Goal: Task Accomplishment & Management: Manage account settings

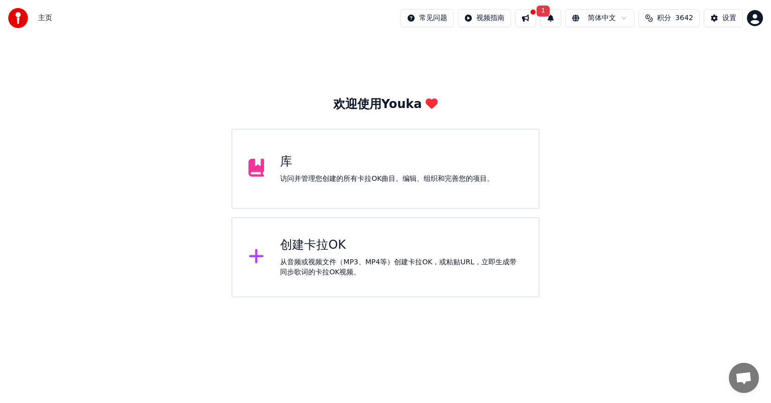
click at [755, 15] on html "主页 常见问题 视频指南 1 简体中文 积分 3642 设置 欢迎使用Youka 库 访问并管理您创建的所有[PERSON_NAME]OK曲目。编辑、组织和完…" at bounding box center [385, 148] width 771 height 297
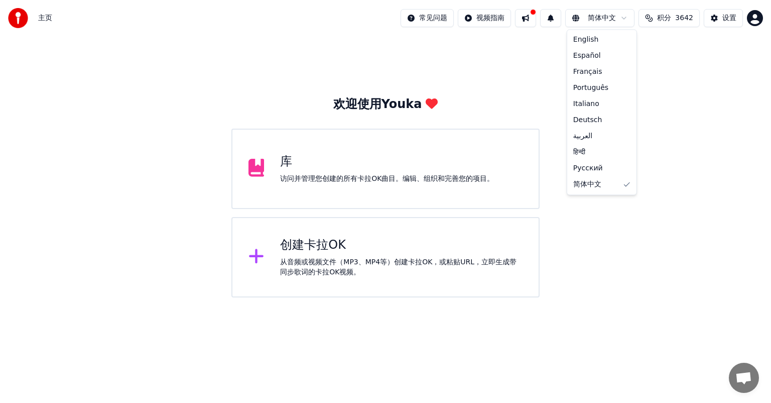
click at [607, 17] on html "主页 常见问题 视频指南 简体中文 积分 3642 设置 欢迎使用Youka 库 访问并管理您创建的所有[PERSON_NAME]OK曲目。编辑、组织和完善您…" at bounding box center [385, 148] width 771 height 297
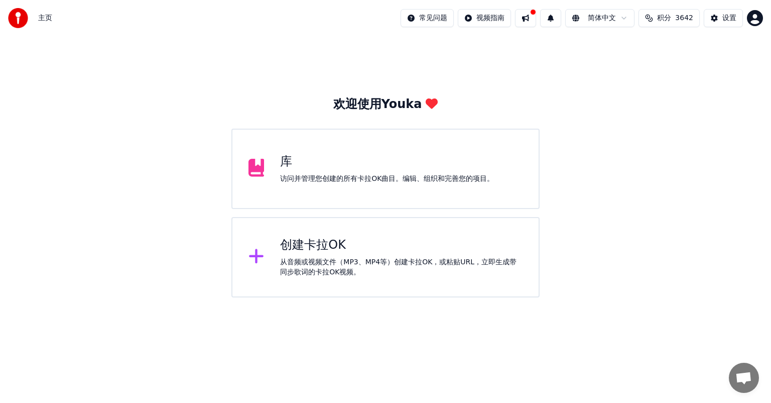
click at [605, 18] on html "主页 常见问题 视频指南 简体中文 积分 3642 设置 欢迎使用Youka 库 访问并管理您创建的所有[PERSON_NAME]OK曲目。编辑、组织和完善您…" at bounding box center [385, 148] width 771 height 297
click at [730, 13] on div "设置" at bounding box center [729, 18] width 14 height 10
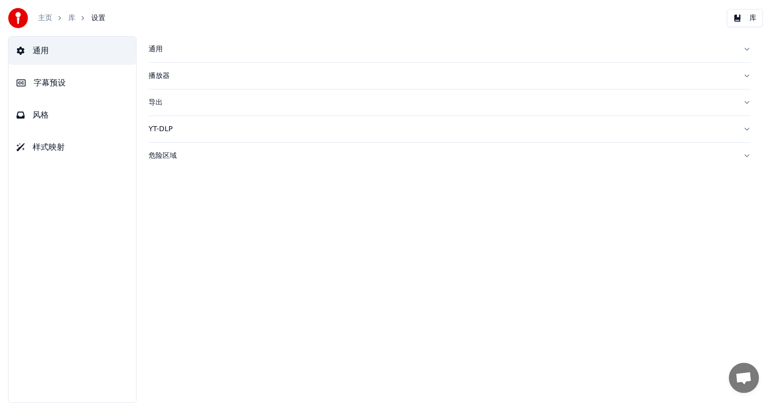
click at [179, 56] on button "通用" at bounding box center [450, 49] width 602 height 26
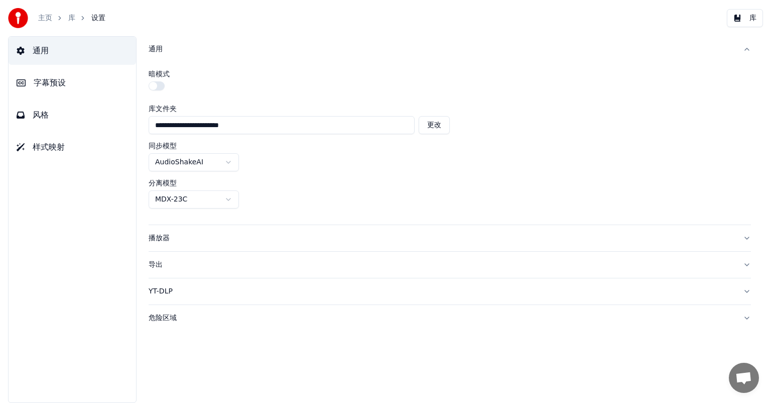
click at [179, 56] on button "通用" at bounding box center [450, 49] width 602 height 26
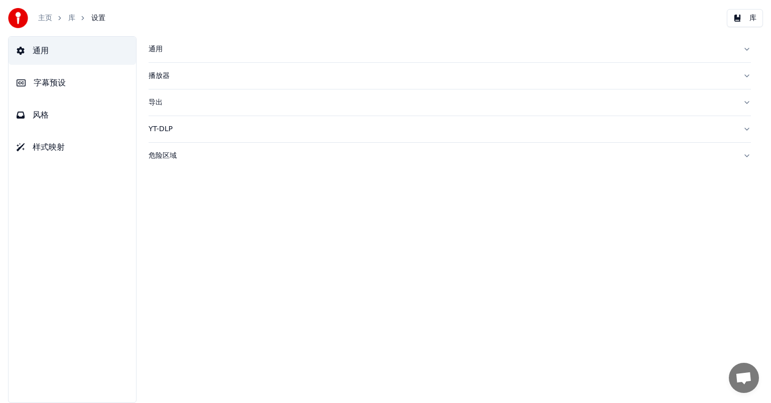
click at [95, 79] on button "字幕预设" at bounding box center [73, 83] width 128 height 28
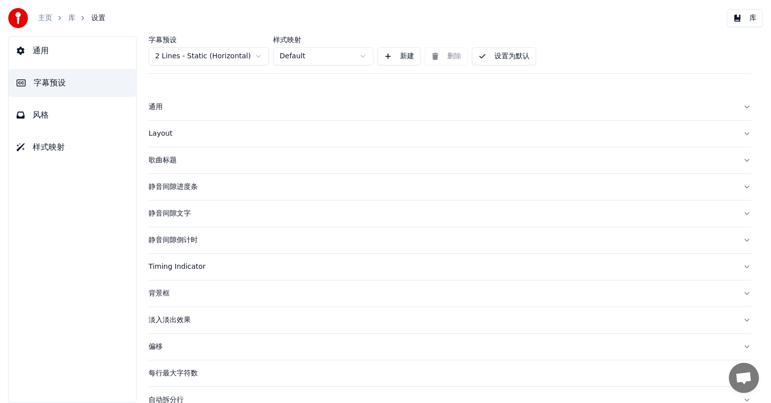
click at [42, 18] on link "主页" at bounding box center [45, 18] width 14 height 10
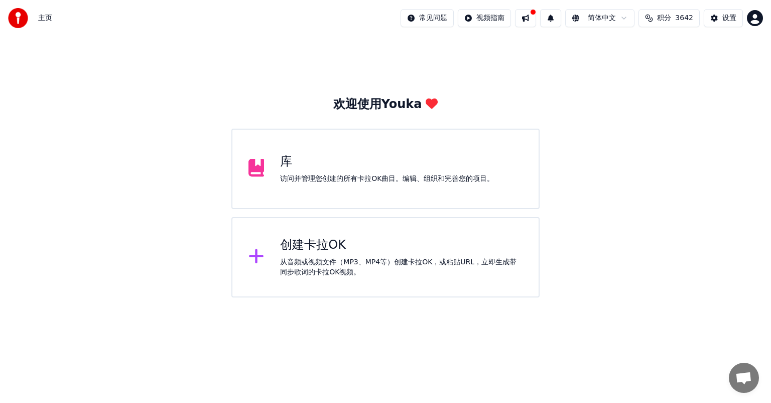
click at [299, 253] on div "创建卡拉OK 从音频或视频文件（MP3、MP4等）创建卡拉OK，或粘贴URL，立即生成带同步歌词的卡拉OK视频。" at bounding box center [401, 257] width 243 height 40
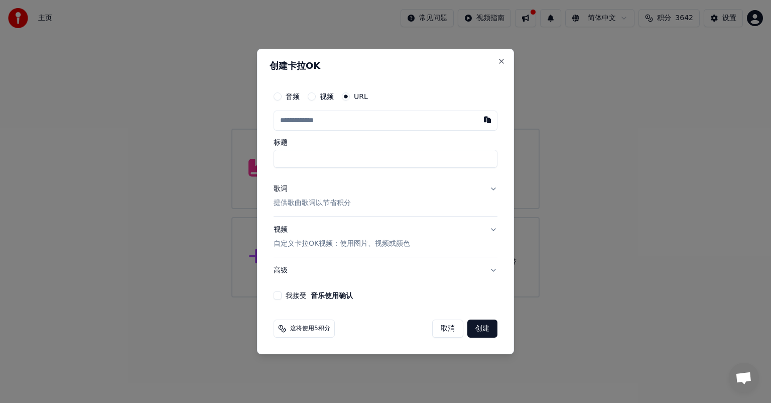
click at [278, 298] on button "我接受 音乐使用确认" at bounding box center [278, 295] width 8 height 8
click at [502, 65] on div "创建卡拉OK 音频 视频 URL 标题 歌词 提供歌曲歌词以节省积分 视频 自定义卡拉OK视频：使用图片、视频或颜色 高级 我接受 音乐使用确认 这将使用5积…" at bounding box center [385, 201] width 257 height 305
click at [504, 58] on button "Close" at bounding box center [502, 61] width 8 height 8
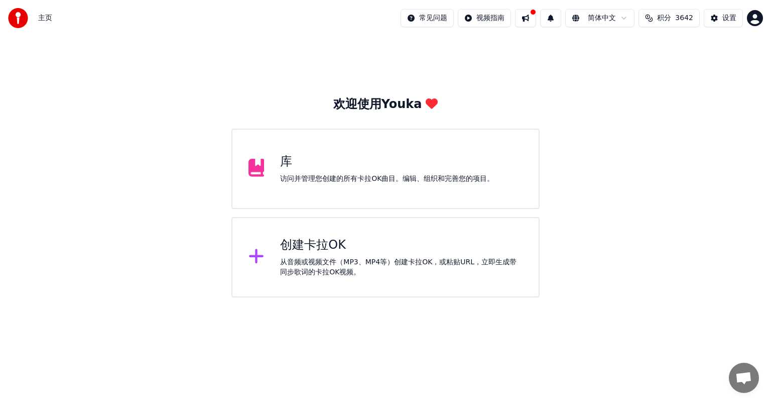
click at [36, 16] on div "主页" at bounding box center [30, 18] width 44 height 20
click at [50, 18] on span "主页" at bounding box center [45, 18] width 14 height 10
click at [21, 18] on img at bounding box center [18, 18] width 20 height 20
click at [23, 18] on img at bounding box center [18, 18] width 20 height 20
click at [754, 16] on html "主页 常见问题 视频指南 简体中文 积分 3642 设置 欢迎使用Youka 库 访问并管理您创建的所有[PERSON_NAME]OK曲目。编辑、组织和完善您…" at bounding box center [385, 148] width 771 height 297
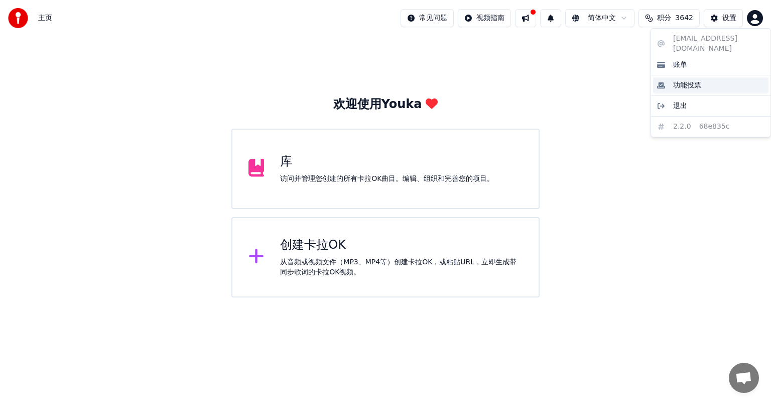
click at [697, 80] on span "功能投票" at bounding box center [687, 85] width 28 height 10
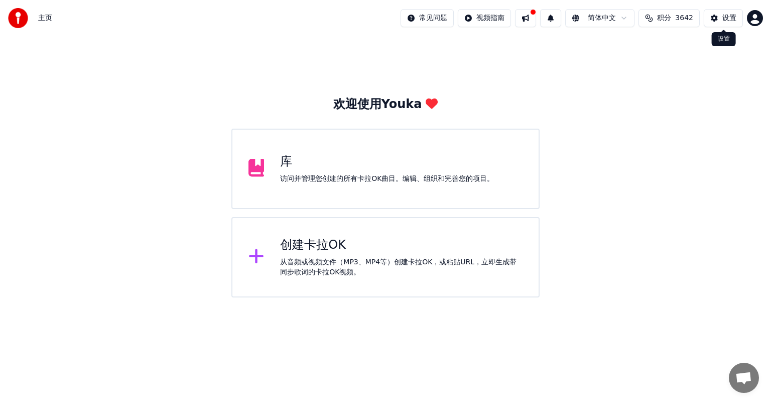
click at [723, 21] on div "设置" at bounding box center [729, 18] width 14 height 10
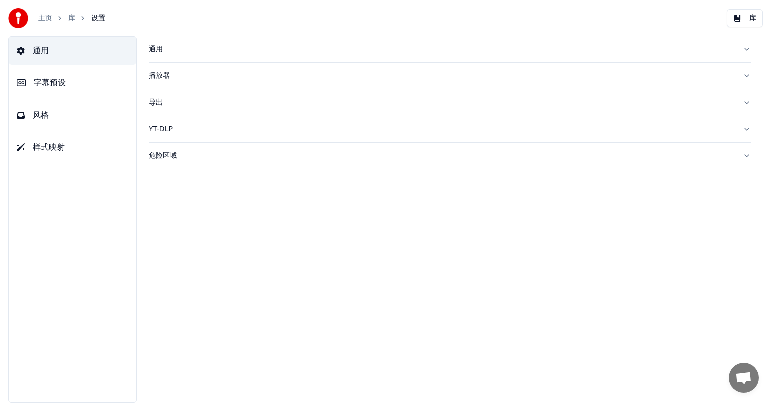
click at [42, 20] on link "主页" at bounding box center [45, 18] width 14 height 10
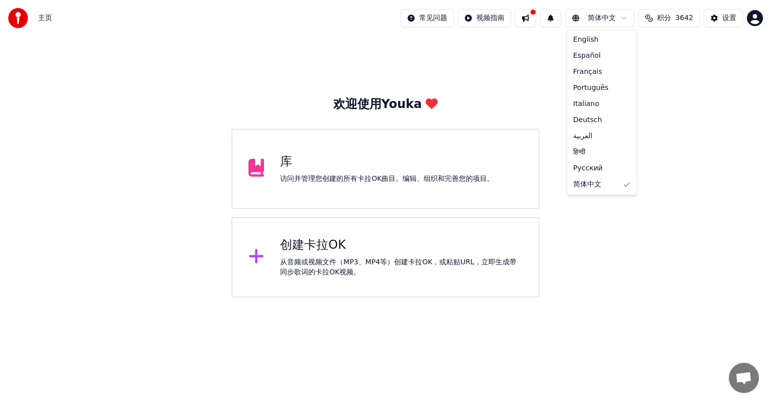
click at [615, 24] on html "主页 常见问题 视频指南 简体中文 积分 3642 设置 欢迎使用Youka 库 访问并管理您创建的所有[PERSON_NAME]OK曲目。编辑、组织和完善您…" at bounding box center [385, 148] width 771 height 297
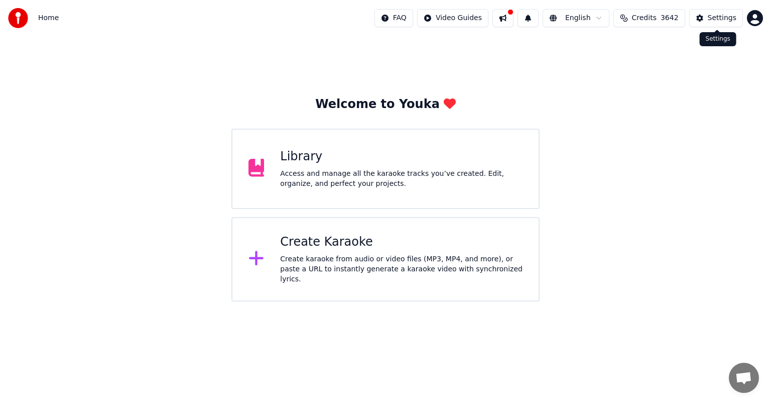
click at [712, 20] on div "Settings" at bounding box center [722, 18] width 29 height 10
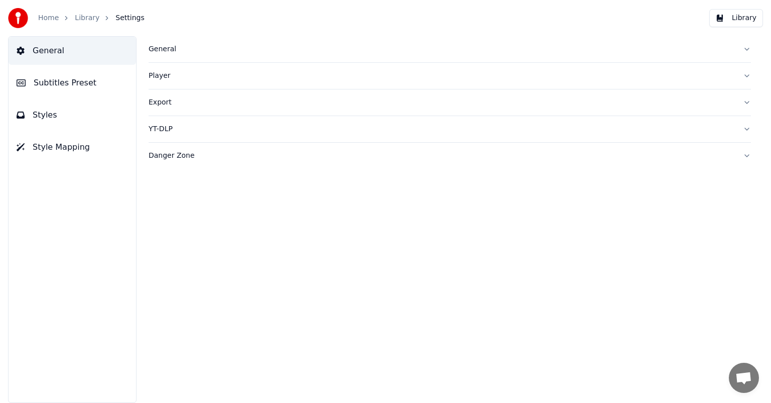
click at [84, 89] on button "Subtitles Preset" at bounding box center [73, 83] width 128 height 28
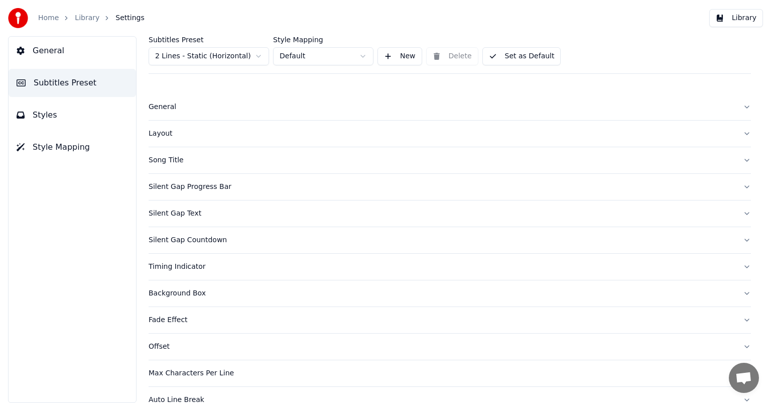
click at [34, 118] on span "Styles" at bounding box center [45, 115] width 25 height 12
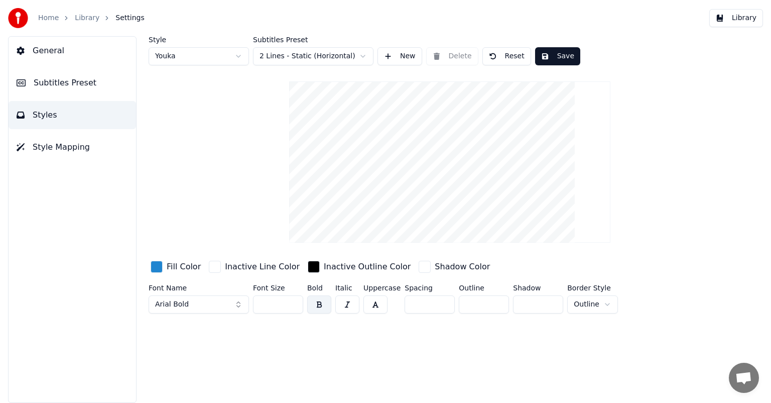
click at [38, 143] on span "Style Mapping" at bounding box center [61, 147] width 57 height 12
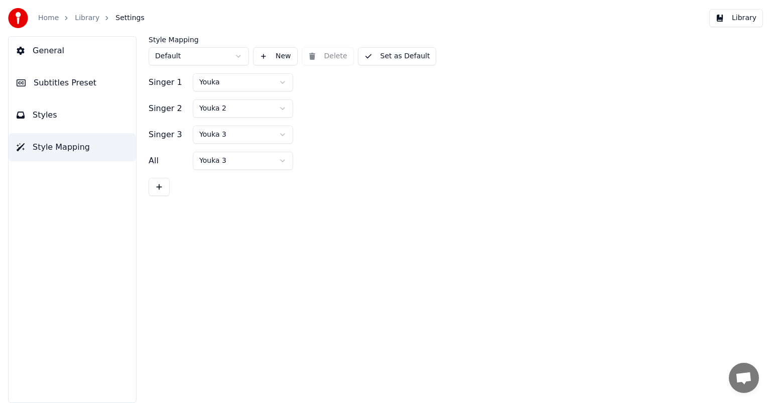
click at [57, 54] on span "General" at bounding box center [49, 51] width 32 height 12
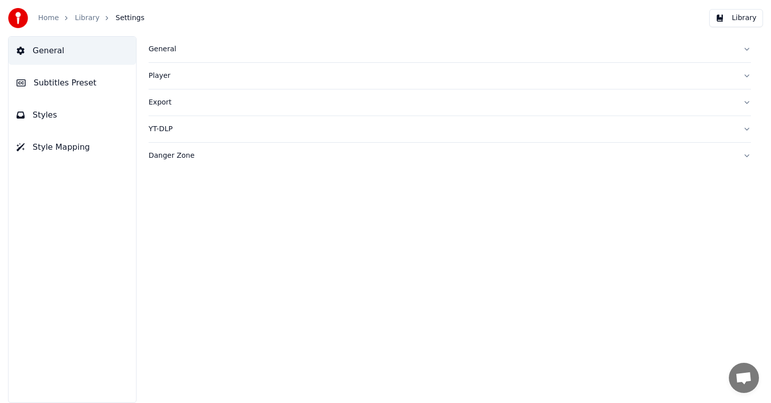
click at [182, 44] on div "General" at bounding box center [442, 49] width 586 height 10
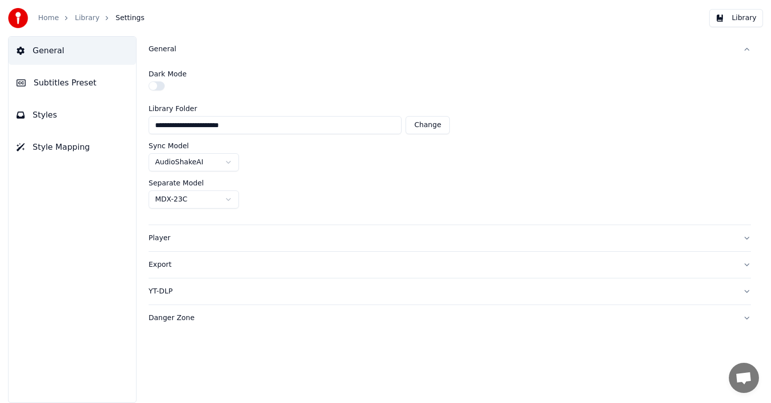
click at [164, 83] on button "button" at bounding box center [157, 85] width 16 height 9
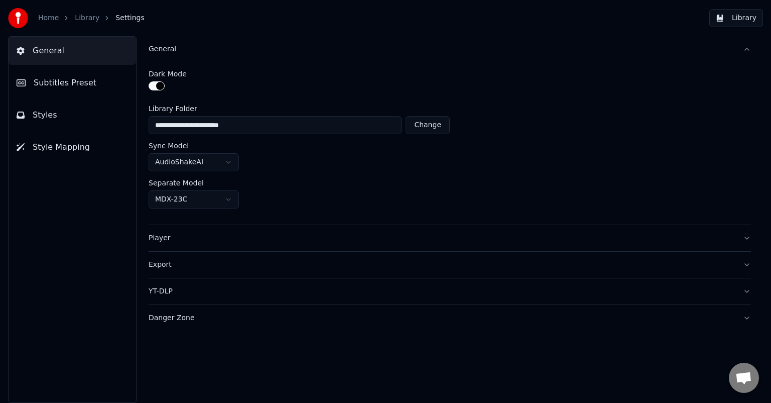
click at [155, 87] on button "button" at bounding box center [157, 85] width 16 height 9
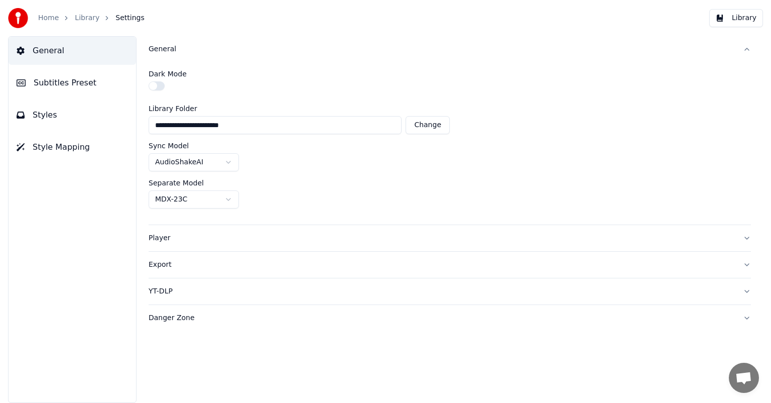
click at [177, 44] on button "General" at bounding box center [450, 49] width 602 height 26
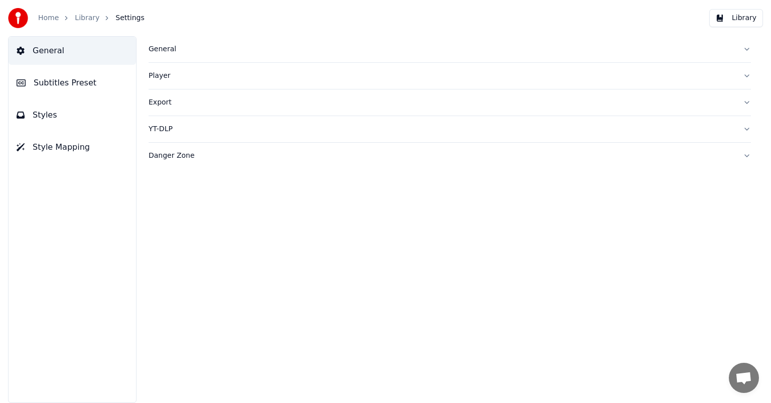
click at [160, 74] on div "Player" at bounding box center [442, 76] width 586 height 10
click at [161, 74] on div "Player" at bounding box center [442, 76] width 586 height 10
click at [166, 102] on div "Export" at bounding box center [442, 102] width 586 height 10
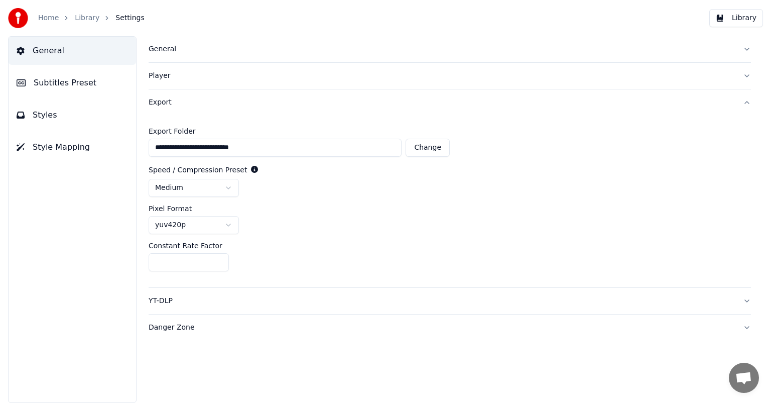
click at [166, 102] on div "Export" at bounding box center [442, 102] width 586 height 10
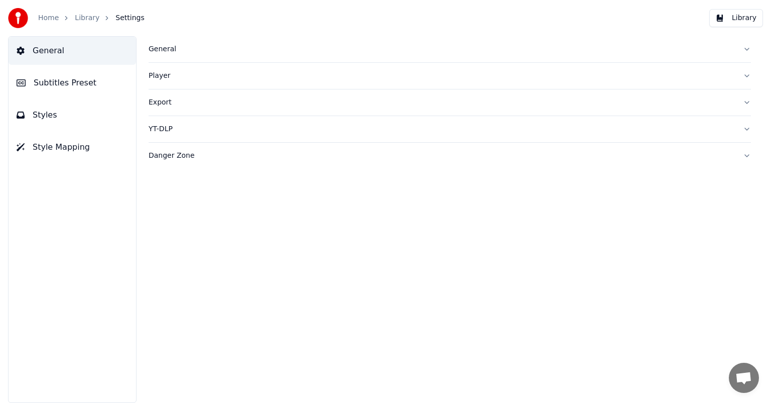
click at [167, 134] on button "YT-DLP" at bounding box center [450, 129] width 602 height 26
click at [168, 134] on button "YT-DLP" at bounding box center [450, 129] width 602 height 26
click at [173, 155] on div "Danger Zone" at bounding box center [442, 156] width 586 height 10
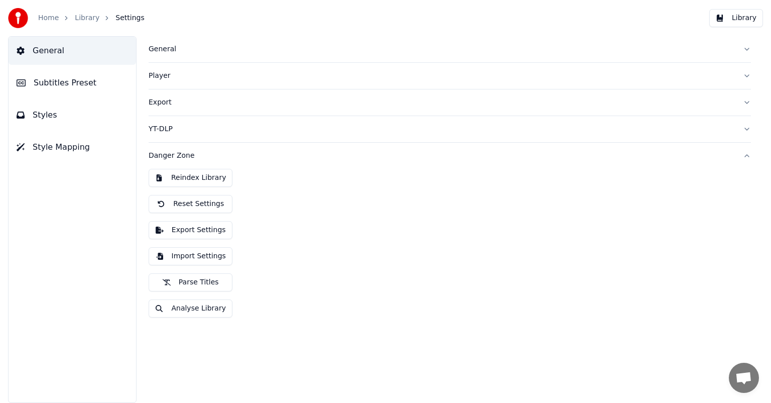
click at [208, 204] on button "Reset Settings" at bounding box center [191, 204] width 84 height 18
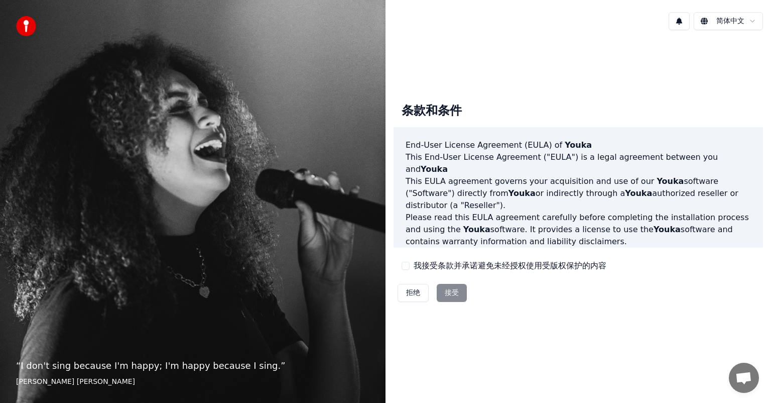
click at [406, 267] on button "我接受条款并承诺避免未经授权使用受版权保护的内容" at bounding box center [406, 266] width 8 height 8
click at [456, 292] on button "接受" at bounding box center [452, 293] width 30 height 18
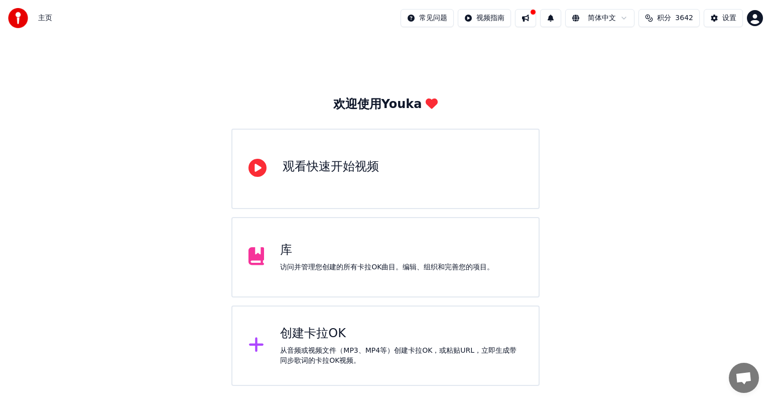
click at [752, 18] on html "主页 常见问题 视频指南 简体中文 积分 3642 设置 欢迎使用Youka 观看快速开始视频 库 访问并管理您创建的所有卡拉OK曲目。编辑、组织和完善您的项…" at bounding box center [385, 193] width 771 height 386
click at [729, 19] on html "主页 常见问题 视频指南 简体中文 积分 3642 设置 欢迎使用Youka 观看快速开始视频 库 访问并管理您创建的所有卡拉OK曲目。编辑、组织和完善您的项…" at bounding box center [385, 193] width 771 height 386
click at [734, 16] on div "设置" at bounding box center [729, 18] width 14 height 10
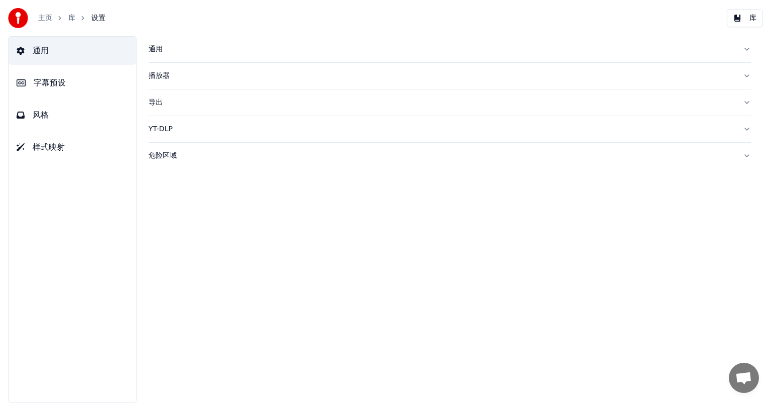
click at [50, 23] on div "主页 库 设置" at bounding box center [56, 18] width 97 height 20
click at [42, 20] on link "主页" at bounding box center [45, 18] width 14 height 10
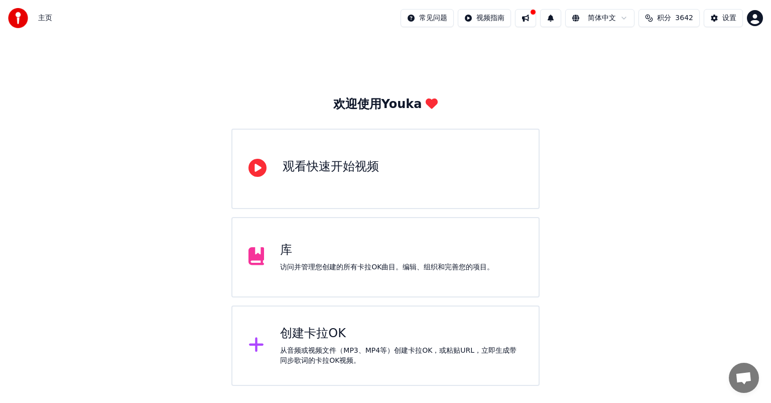
click at [335, 335] on div "创建卡拉OK" at bounding box center [401, 333] width 243 height 16
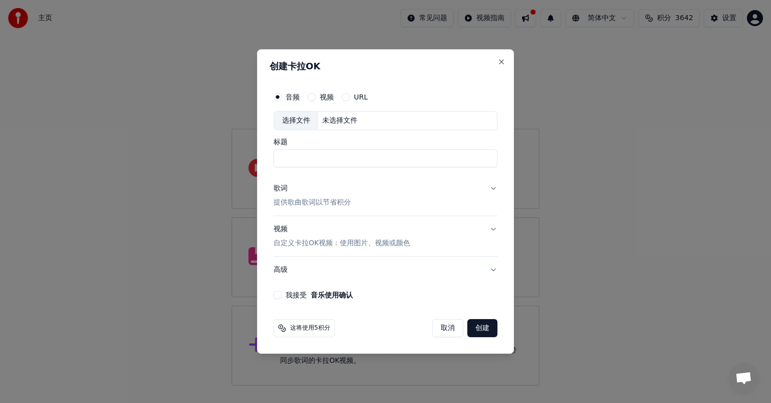
click at [349, 119] on div "未选择文件" at bounding box center [339, 120] width 43 height 10
drag, startPoint x: 408, startPoint y: 159, endPoint x: 207, endPoint y: 176, distance: 201.5
click at [207, 176] on body "**********" at bounding box center [385, 193] width 771 height 386
paste input
type input "***"
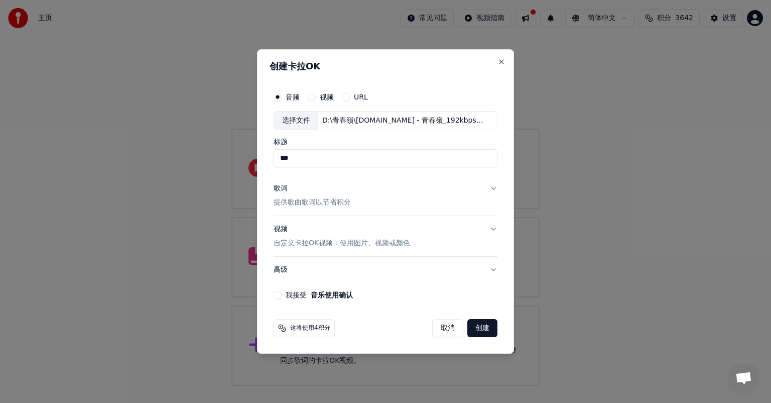
click at [275, 295] on button "我接受 音乐使用确认" at bounding box center [278, 295] width 8 height 8
click at [489, 330] on button "创建" at bounding box center [482, 328] width 30 height 18
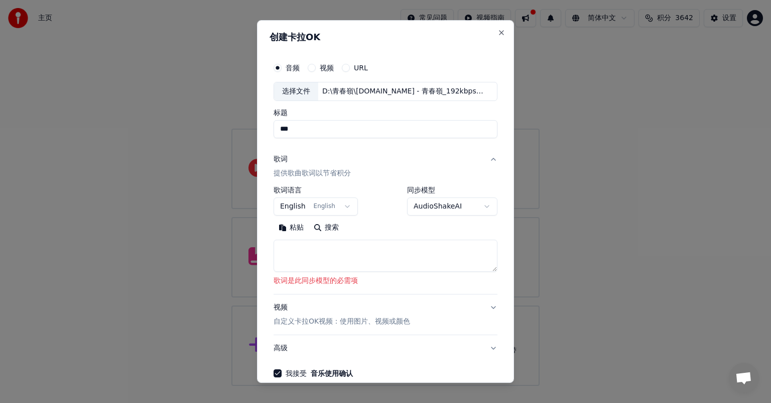
click at [351, 259] on textarea at bounding box center [386, 255] width 224 height 32
click at [311, 205] on body "**********" at bounding box center [385, 193] width 771 height 386
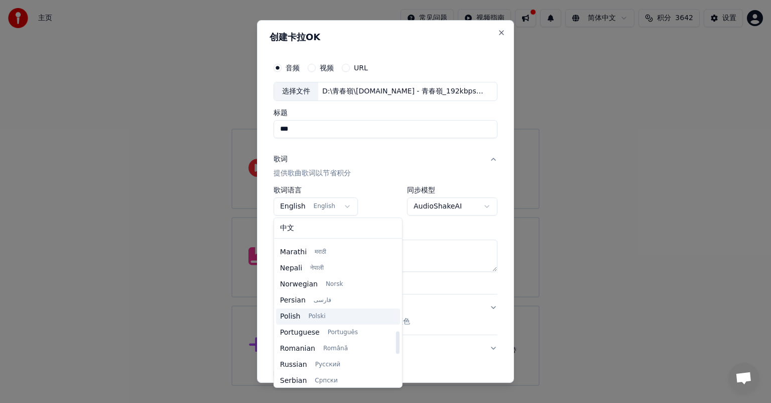
scroll to position [570, 0]
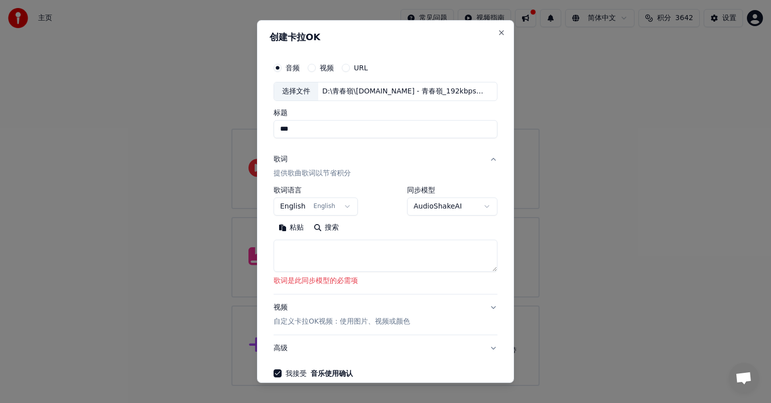
click at [461, 229] on body "**********" at bounding box center [385, 193] width 771 height 386
click at [280, 208] on body "**********" at bounding box center [385, 193] width 771 height 386
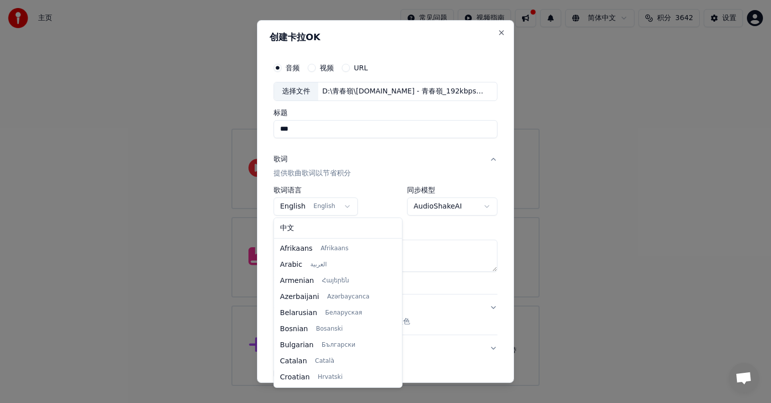
scroll to position [64, 0]
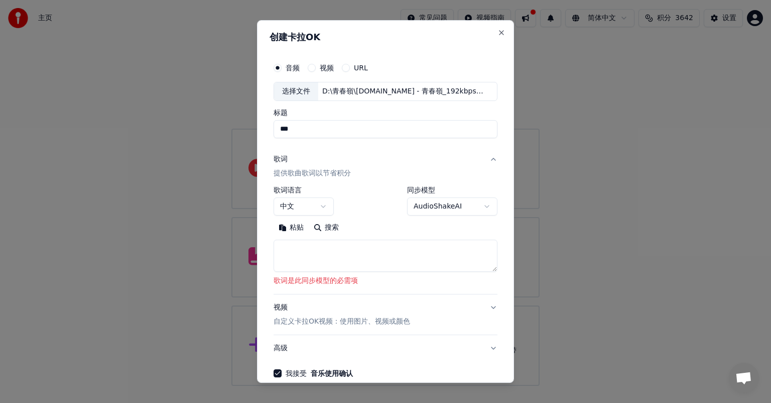
click at [343, 253] on textarea at bounding box center [386, 255] width 224 height 32
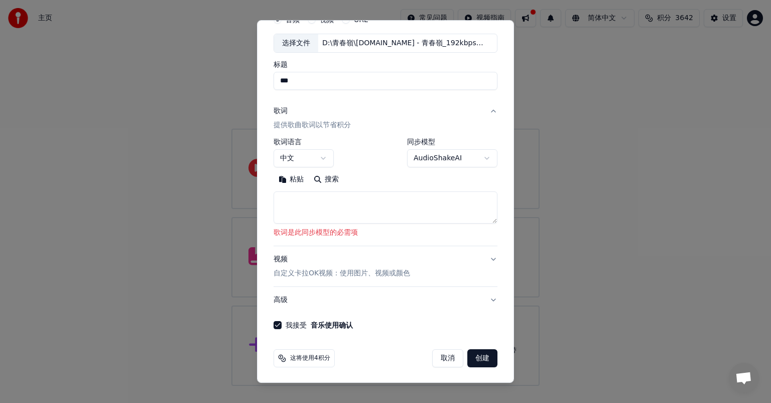
click at [478, 356] on button "创建" at bounding box center [482, 358] width 30 height 18
select select "**"
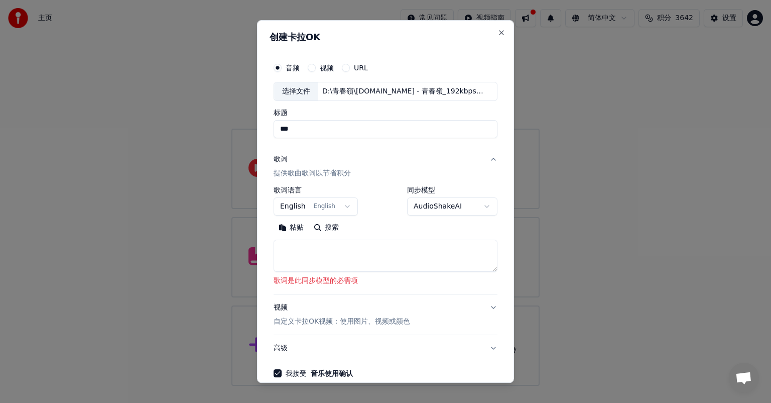
scroll to position [0, 0]
click at [498, 34] on button "Close" at bounding box center [502, 33] width 8 height 8
select select
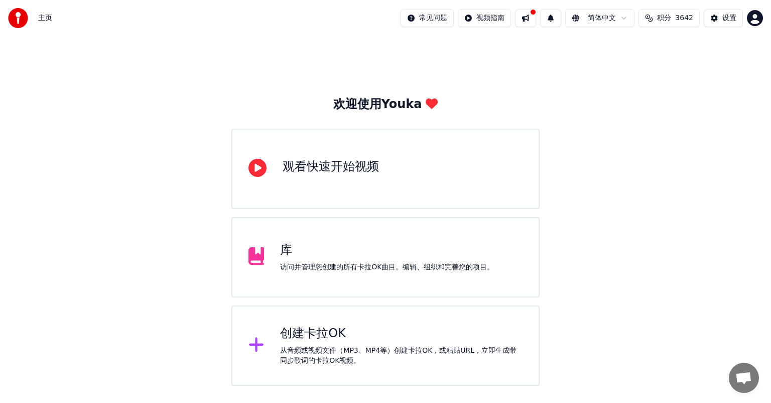
click at [608, 24] on html "主页 常见问题 视频指南 简体中文 积分 3642 设置 欢迎使用Youka 观看快速开始视频 库 访问并管理您创建的所有卡拉OK曲目。编辑、组织和完善您的项…" at bounding box center [385, 193] width 771 height 386
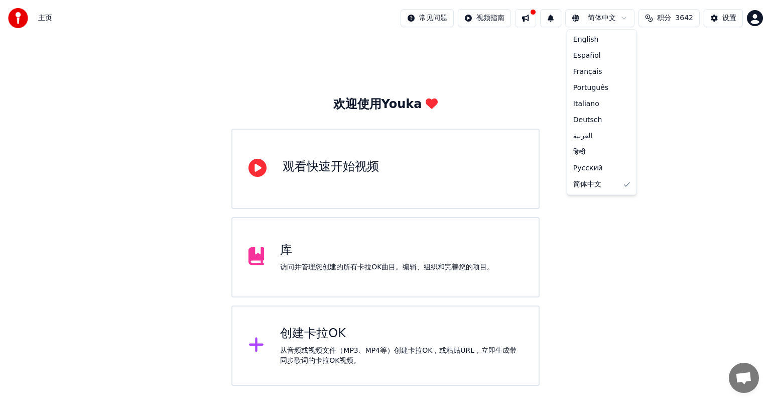
click at [690, 102] on html "主页 常见问题 视频指南 简体中文 积分 3642 设置 欢迎使用Youka 观看快速开始视频 库 访问并管理您创建的所有卡拉OK曲目。编辑、组织和完善您的项…" at bounding box center [385, 193] width 771 height 386
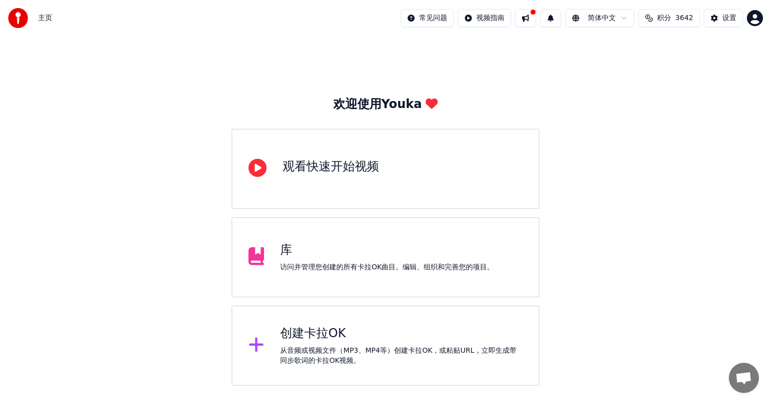
click at [312, 339] on div "创建卡拉OK" at bounding box center [401, 333] width 243 height 16
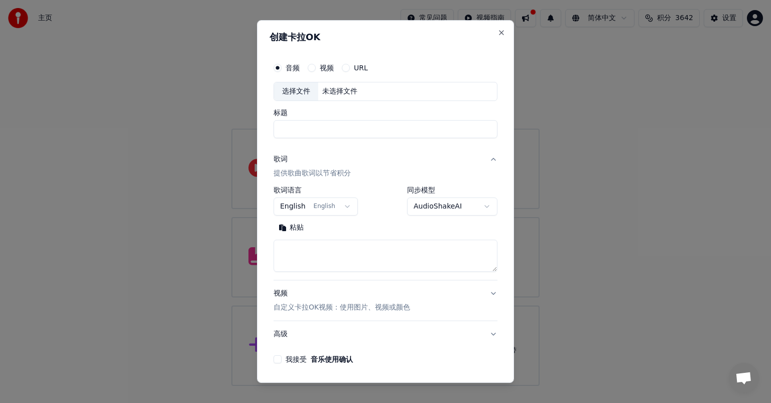
click at [347, 90] on div "未选择文件" at bounding box center [339, 91] width 43 height 10
type input "**********"
click at [291, 201] on body "**********" at bounding box center [385, 193] width 771 height 386
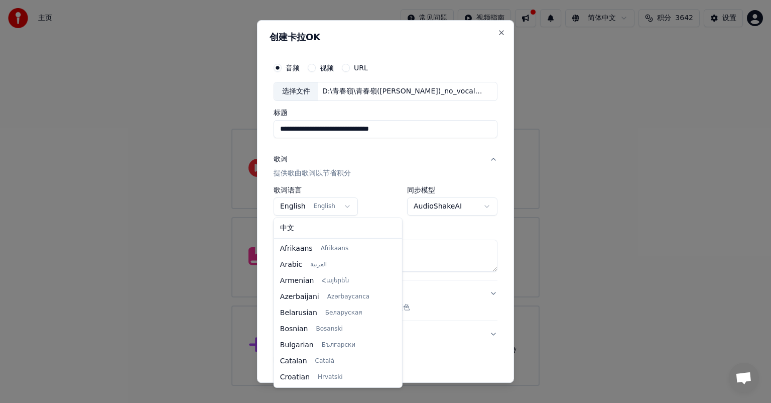
scroll to position [64, 0]
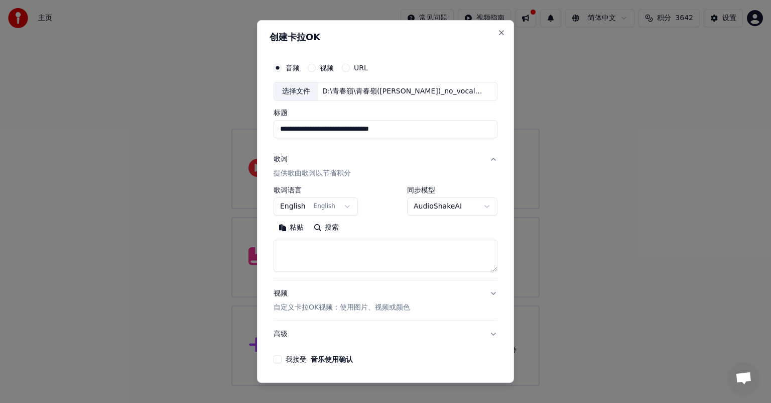
click at [223, 203] on div at bounding box center [385, 201] width 771 height 403
click at [378, 148] on button "歌词 提供歌曲歌词以节省积分" at bounding box center [386, 166] width 224 height 40
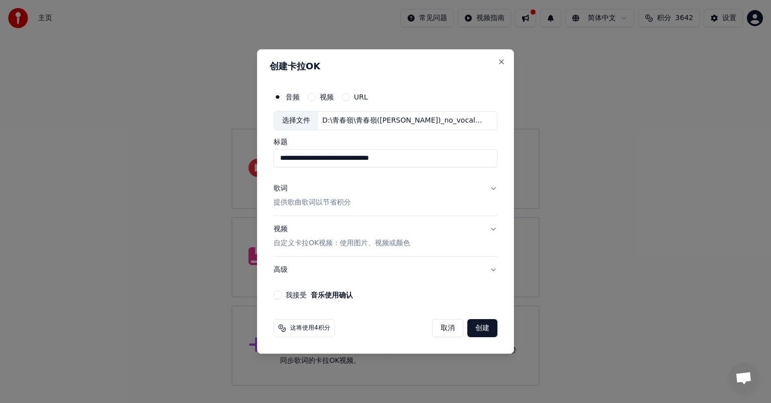
click at [329, 201] on p "提供歌曲歌词以节省积分" at bounding box center [312, 202] width 77 height 10
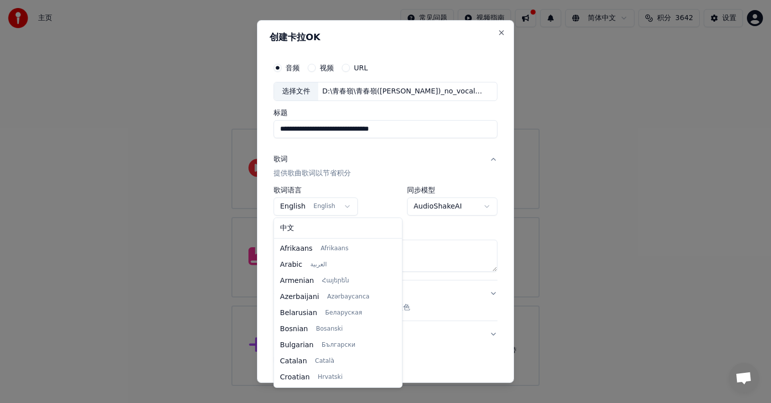
click at [329, 201] on body "**********" at bounding box center [385, 193] width 771 height 386
select select "**"
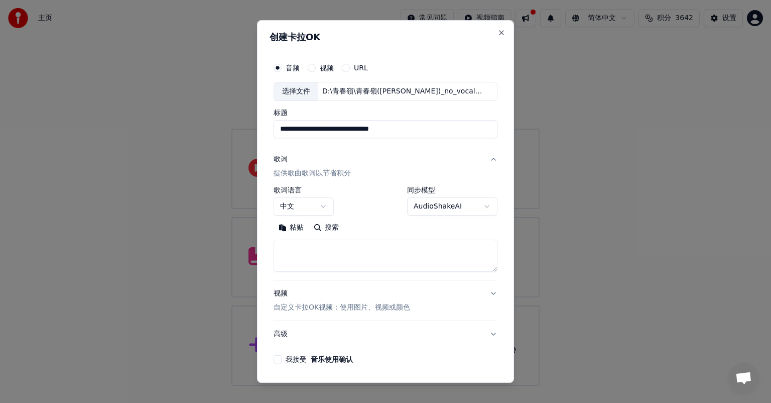
click at [376, 92] on div "D:\青春嶺\青春嶺(方瑞娥)_no_vocals_split_by_lalalai.mp3" at bounding box center [403, 91] width 171 height 10
click at [359, 94] on div "D:\青春嶺\青春嶺(方瑞娥)_no_vocals_split_by_lalalai.mp3" at bounding box center [403, 91] width 171 height 10
type input "**********"
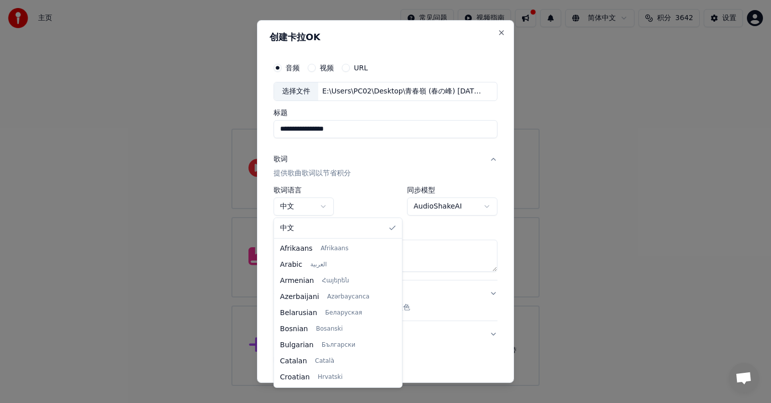
click at [300, 203] on body "**********" at bounding box center [385, 193] width 771 height 386
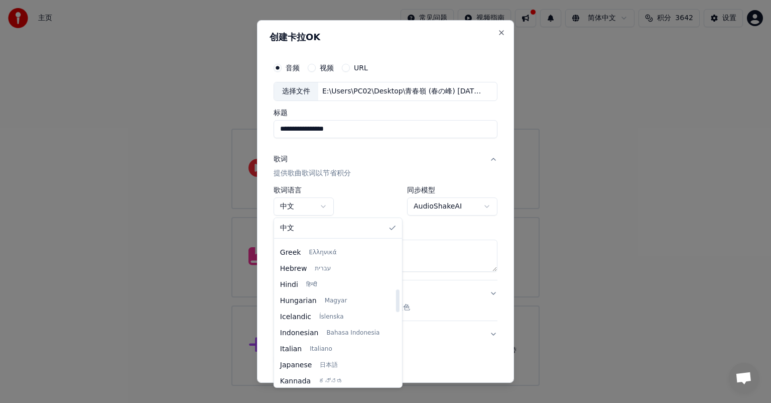
scroll to position [351, 0]
select select "**"
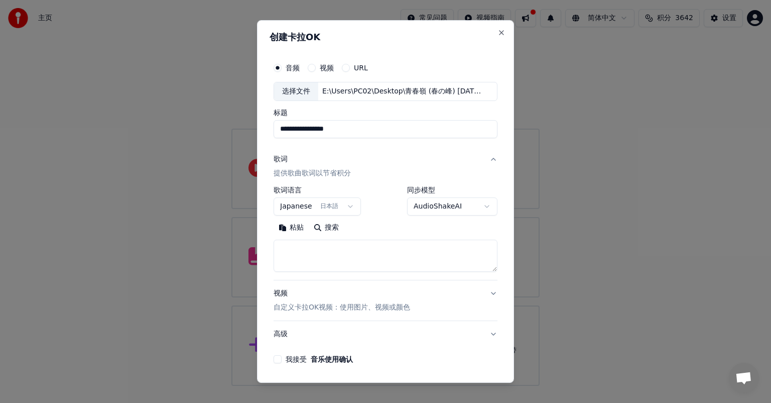
click at [278, 361] on button "我接受 音乐使用确认" at bounding box center [278, 359] width 8 height 8
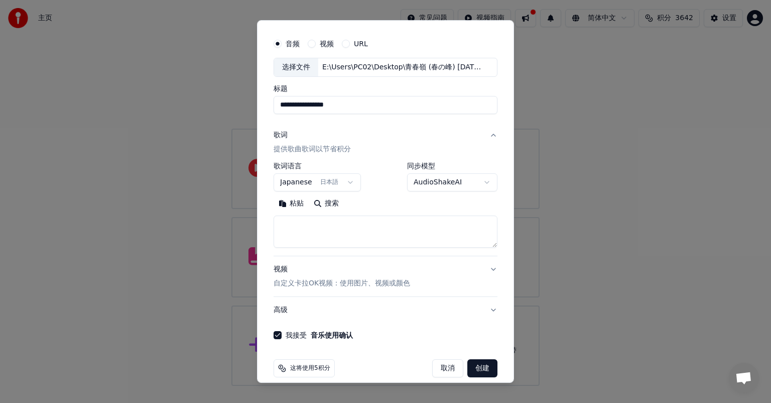
scroll to position [34, 0]
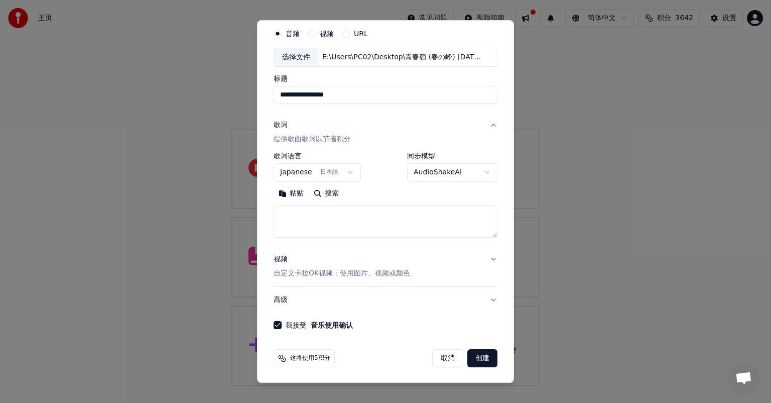
click at [344, 216] on textarea at bounding box center [386, 221] width 224 height 32
paste textarea "**********"
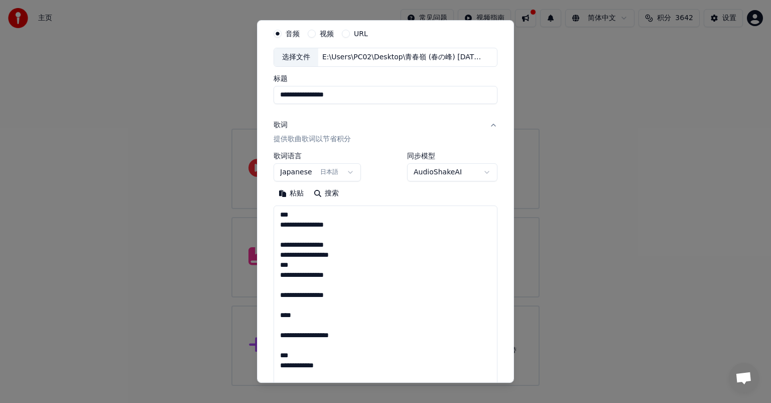
scroll to position [183, 0]
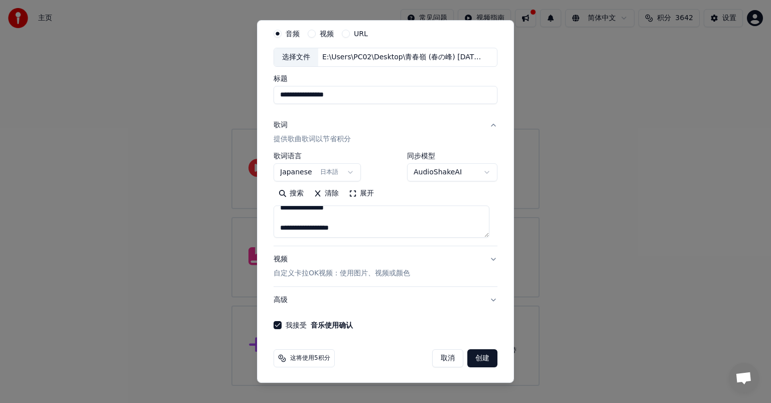
type textarea "**********"
click at [480, 353] on button "创建" at bounding box center [482, 358] width 30 height 18
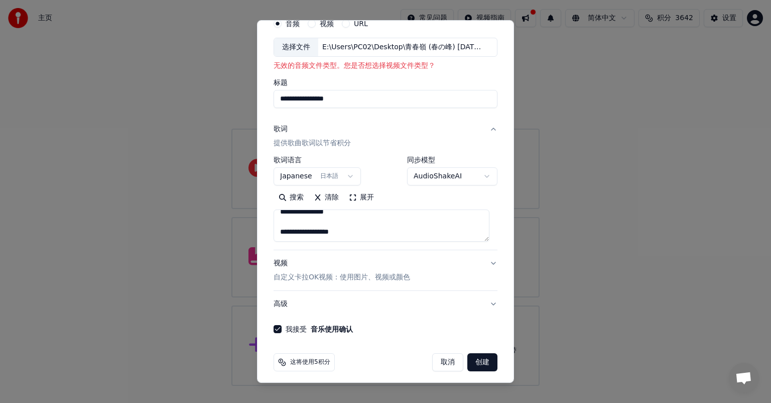
scroll to position [48, 0]
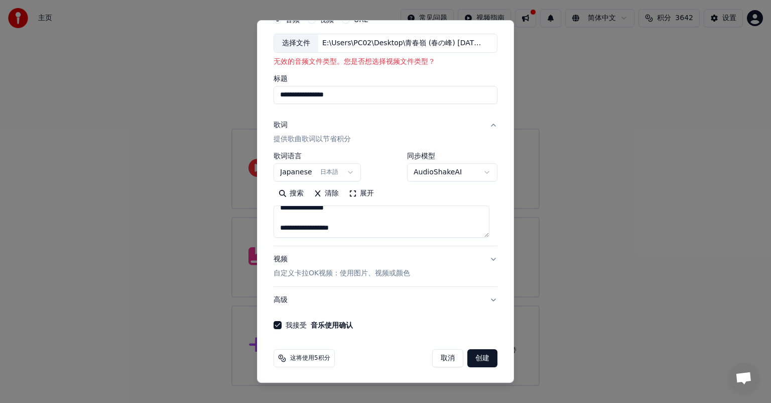
click at [481, 361] on button "创建" at bounding box center [482, 358] width 30 height 18
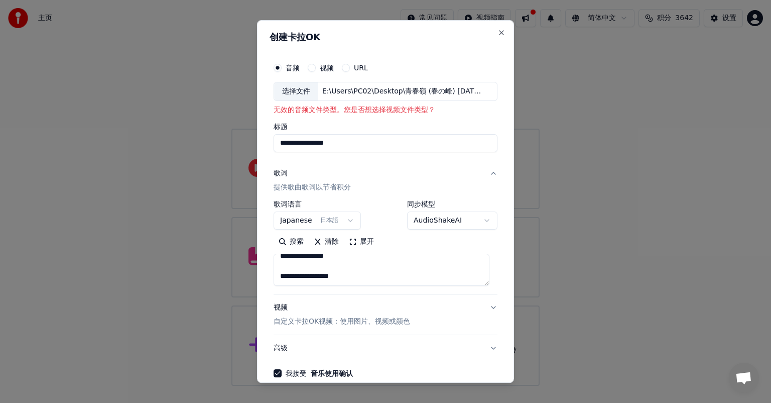
click at [313, 66] on button "视频" at bounding box center [312, 68] width 8 height 8
click at [357, 90] on div "未选择文件" at bounding box center [339, 91] width 43 height 10
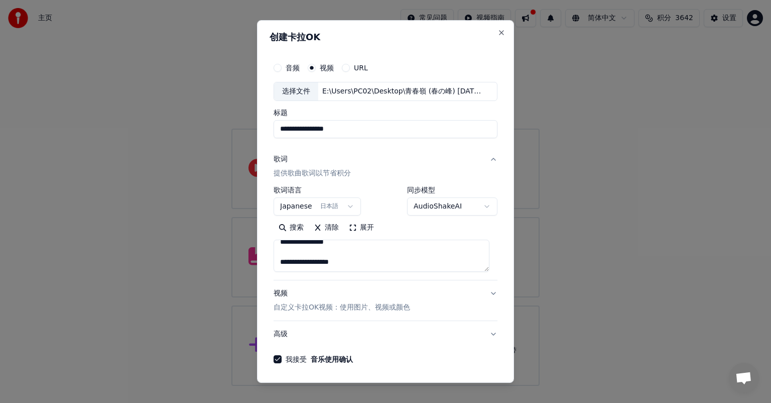
click at [361, 127] on input "**********" at bounding box center [386, 129] width 224 height 18
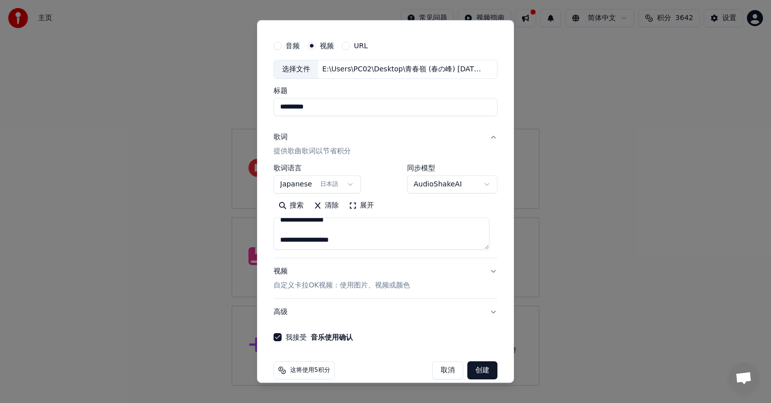
scroll to position [34, 0]
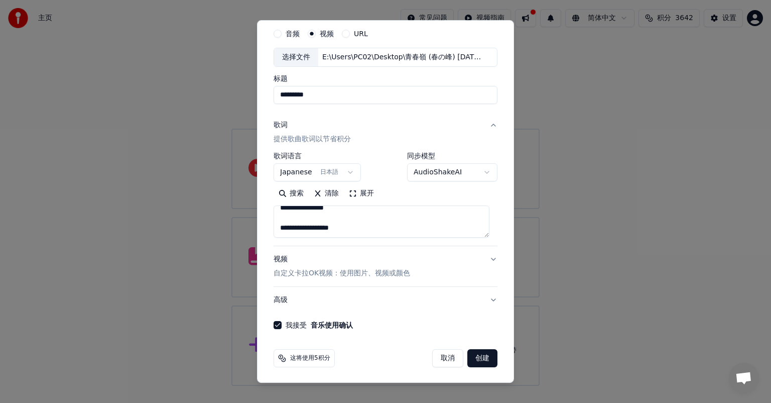
type input "*********"
click at [476, 356] on button "创建" at bounding box center [482, 358] width 30 height 18
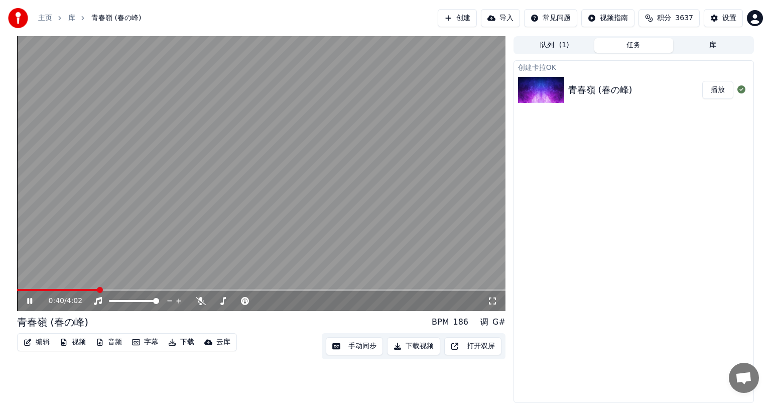
click at [148, 340] on button "字幕" at bounding box center [145, 342] width 34 height 14
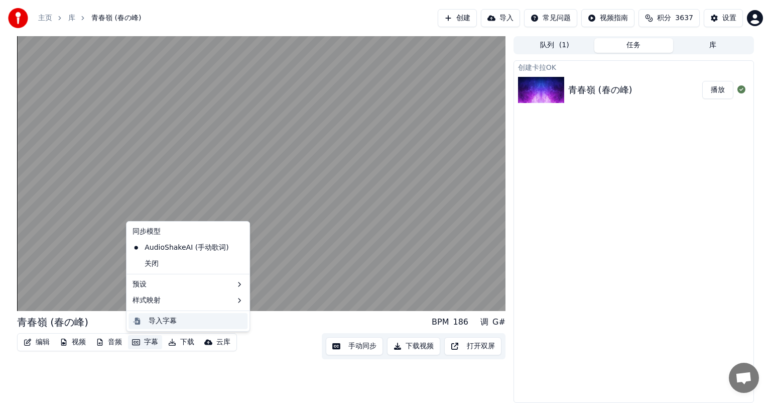
click at [162, 324] on div "导入字幕" at bounding box center [163, 321] width 28 height 10
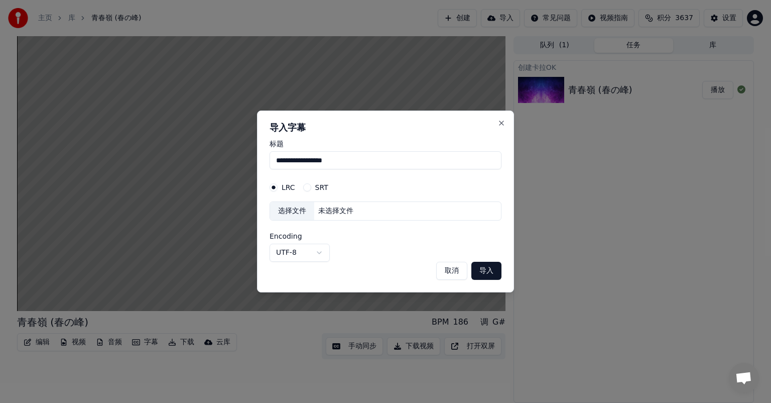
click at [446, 265] on button "取消" at bounding box center [451, 271] width 31 height 18
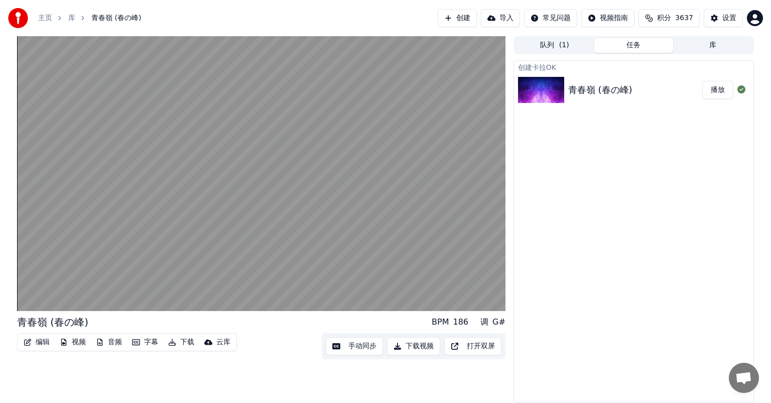
click at [44, 343] on button "编辑" at bounding box center [37, 342] width 34 height 14
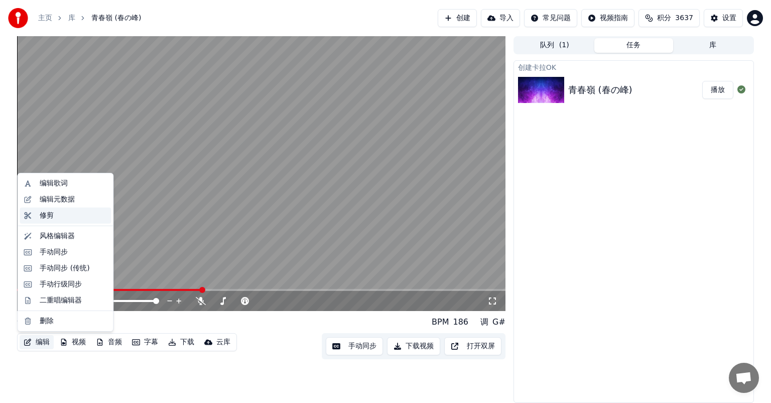
click at [55, 217] on div "修剪" at bounding box center [73, 215] width 67 height 10
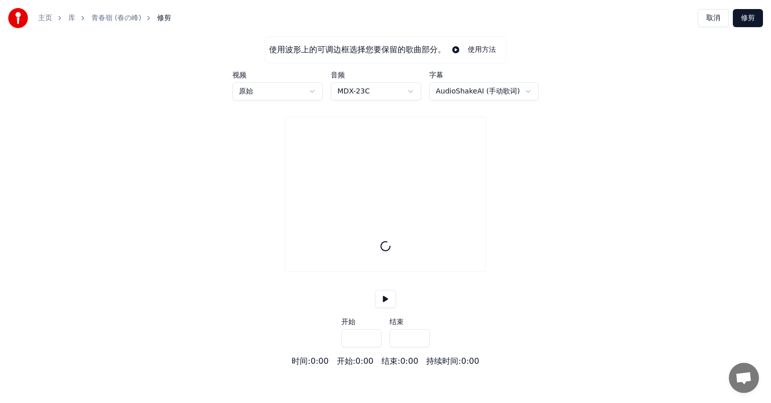
type input "*****"
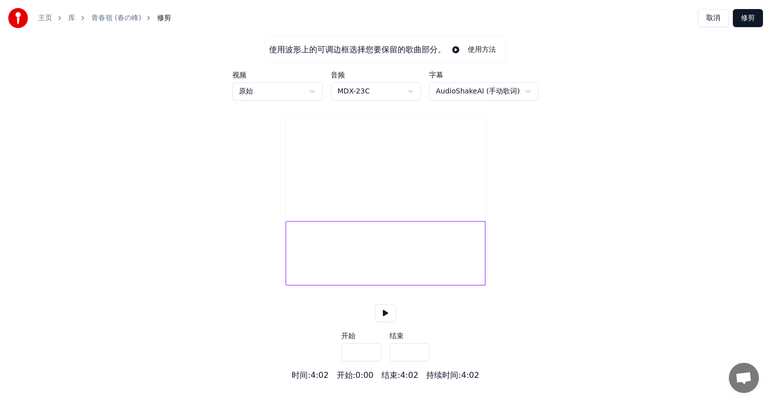
click at [389, 322] on button at bounding box center [385, 313] width 21 height 18
click at [106, 18] on link "青春嶺 (春の峰)" at bounding box center [116, 18] width 50 height 10
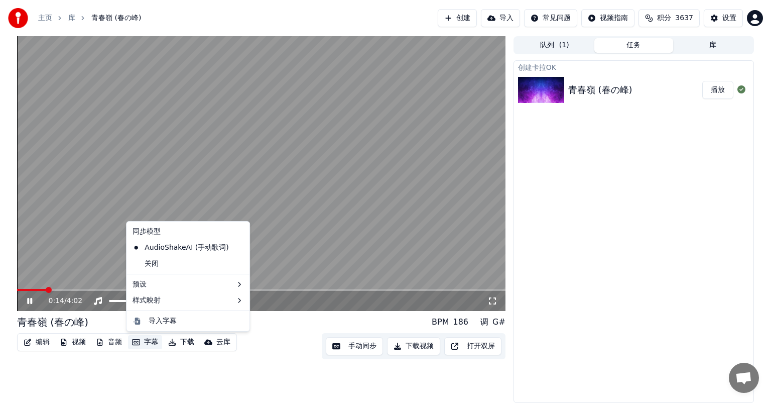
click at [147, 343] on button "字幕" at bounding box center [145, 342] width 34 height 14
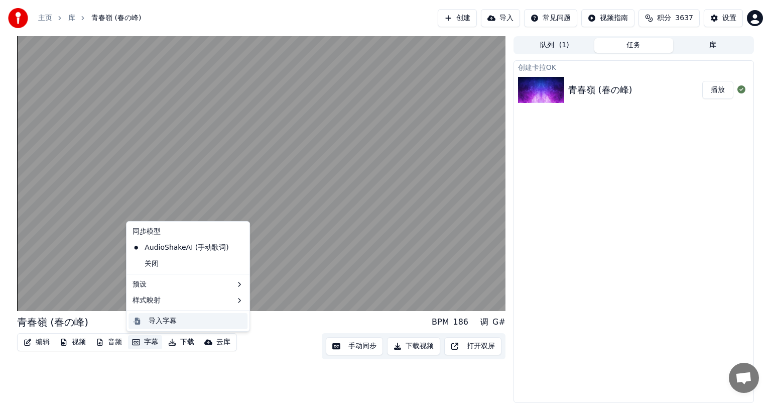
click at [173, 323] on div "导入字幕" at bounding box center [163, 321] width 28 height 10
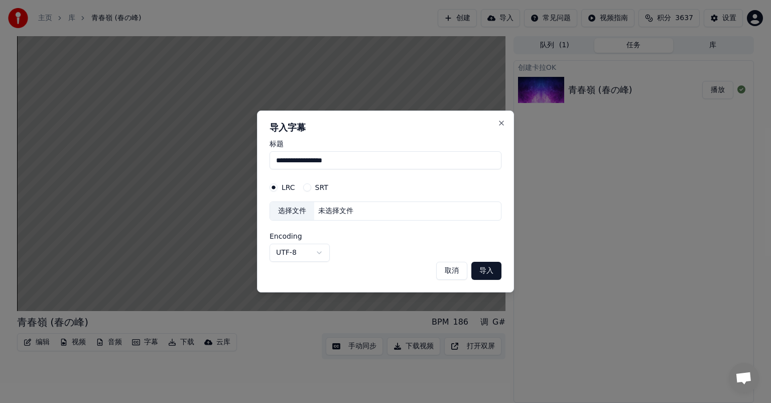
click at [486, 273] on button "导入" at bounding box center [486, 271] width 30 height 18
click at [311, 189] on div "SRT" at bounding box center [315, 187] width 25 height 8
click at [335, 214] on div "未选择文件" at bounding box center [335, 211] width 43 height 10
click at [425, 215] on div "选择文件 未选择文件" at bounding box center [386, 210] width 232 height 19
click at [403, 215] on div "选择文件 未选择文件" at bounding box center [386, 210] width 232 height 19
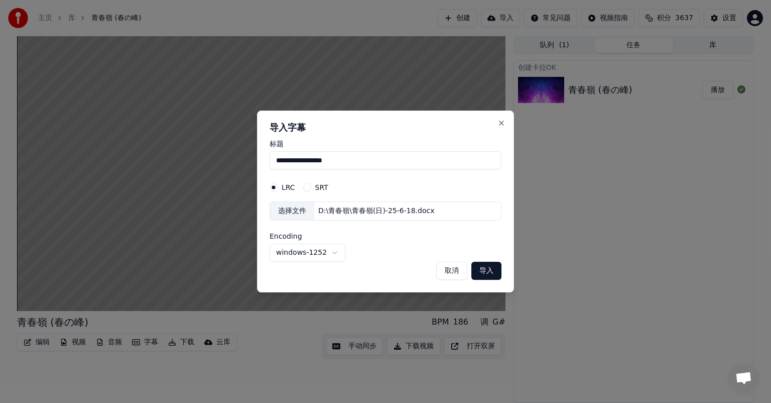
click at [487, 268] on button "导入" at bounding box center [486, 271] width 30 height 18
select select "*****"
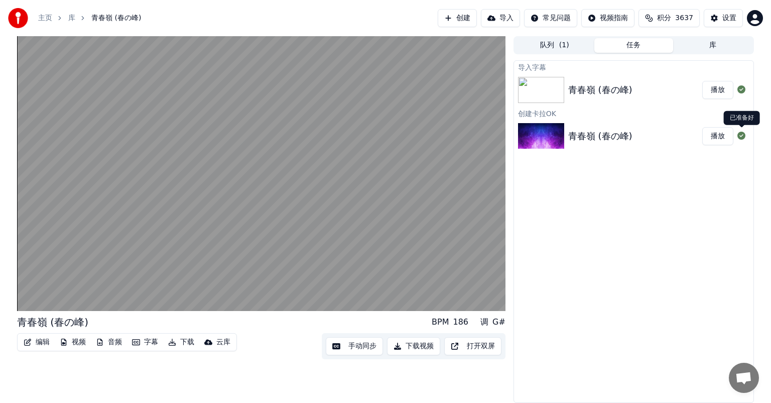
click at [743, 135] on icon at bounding box center [742, 136] width 8 height 8
click at [654, 96] on div "青春嶺 (春の峰)" at bounding box center [635, 90] width 134 height 14
click at [639, 43] on button "任务" at bounding box center [633, 45] width 79 height 15
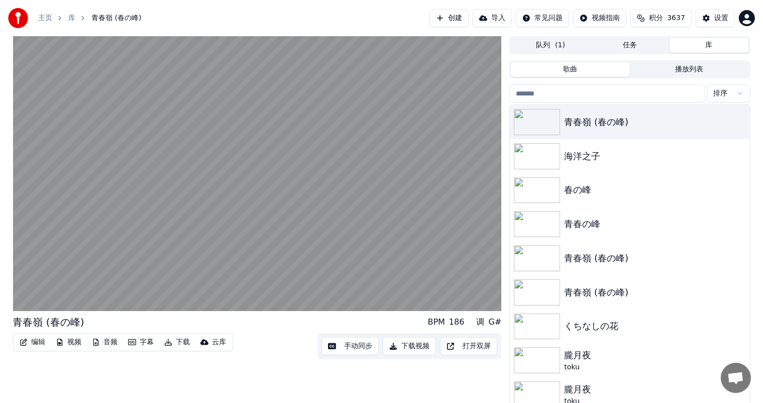
click at [718, 47] on button "库" at bounding box center [708, 45] width 79 height 15
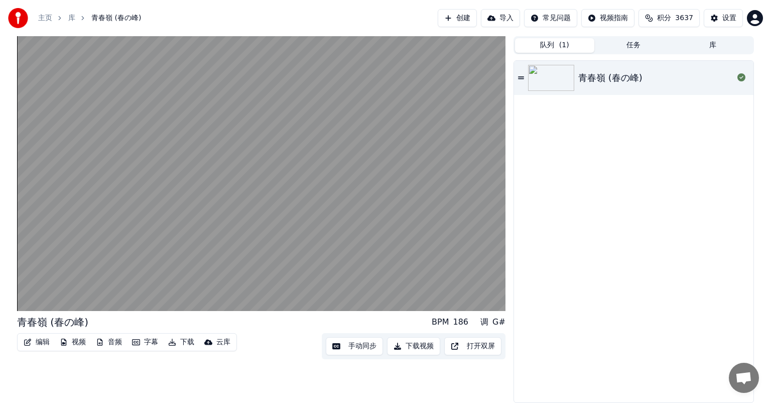
click at [552, 48] on button "队列 ( 1 )" at bounding box center [554, 45] width 79 height 15
click at [641, 77] on div "青春嶺 (春の峰)" at bounding box center [655, 78] width 155 height 14
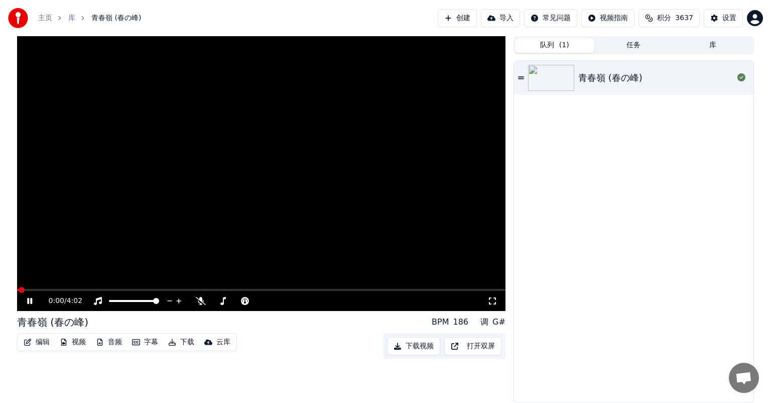
click at [521, 79] on icon at bounding box center [521, 77] width 6 height 7
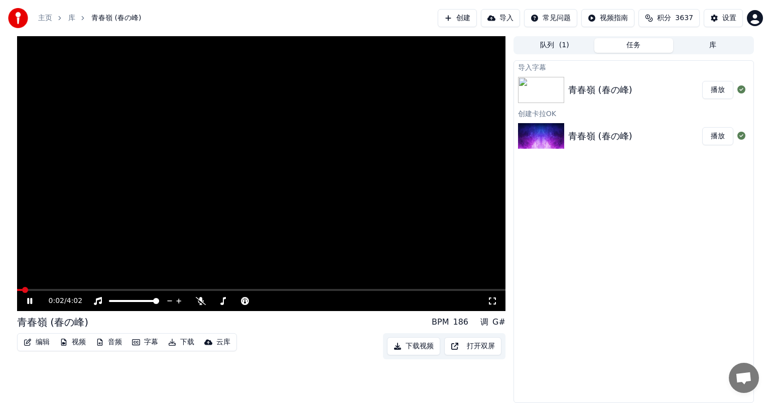
click at [621, 48] on button "任务" at bounding box center [633, 45] width 79 height 15
click at [624, 94] on div "青春嶺 (春の峰)" at bounding box center [600, 90] width 64 height 14
click at [734, 17] on div "设置" at bounding box center [729, 18] width 14 height 10
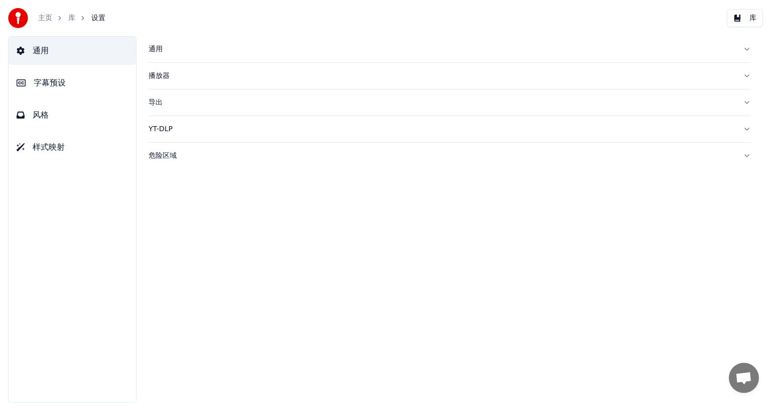
click at [83, 88] on button "字幕预设" at bounding box center [73, 83] width 128 height 28
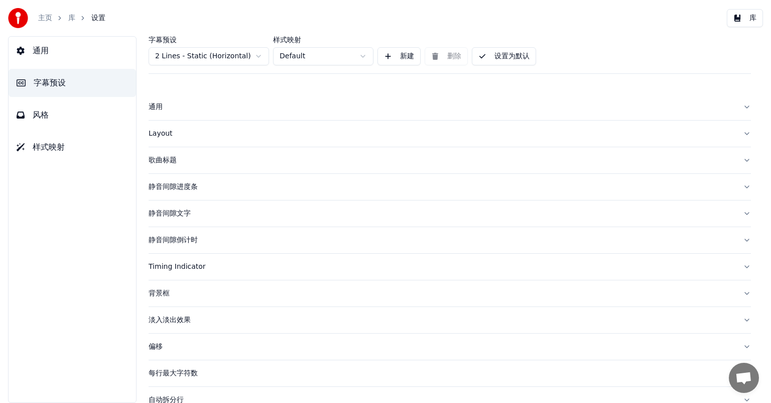
scroll to position [43, 0]
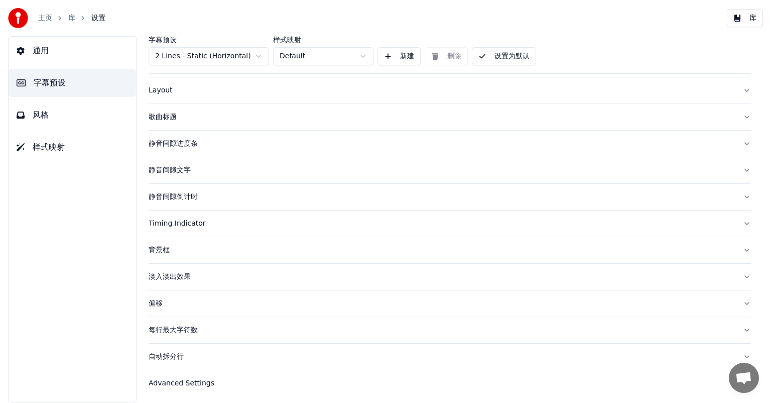
click at [177, 274] on div "淡入淡出效果" at bounding box center [442, 277] width 586 height 10
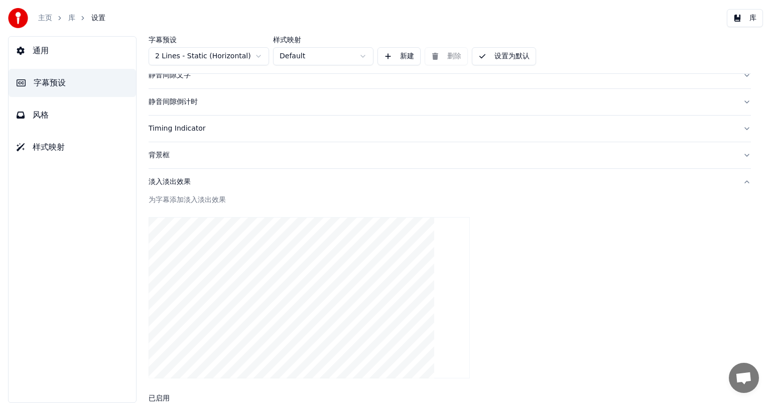
scroll to position [144, 0]
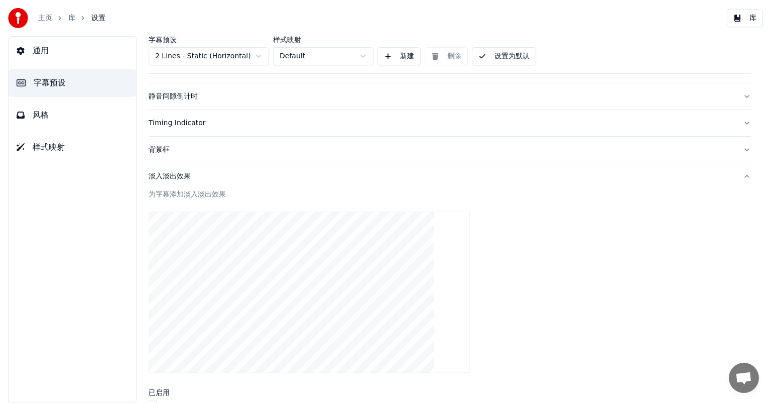
click at [179, 173] on div "淡入淡出效果" at bounding box center [442, 176] width 586 height 10
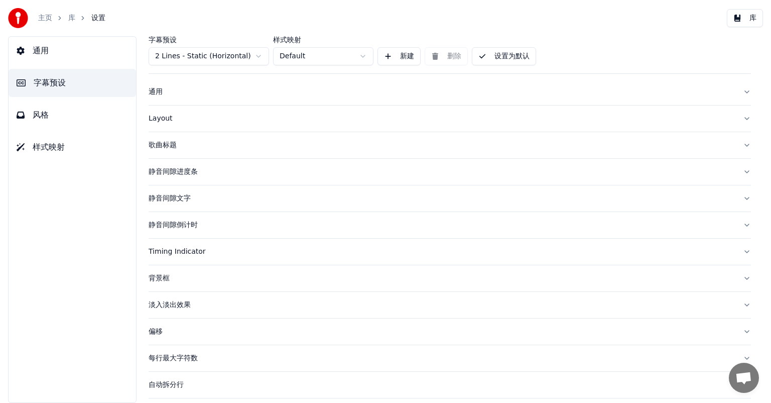
scroll to position [0, 0]
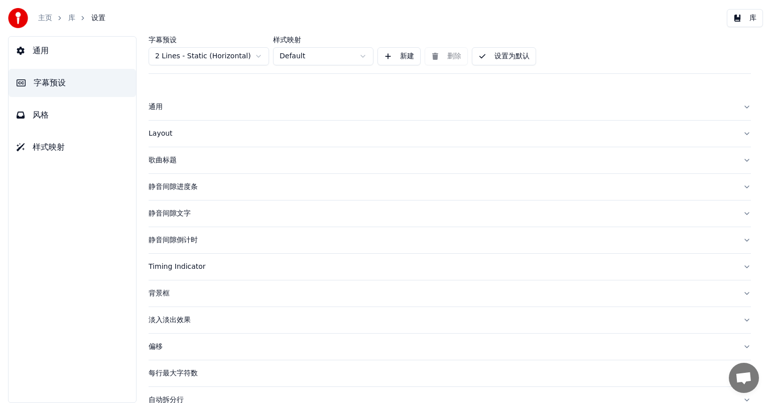
click at [192, 103] on div "通用" at bounding box center [442, 107] width 586 height 10
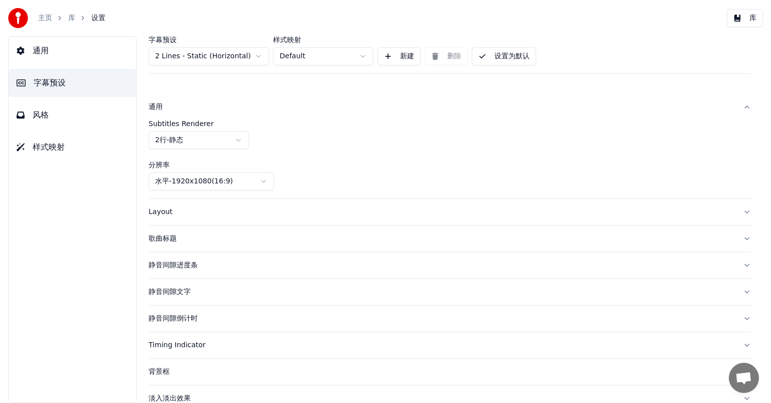
click at [193, 211] on div "Layout" at bounding box center [442, 212] width 586 height 10
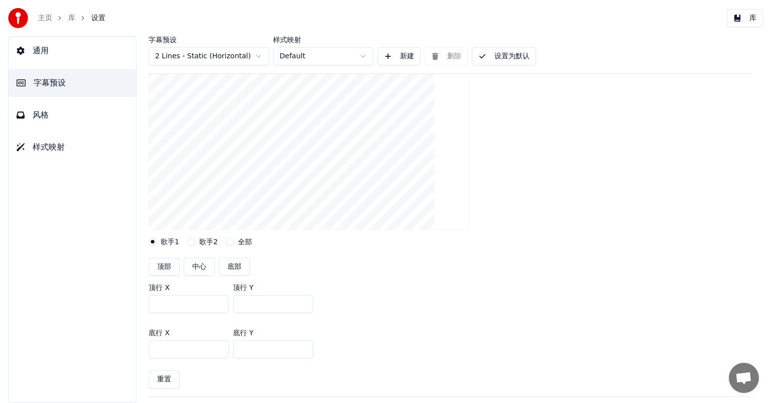
scroll to position [151, 0]
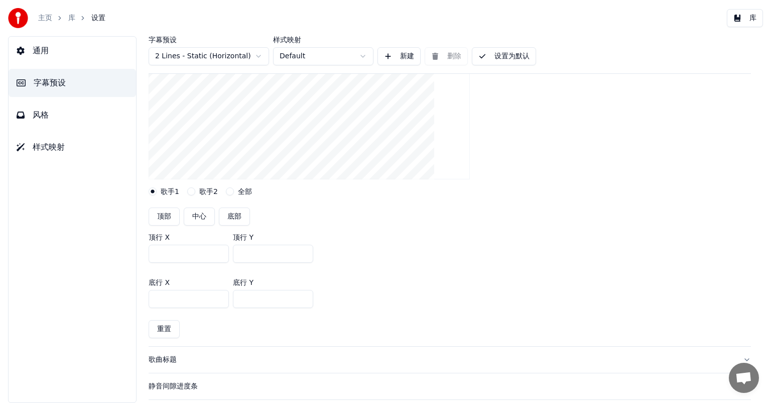
click at [165, 217] on button "顶部" at bounding box center [164, 216] width 31 height 18
type input "***"
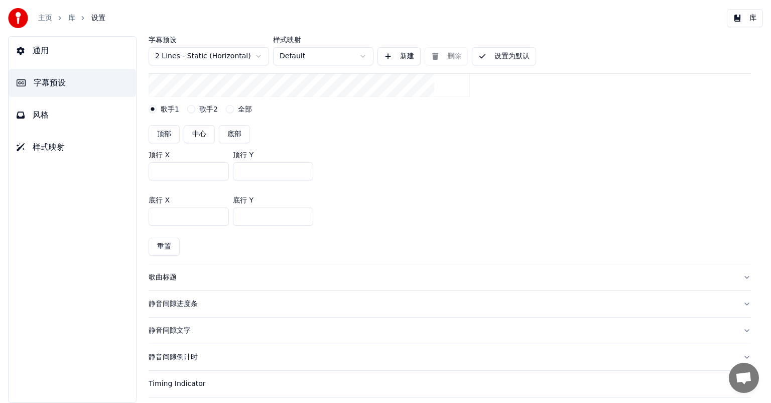
scroll to position [251, 0]
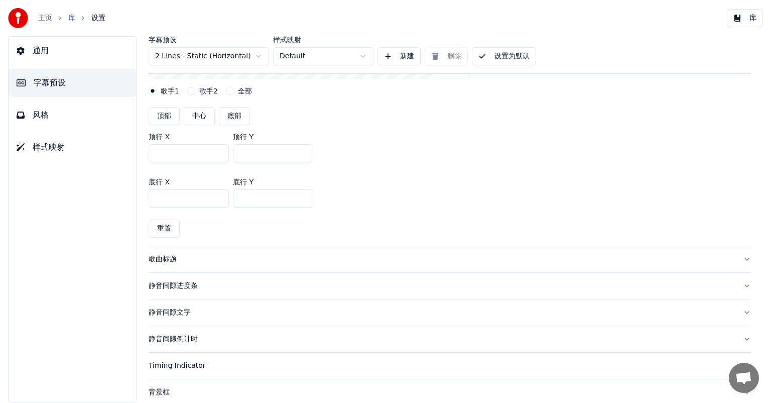
click at [197, 261] on div "歌曲标题" at bounding box center [442, 259] width 586 height 10
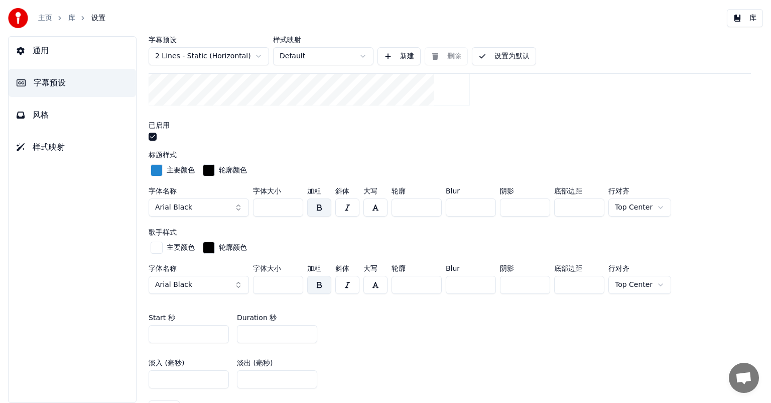
drag, startPoint x: 275, startPoint y: 205, endPoint x: 253, endPoint y: 205, distance: 22.1
click at [253, 205] on input "***" at bounding box center [278, 207] width 50 height 18
type input "***"
drag, startPoint x: 273, startPoint y: 284, endPoint x: 251, endPoint y: 284, distance: 22.1
click at [251, 284] on div "字体名称 Arial Black 字体大小 *** 加粗 斜体 大写 轮廓 * Blur * 阴影 * 底部边距 *** 行对齐 Top Center" at bounding box center [450, 281] width 602 height 33
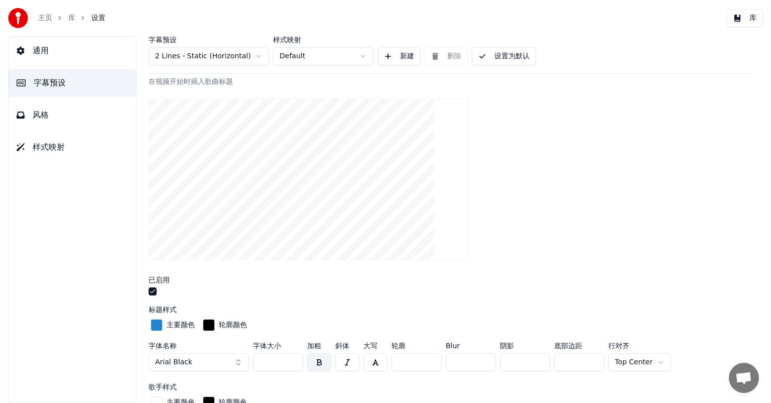
scroll to position [94, 0]
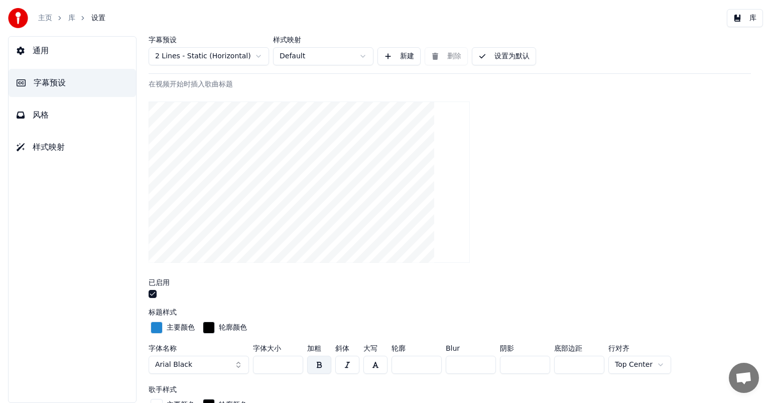
type input "***"
click at [71, 18] on link "库" at bounding box center [71, 18] width 7 height 10
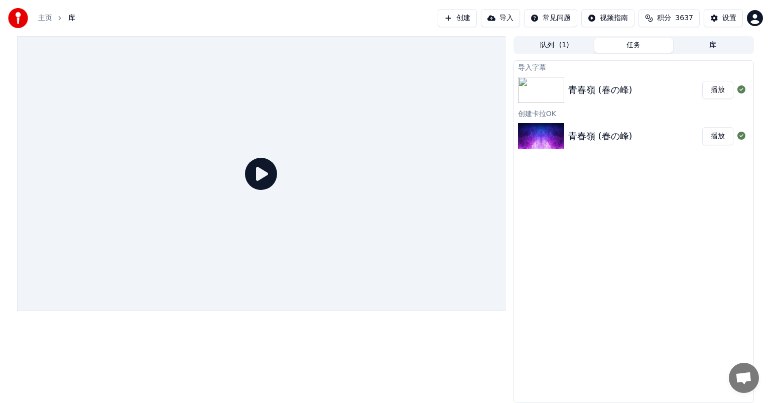
click at [615, 100] on div "青春嶺 (春の峰) 播放" at bounding box center [633, 90] width 239 height 34
click at [712, 92] on button "播放" at bounding box center [717, 90] width 31 height 18
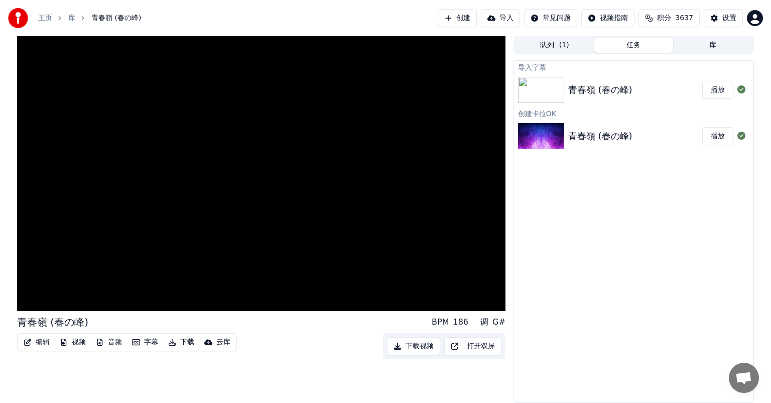
click at [623, 88] on div "青春嶺 (春の峰)" at bounding box center [600, 90] width 64 height 14
click at [505, 18] on button "导入" at bounding box center [500, 18] width 39 height 18
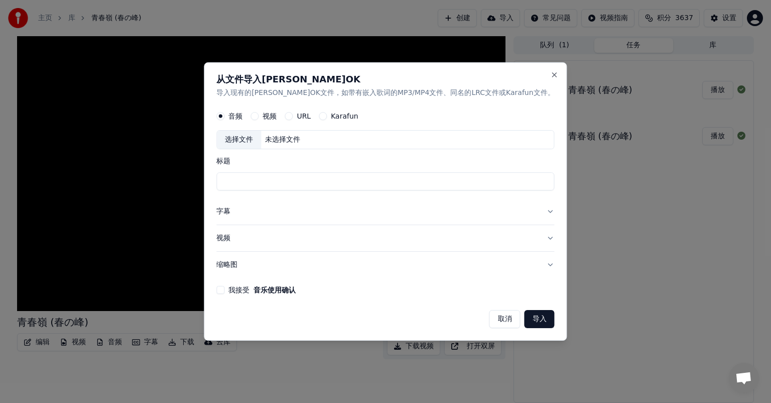
click at [276, 185] on input "标题" at bounding box center [385, 181] width 338 height 18
click at [316, 133] on div "选择文件 未选择文件" at bounding box center [385, 139] width 338 height 19
click at [277, 118] on label "视频" at bounding box center [270, 115] width 14 height 7
click at [259, 118] on button "视频" at bounding box center [255, 116] width 8 height 8
click at [304, 139] on div "未选择文件" at bounding box center [282, 140] width 43 height 10
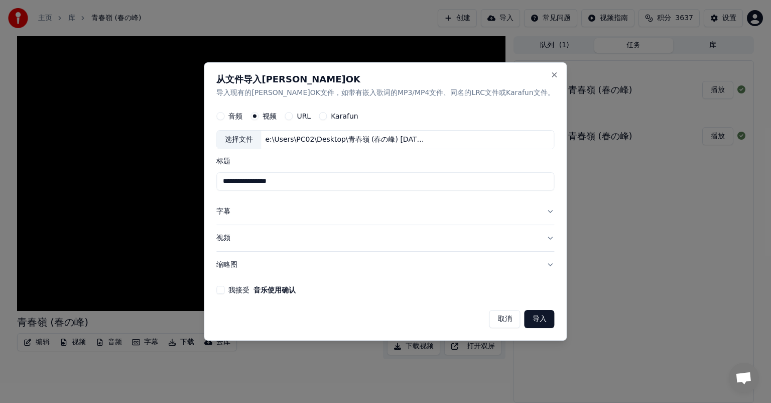
drag, startPoint x: 297, startPoint y: 181, endPoint x: 386, endPoint y: 181, distance: 88.4
click at [386, 181] on input "**********" at bounding box center [385, 181] width 338 height 18
type input "*********"
click at [297, 215] on button "字幕" at bounding box center [385, 211] width 338 height 26
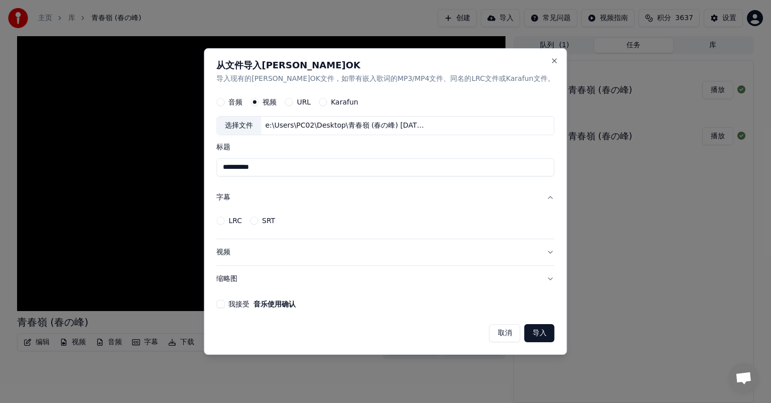
click at [224, 221] on button "LRC" at bounding box center [220, 220] width 8 height 8
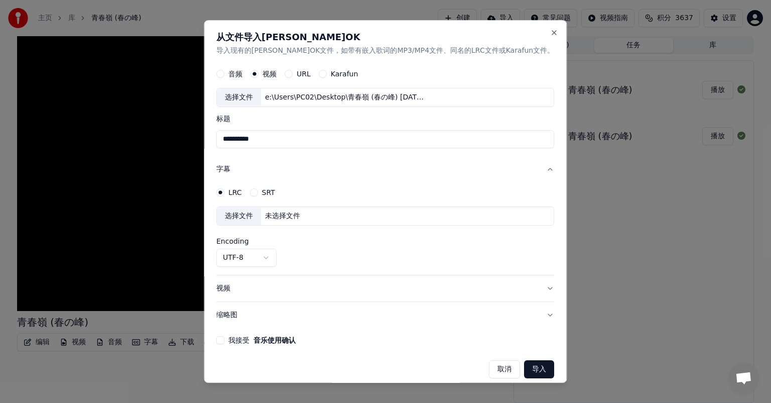
click at [304, 213] on div "未选择文件" at bounding box center [282, 216] width 43 height 10
select select "**********"
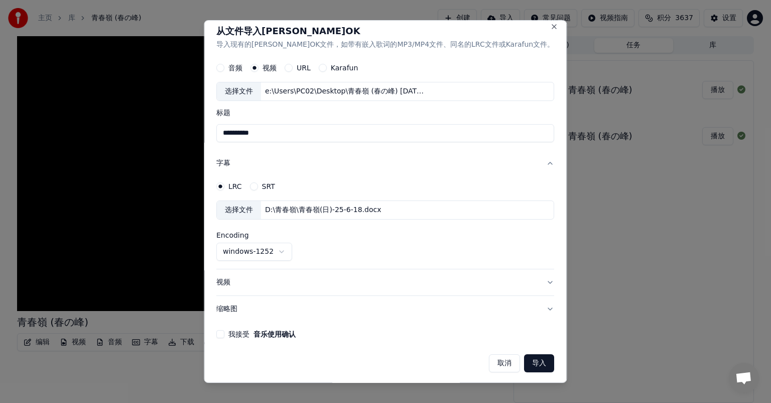
scroll to position [7, 0]
click at [224, 334] on button "我接受 音乐使用确认" at bounding box center [220, 333] width 8 height 8
click at [525, 362] on button "导入" at bounding box center [540, 362] width 30 height 18
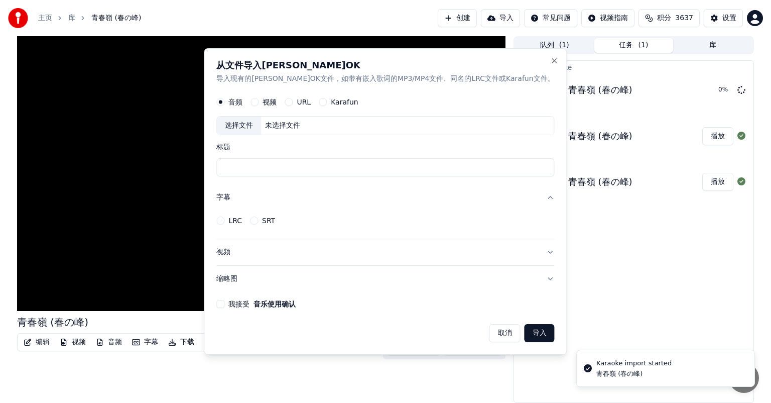
scroll to position [0, 0]
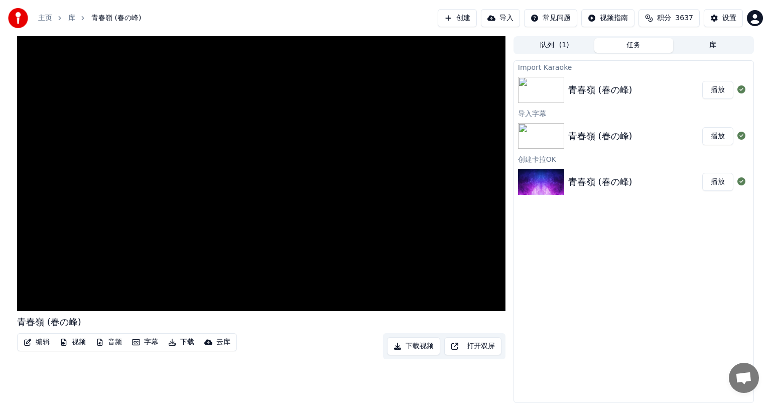
click at [716, 90] on button "播放" at bounding box center [717, 90] width 31 height 18
click at [85, 290] on span at bounding box center [261, 290] width 489 height 2
click at [721, 90] on button "播放" at bounding box center [717, 90] width 31 height 18
click at [730, 17] on div "设置" at bounding box center [729, 18] width 14 height 10
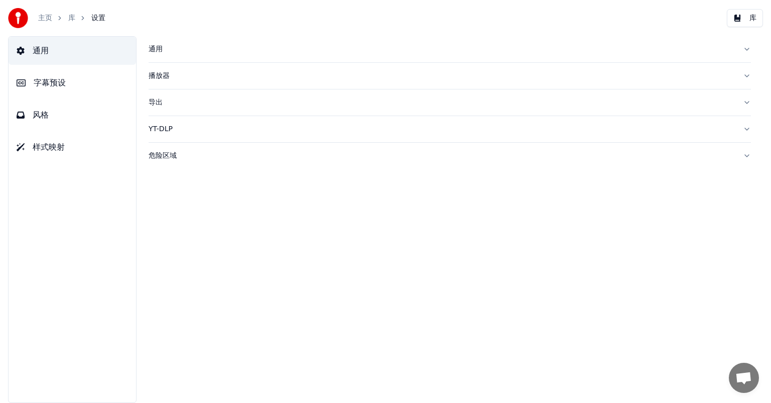
click at [60, 84] on span "字幕预设" at bounding box center [50, 83] width 32 height 12
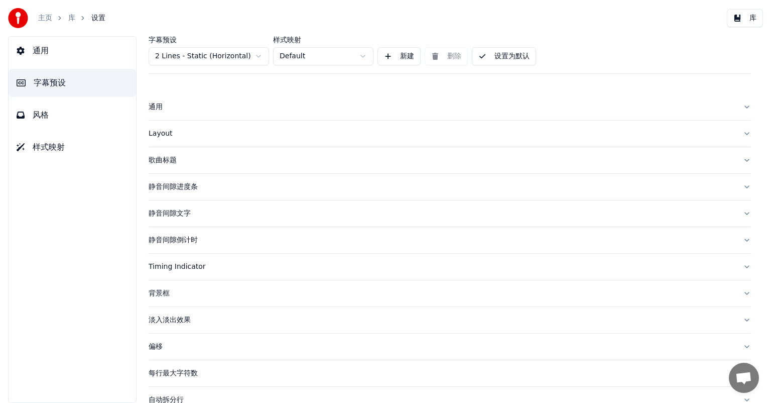
click at [161, 111] on div "通用" at bounding box center [442, 107] width 586 height 10
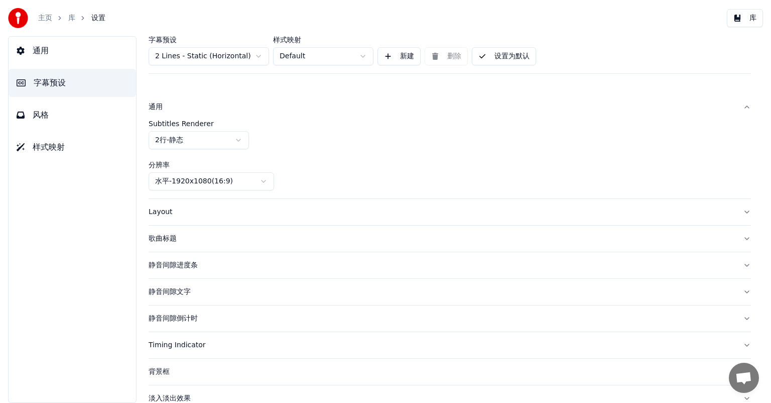
click at [161, 111] on div "通用" at bounding box center [442, 107] width 586 height 10
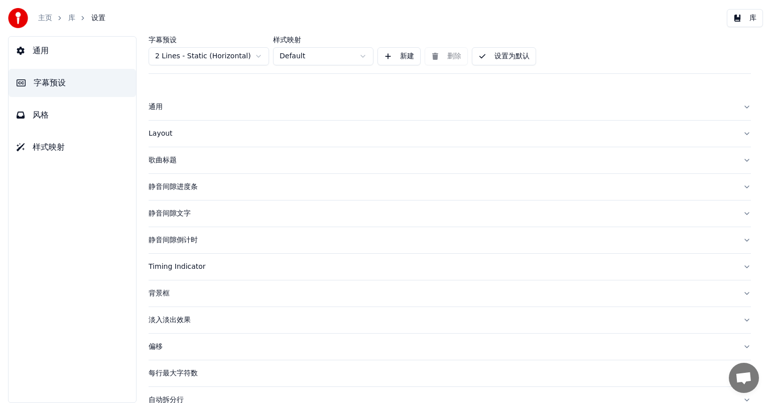
click at [162, 158] on div "歌曲标题" at bounding box center [442, 160] width 586 height 10
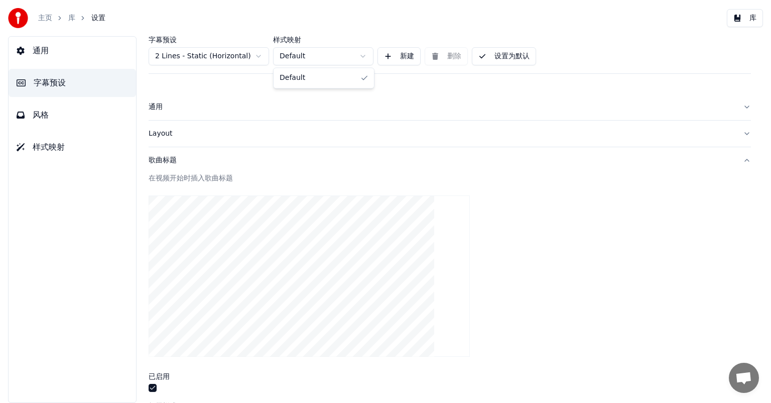
click at [323, 57] on html "主页 库 设置 库 通用 字幕预设 风格 样式映射 字幕预设 2 Lines - Static (Horizontal) 样式映射 Default 新建 删除…" at bounding box center [385, 201] width 771 height 403
click at [323, 56] on html "主页 库 设置 库 通用 字幕预设 风格 样式映射 字幕预设 2 Lines - Static (Horizontal) 样式映射 Default 新建 删除…" at bounding box center [385, 201] width 771 height 403
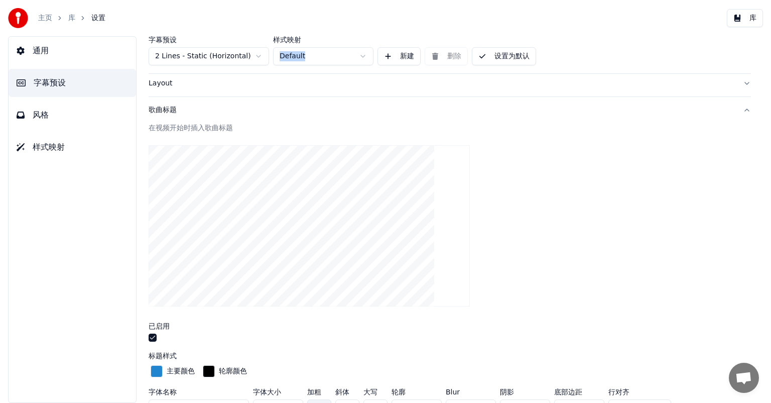
click at [509, 53] on button "设置为默认" at bounding box center [504, 56] width 64 height 18
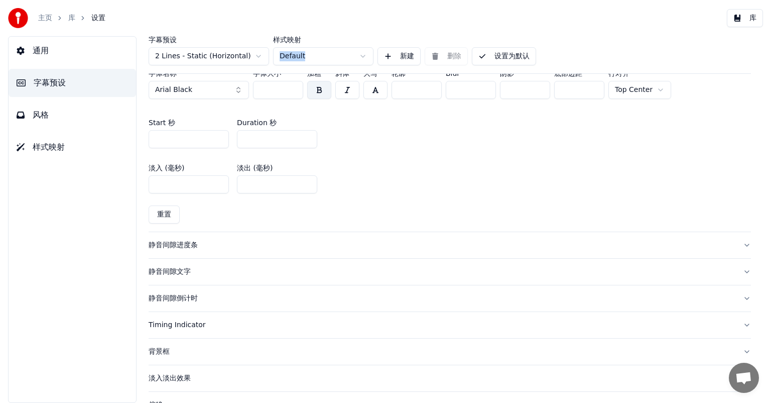
scroll to position [452, 0]
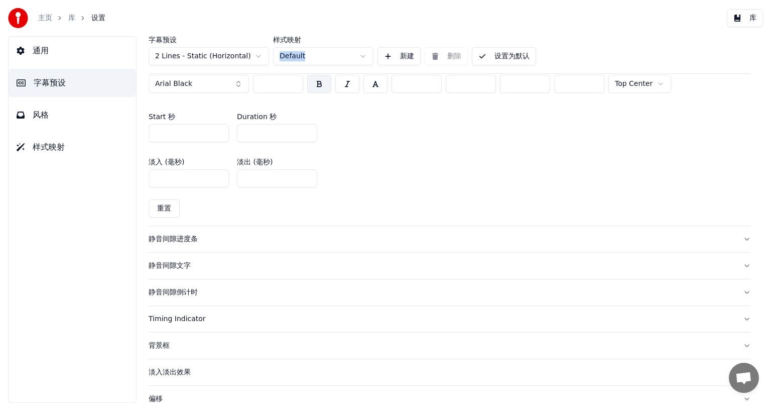
click at [177, 263] on div "静音间隙文字" at bounding box center [442, 266] width 586 height 10
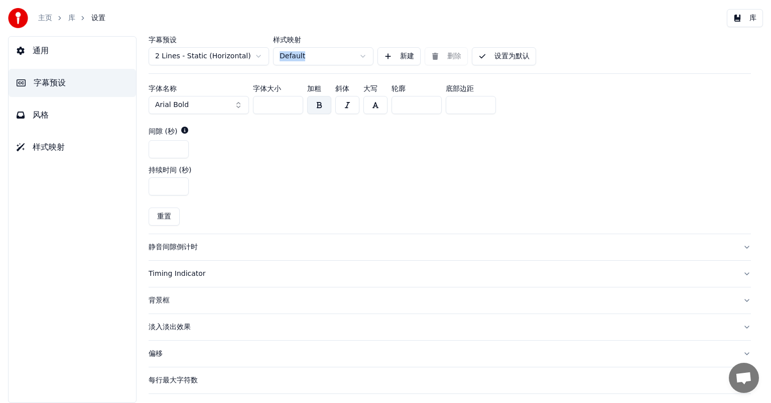
scroll to position [402, 0]
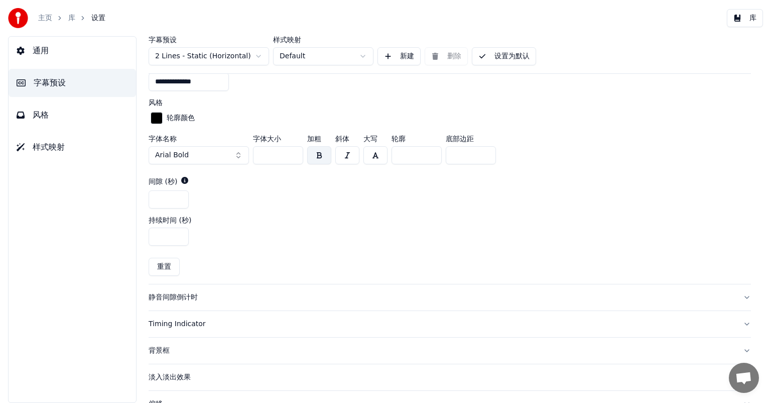
drag, startPoint x: 271, startPoint y: 156, endPoint x: 259, endPoint y: 157, distance: 11.6
click at [259, 157] on input "**" at bounding box center [278, 155] width 50 height 18
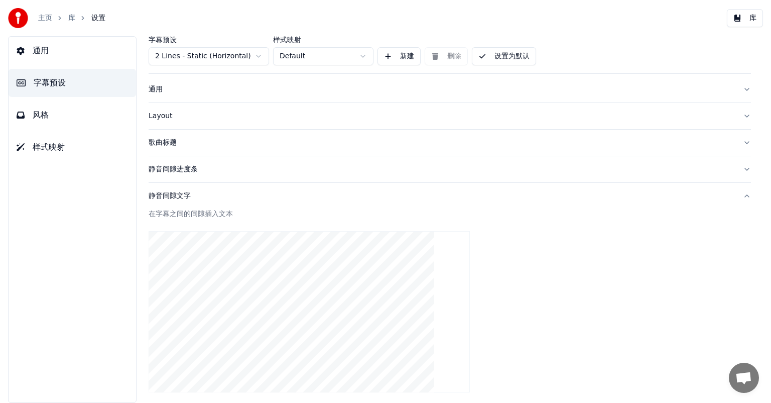
scroll to position [0, 0]
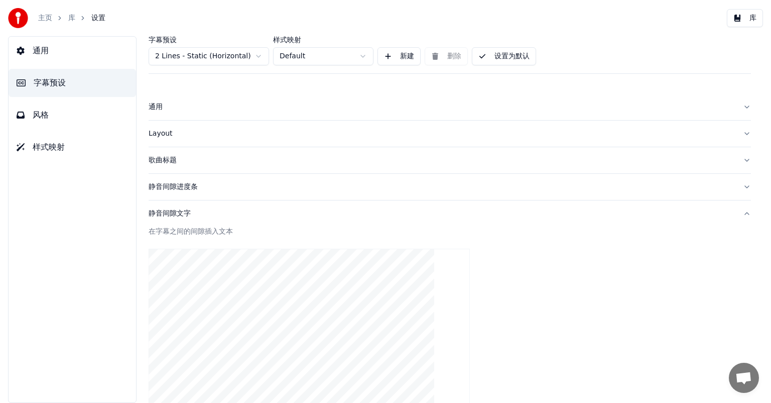
type input "***"
click at [515, 56] on button "设置为默认" at bounding box center [504, 56] width 64 height 18
drag, startPoint x: 492, startPoint y: 57, endPoint x: 494, endPoint y: 63, distance: 6.7
click at [494, 57] on button "完成" at bounding box center [493, 56] width 43 height 18
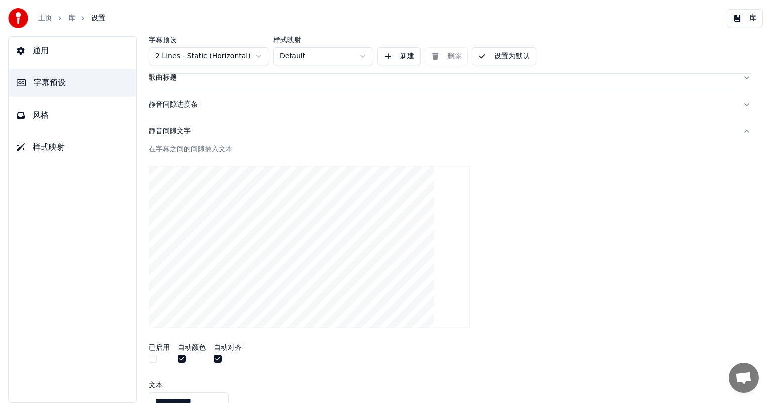
scroll to position [100, 0]
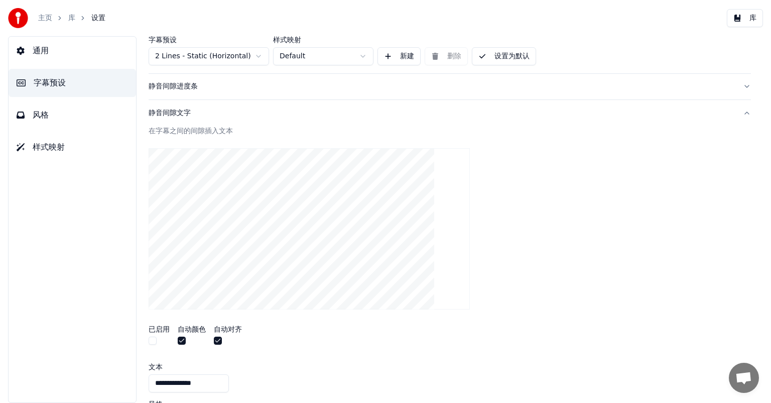
click at [203, 88] on div "静音间隙进度条" at bounding box center [442, 86] width 586 height 10
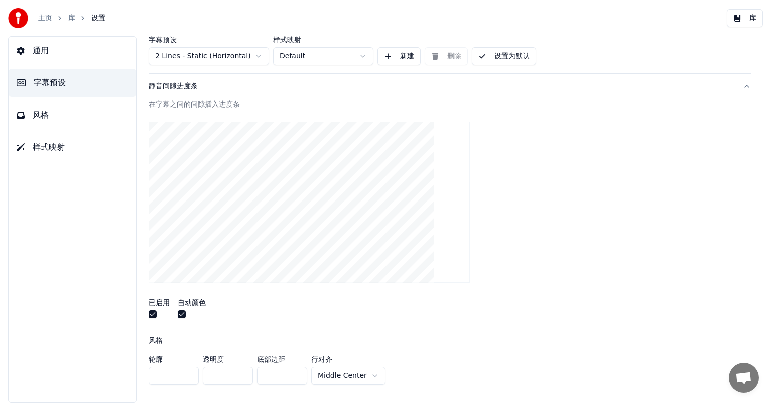
click at [44, 21] on link "主页" at bounding box center [45, 18] width 14 height 10
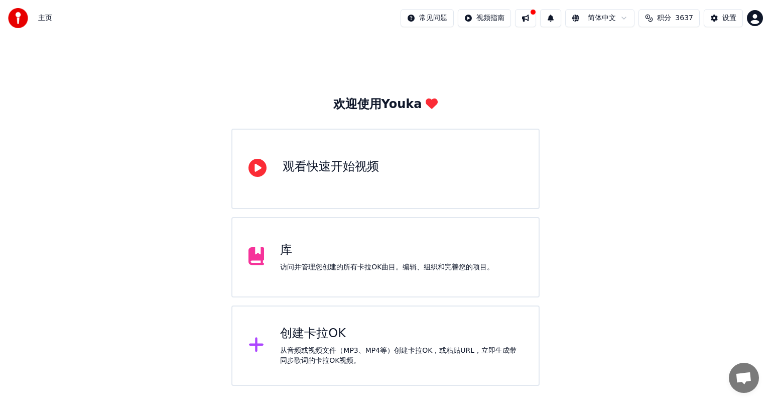
click at [451, 330] on div "创建卡拉OK" at bounding box center [401, 333] width 243 height 16
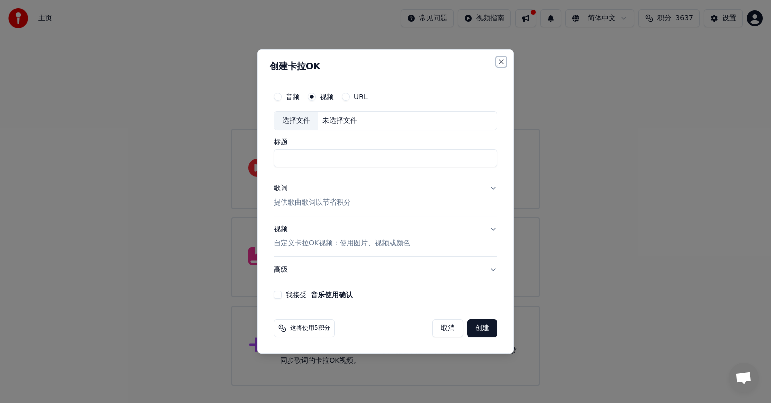
click at [502, 60] on button "Close" at bounding box center [502, 62] width 8 height 8
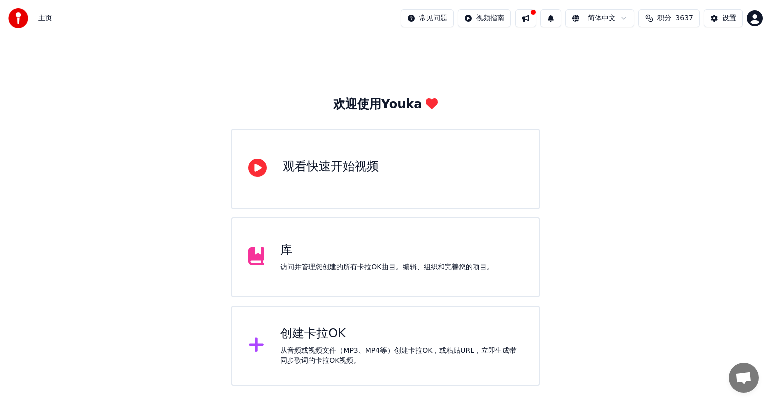
click at [330, 275] on div "库 访问并管理您创建的所有卡拉OK曲目。编辑、组织和完善您的项目。" at bounding box center [385, 257] width 308 height 80
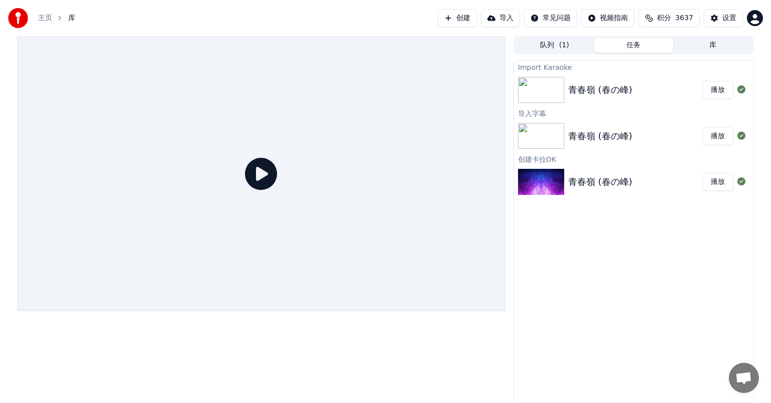
click at [631, 94] on div "青春嶺 (春の峰)" at bounding box center [635, 90] width 134 height 14
click at [726, 89] on button "播放" at bounding box center [717, 90] width 31 height 18
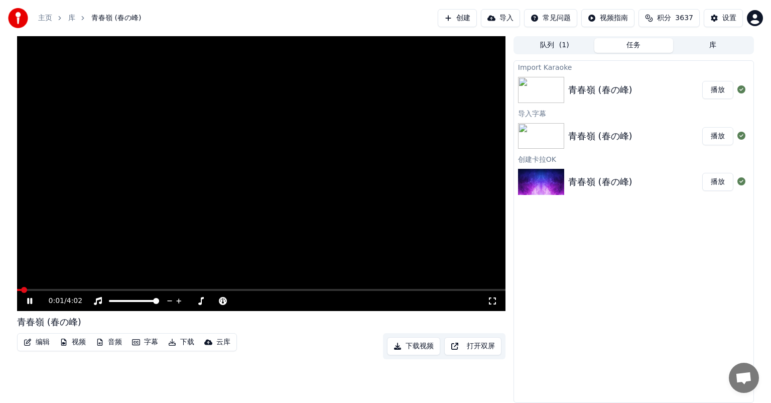
click at [73, 289] on span at bounding box center [261, 290] width 489 height 2
click at [91, 290] on span at bounding box center [261, 290] width 489 height 2
click at [109, 290] on span at bounding box center [261, 290] width 489 height 2
click at [135, 291] on span at bounding box center [261, 290] width 489 height 2
click at [189, 290] on span at bounding box center [261, 290] width 489 height 2
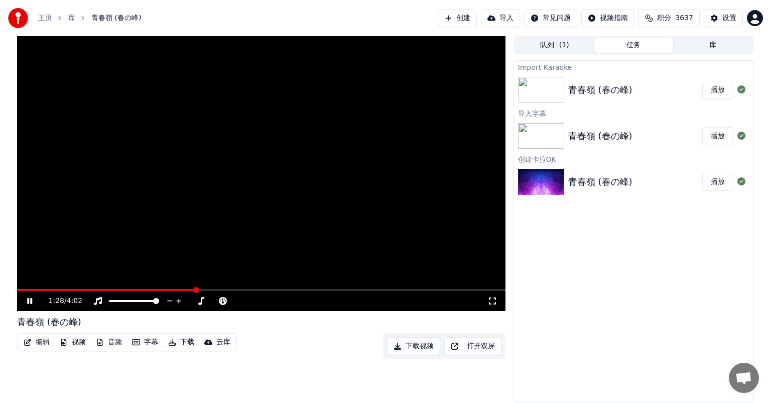
click at [580, 98] on div "青春嶺 (春の峰) 播放" at bounding box center [633, 90] width 239 height 34
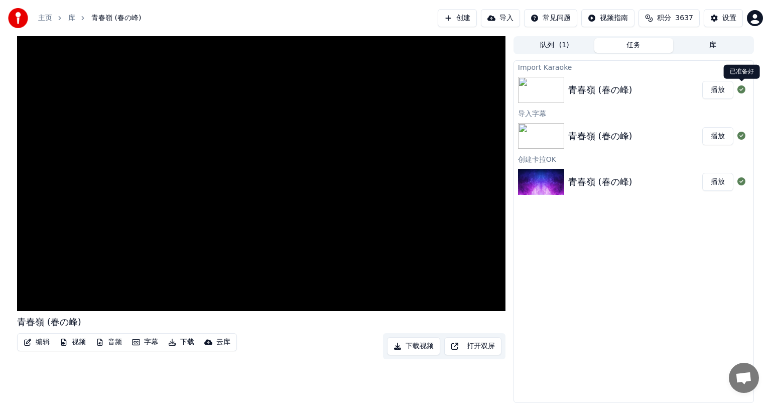
click at [743, 91] on icon at bounding box center [742, 89] width 8 height 8
click at [742, 88] on icon at bounding box center [742, 89] width 8 height 8
click at [139, 341] on icon "button" at bounding box center [136, 342] width 8 height 6
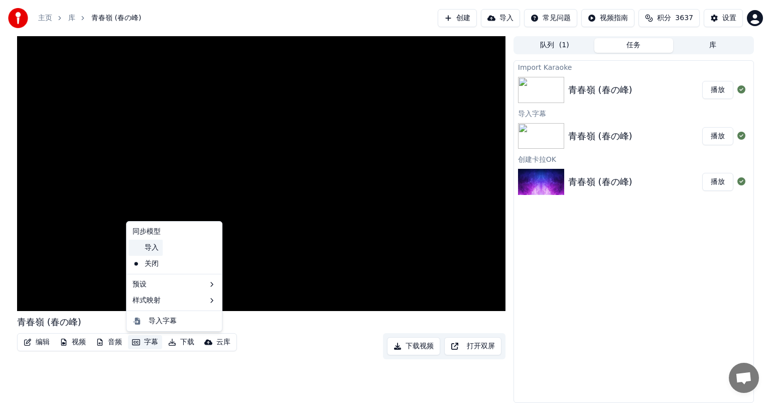
click at [158, 248] on div "导入" at bounding box center [146, 247] width 34 height 16
click at [143, 340] on button "字幕" at bounding box center [145, 342] width 34 height 14
click at [165, 325] on div "导入字幕" at bounding box center [163, 321] width 28 height 10
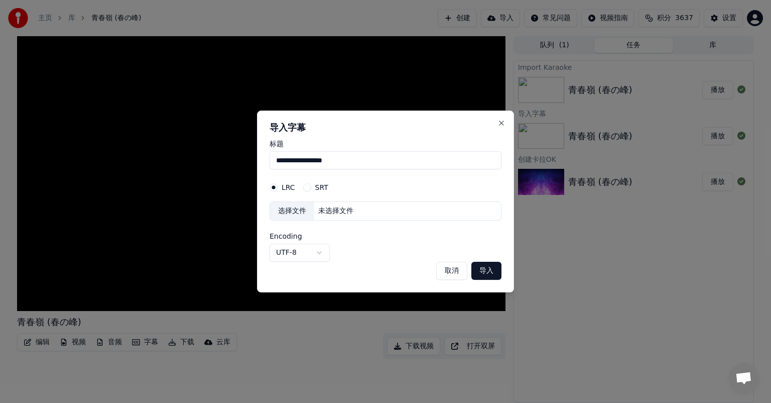
click at [332, 209] on div "未选择文件" at bounding box center [335, 211] width 43 height 10
select select "**********"
drag, startPoint x: 359, startPoint y: 161, endPoint x: 164, endPoint y: 180, distance: 195.8
click at [165, 179] on body "**********" at bounding box center [385, 201] width 771 height 403
click at [489, 272] on button "导入" at bounding box center [486, 271] width 30 height 18
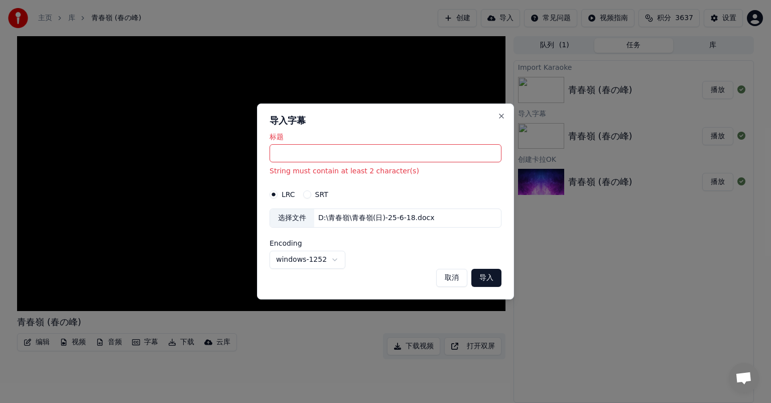
click at [329, 157] on input "标题" at bounding box center [386, 153] width 232 height 18
paste input "**********"
type input "**********"
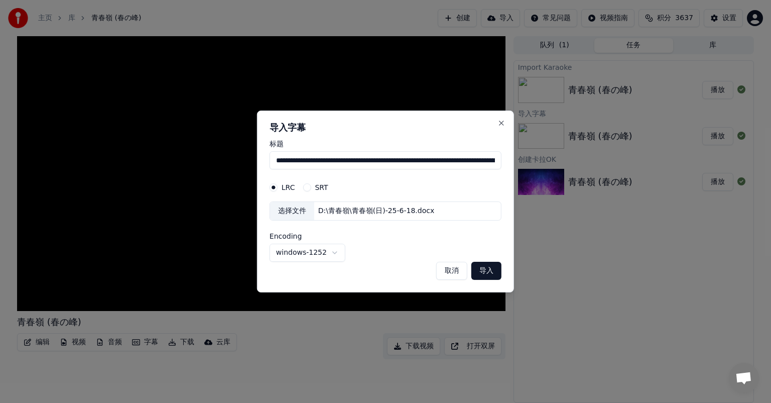
drag, startPoint x: 489, startPoint y: 162, endPoint x: 0, endPoint y: 222, distance: 492.7
click at [0, 221] on body "**********" at bounding box center [385, 201] width 771 height 403
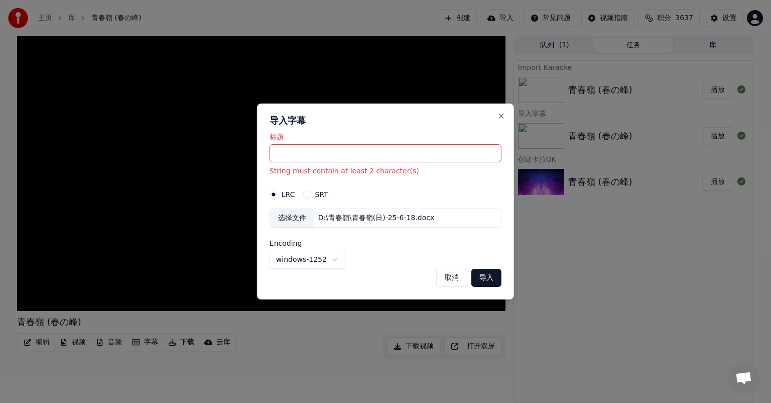
click at [418, 153] on input "标题" at bounding box center [386, 153] width 232 height 18
paste input "***"
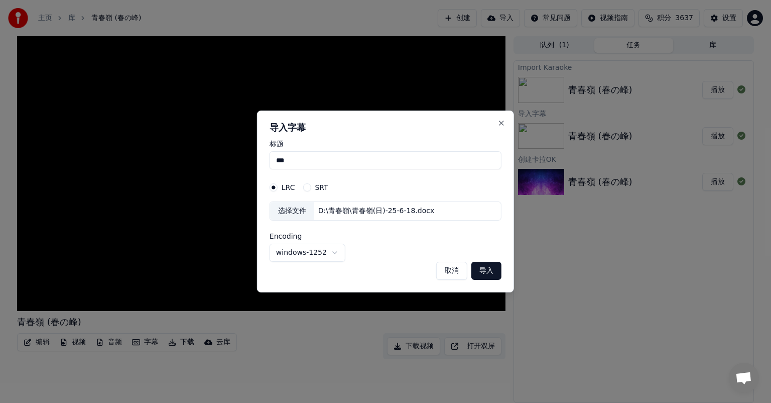
type input "***"
click at [495, 273] on button "导入" at bounding box center [486, 271] width 30 height 18
select select "*****"
type input "**********"
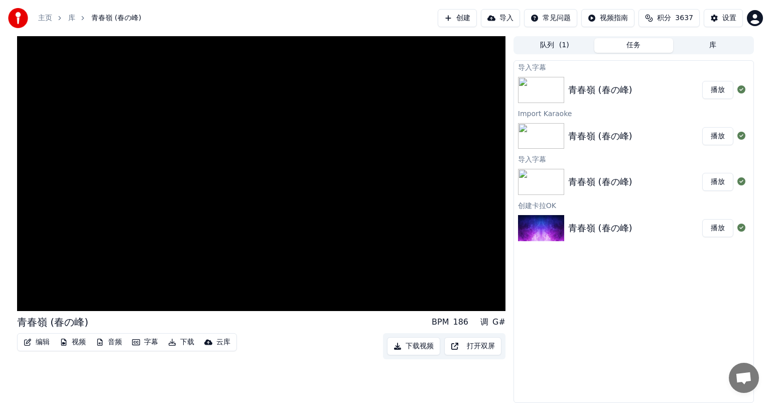
click at [723, 94] on button "播放" at bounding box center [717, 90] width 31 height 18
click at [57, 290] on span at bounding box center [261, 290] width 489 height 2
click at [506, 23] on button "导入" at bounding box center [500, 18] width 39 height 18
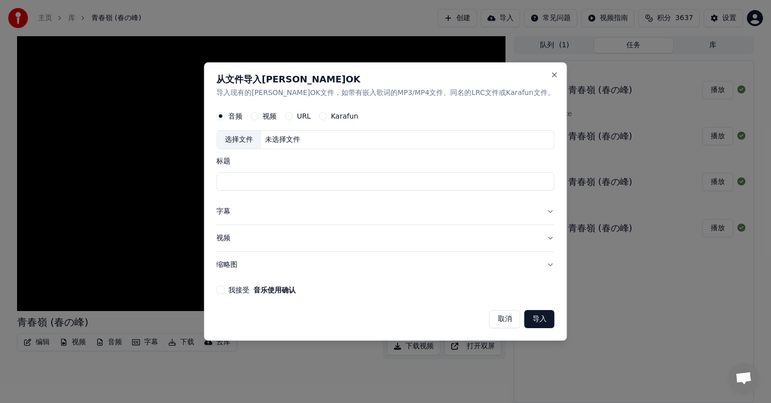
click at [277, 116] on label "视频" at bounding box center [270, 115] width 14 height 7
click at [259, 116] on button "视频" at bounding box center [255, 116] width 8 height 8
click at [292, 135] on div "未选择文件" at bounding box center [282, 140] width 43 height 10
type input "**********"
click at [247, 214] on button "字幕" at bounding box center [385, 211] width 338 height 26
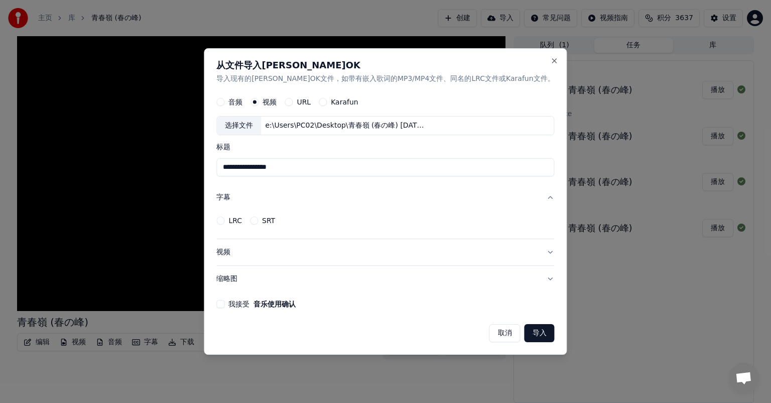
click at [242, 222] on div "LRC" at bounding box center [229, 220] width 26 height 8
click at [224, 220] on button "LRC" at bounding box center [220, 220] width 8 height 8
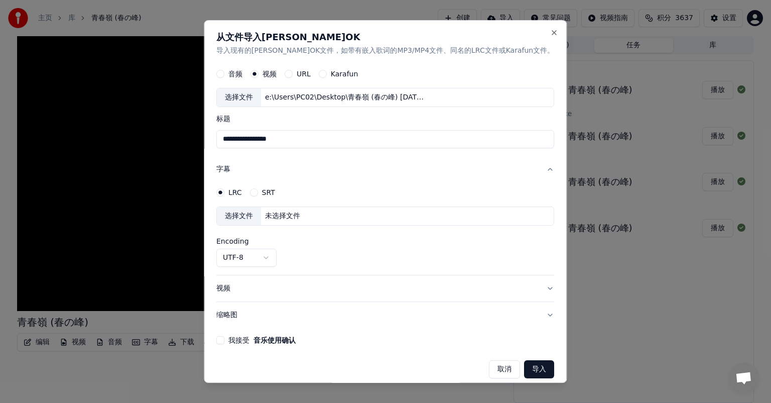
click at [301, 217] on div "未选择文件" at bounding box center [282, 216] width 43 height 10
select select "**********"
click at [344, 136] on input "**********" at bounding box center [385, 139] width 338 height 18
type input "**********"
click at [251, 290] on button "视频" at bounding box center [385, 288] width 338 height 26
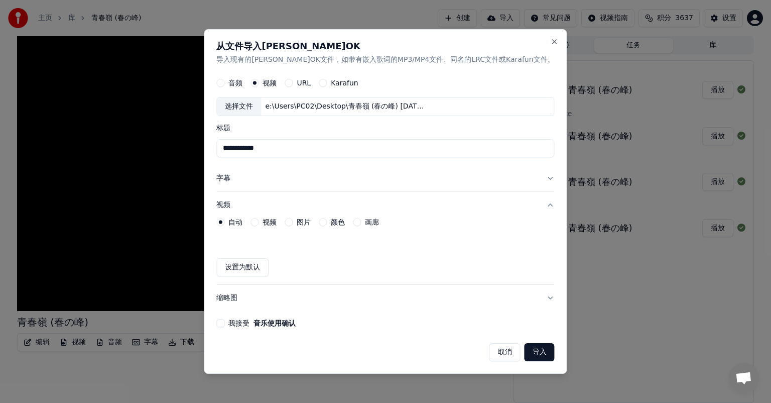
click at [250, 179] on button "字幕" at bounding box center [385, 178] width 338 height 26
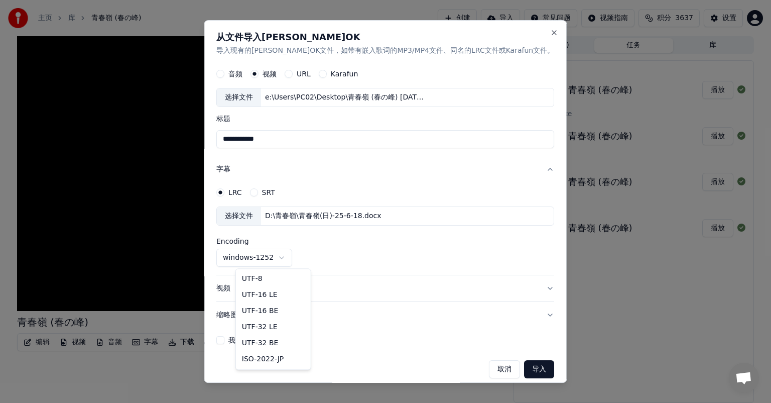
click at [289, 258] on body "**********" at bounding box center [385, 201] width 771 height 403
click at [290, 257] on body "**********" at bounding box center [385, 201] width 771 height 403
click at [244, 339] on div "我接受 音乐使用确认" at bounding box center [385, 340] width 338 height 8
click at [224, 339] on button "我接受 音乐使用确认" at bounding box center [220, 340] width 8 height 8
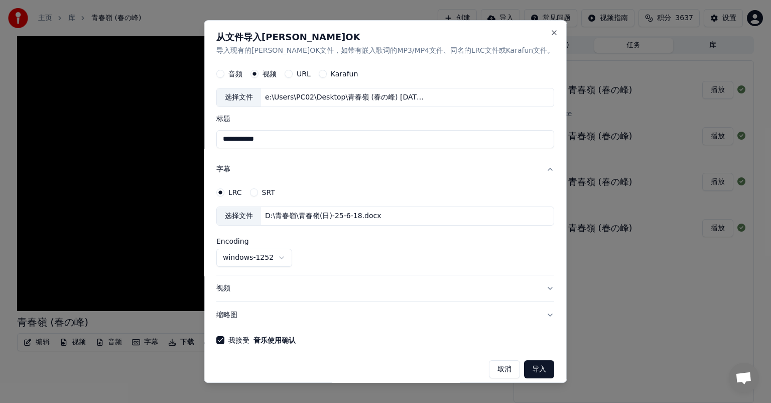
click at [525, 367] on button "导入" at bounding box center [540, 369] width 30 height 18
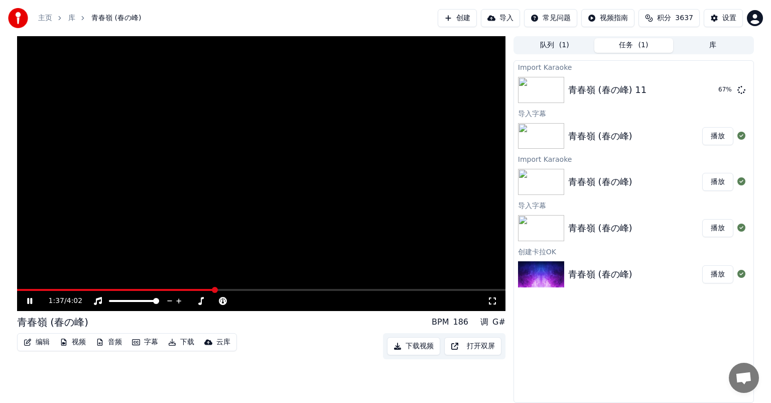
click at [29, 299] on icon at bounding box center [37, 301] width 24 height 8
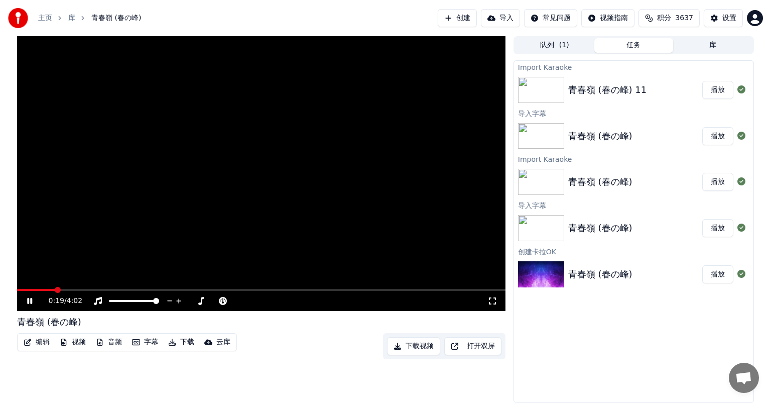
click at [56, 289] on span at bounding box center [261, 290] width 489 height 2
click at [718, 18] on button "设置" at bounding box center [723, 18] width 39 height 18
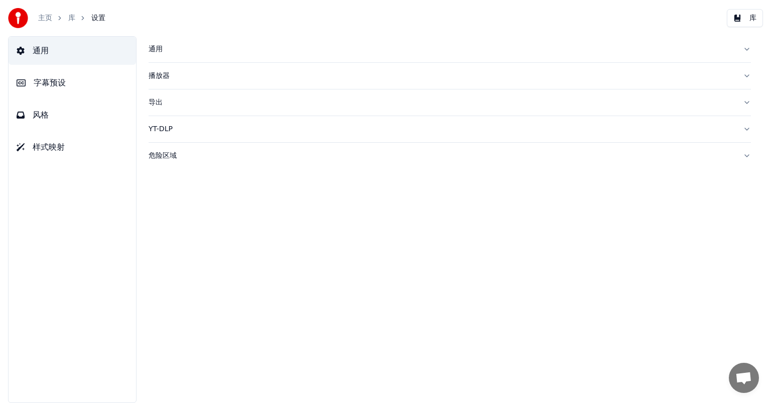
click at [57, 82] on span "字幕预设" at bounding box center [50, 83] width 32 height 12
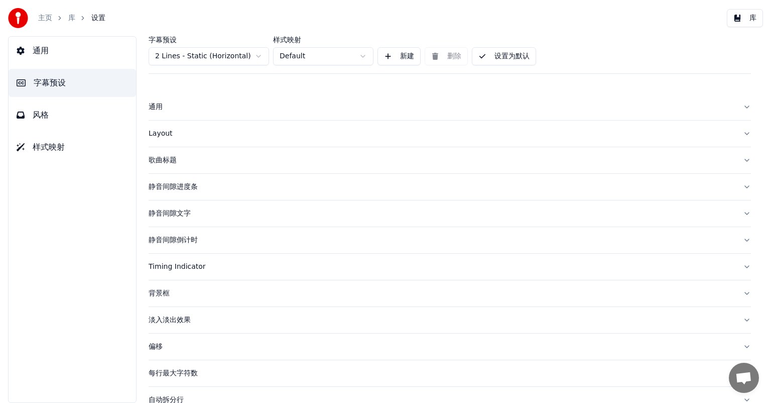
click at [164, 162] on div "歌曲标题" at bounding box center [442, 160] width 586 height 10
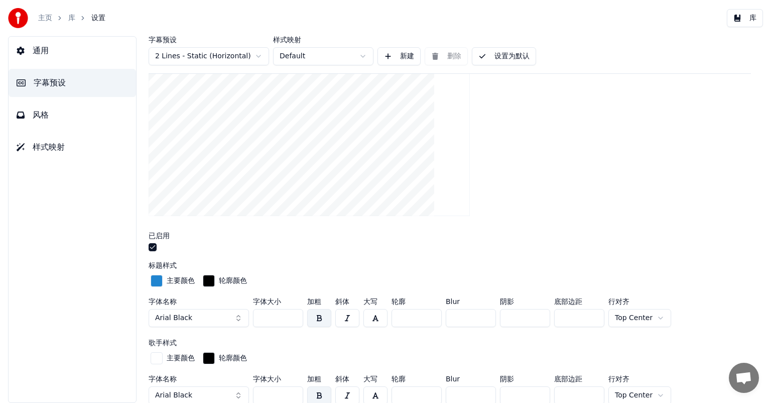
scroll to position [151, 0]
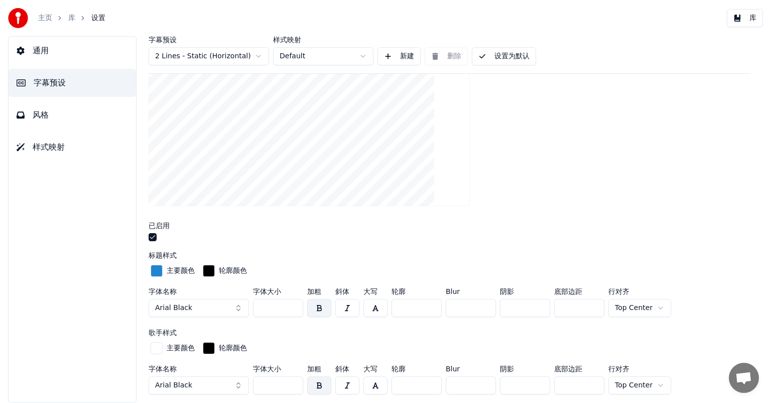
drag, startPoint x: 273, startPoint y: 303, endPoint x: 252, endPoint y: 307, distance: 21.5
click at [252, 307] on div "字体名称 Arial Black 字体大小 *** 加粗 斜体 大写 轮廓 * Blur * 阴影 * 底部边距 *** 行对齐 Top Center" at bounding box center [450, 304] width 602 height 33
type input "***"
drag, startPoint x: 281, startPoint y: 388, endPoint x: 244, endPoint y: 377, distance: 38.6
click at [244, 380] on div "字体名称 Arial Black 字体大小 *** 加粗 斜体 大写 轮廓 * Blur * 阴影 * 底部边距 *** 行对齐 Top Center" at bounding box center [450, 381] width 602 height 33
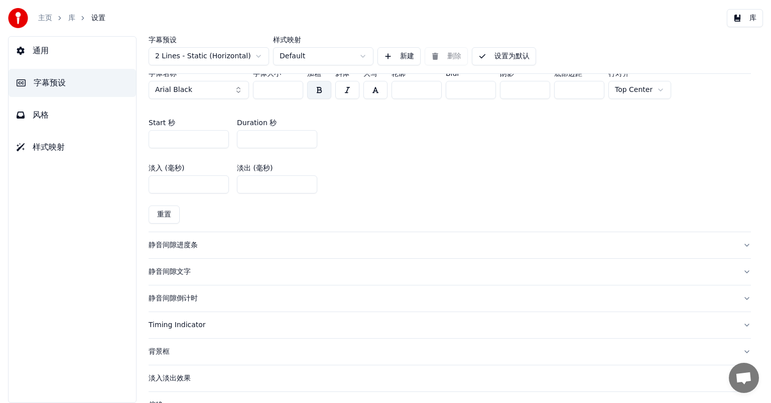
scroll to position [452, 0]
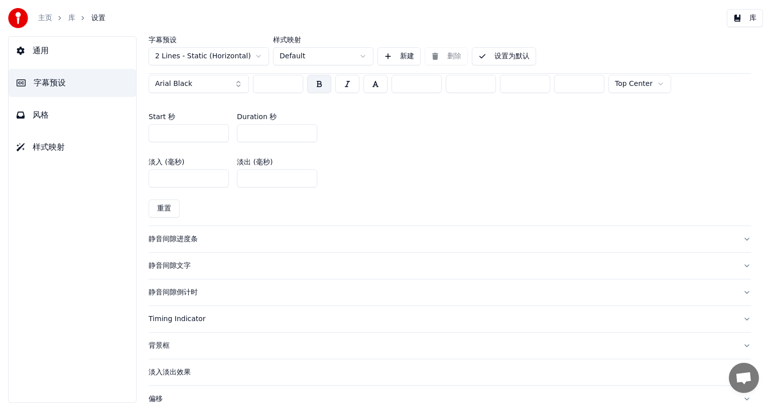
type input "***"
click at [174, 290] on div "静音间隙倒计时" at bounding box center [442, 292] width 586 height 10
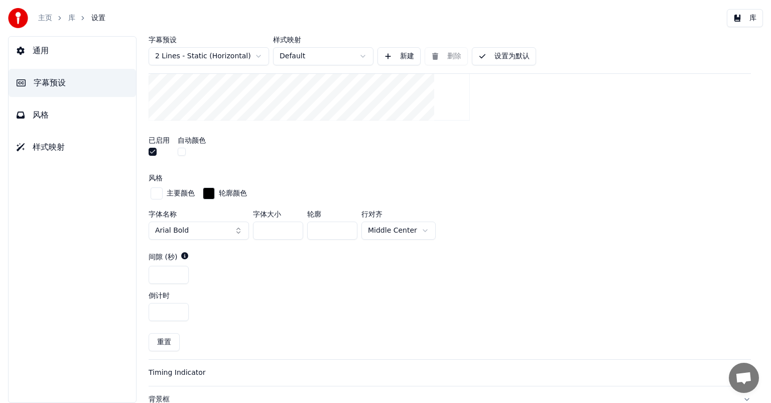
scroll to position [298, 0]
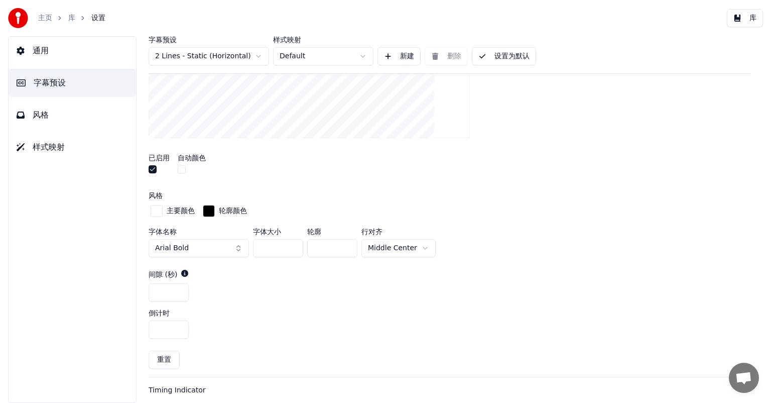
click at [185, 248] on span "Arial Bold" at bounding box center [172, 248] width 34 height 10
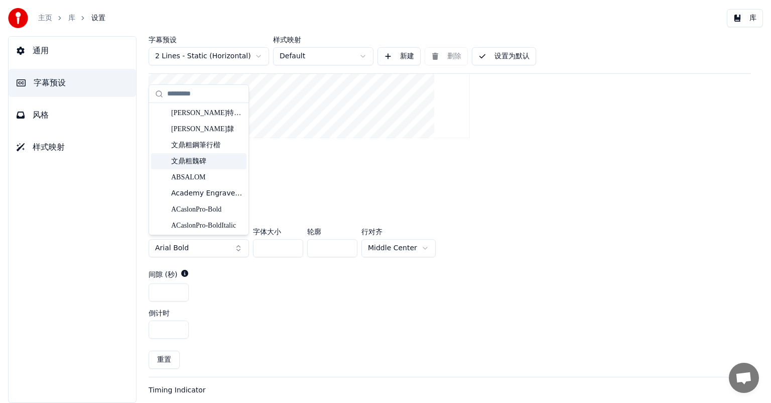
click at [284, 179] on div "已启用 自动颜色" at bounding box center [450, 165] width 602 height 38
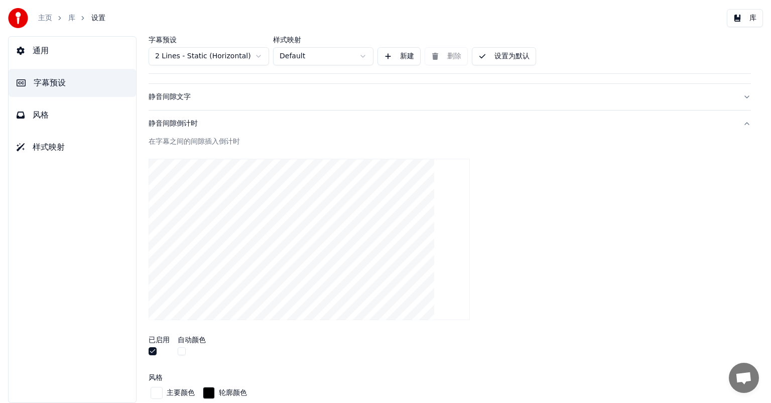
scroll to position [97, 0]
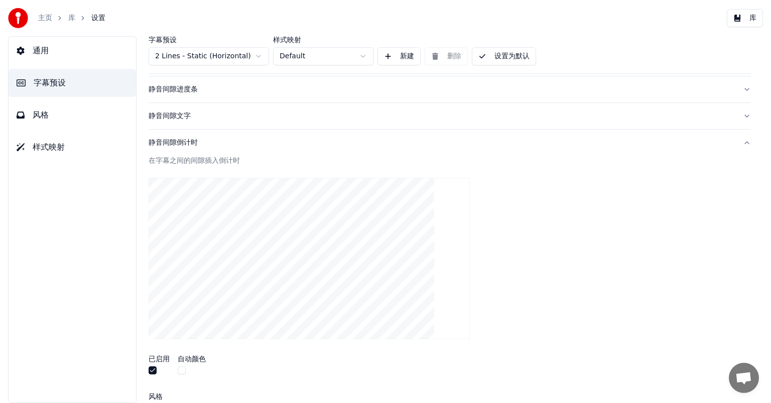
click at [185, 112] on div "静音间隙文字" at bounding box center [442, 116] width 586 height 10
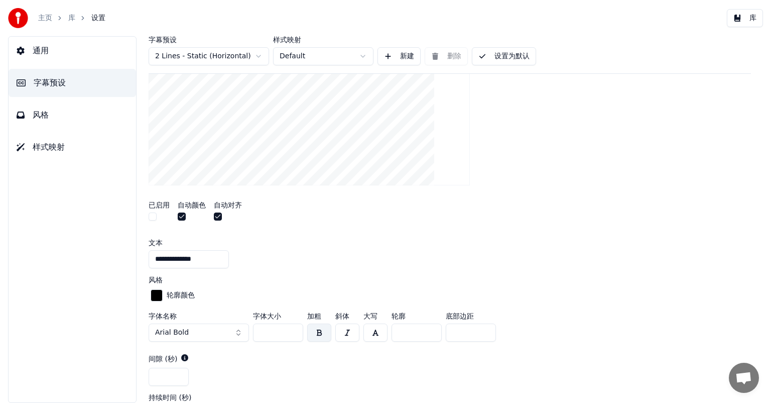
scroll to position [248, 0]
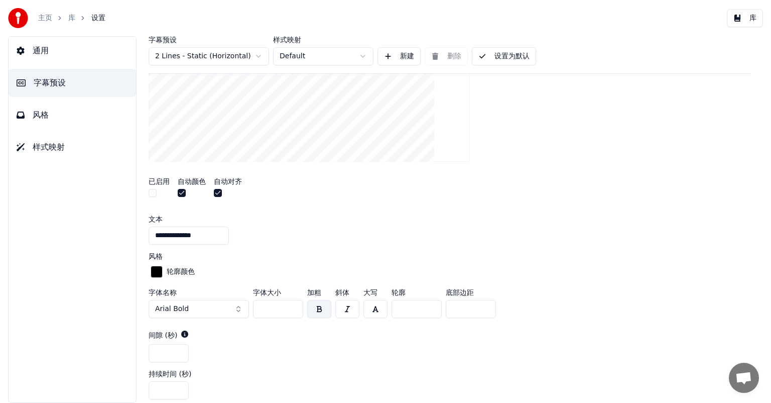
drag, startPoint x: 275, startPoint y: 307, endPoint x: 217, endPoint y: 306, distance: 58.3
click at [217, 306] on div "字体名称 Arial Bold 字体大小 *** 加粗 斜体 大写 轮廓 * 底部边距 *" at bounding box center [450, 305] width 602 height 33
type input "**"
click at [282, 235] on div "**********" at bounding box center [450, 235] width 602 height 18
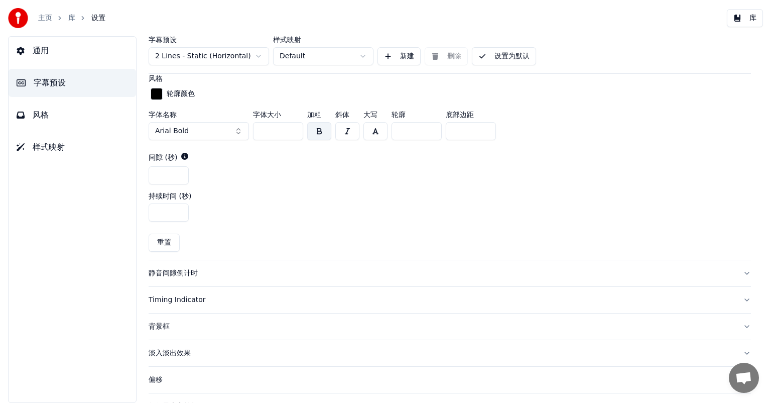
scroll to position [452, 0]
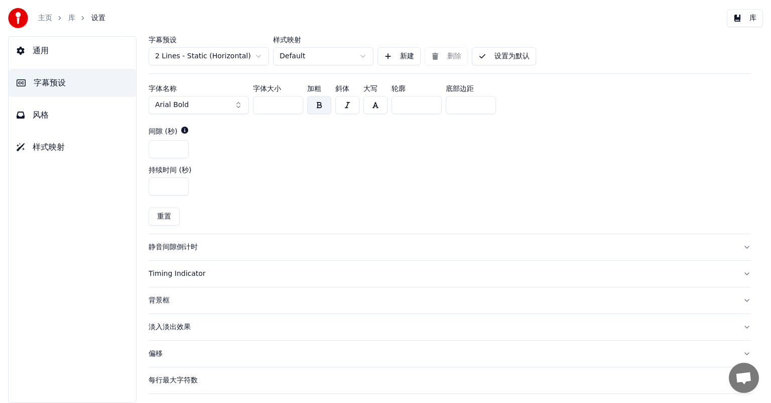
click at [163, 210] on button "重置" at bounding box center [164, 216] width 31 height 18
click at [168, 215] on button "重置" at bounding box center [164, 216] width 31 height 18
click at [209, 250] on button "静音间隙倒计时" at bounding box center [450, 247] width 602 height 26
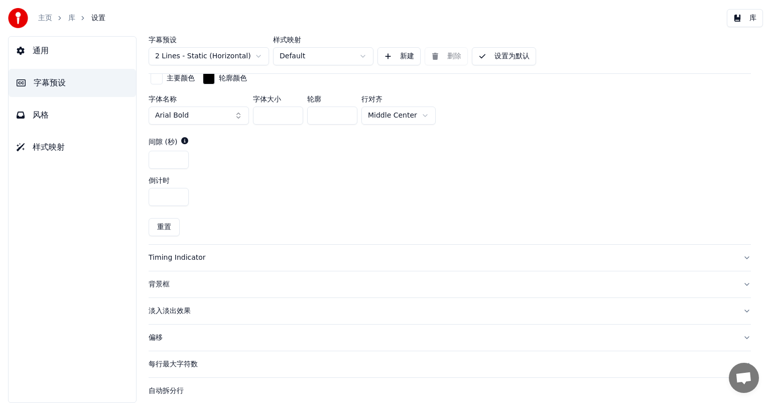
scroll to position [448, 0]
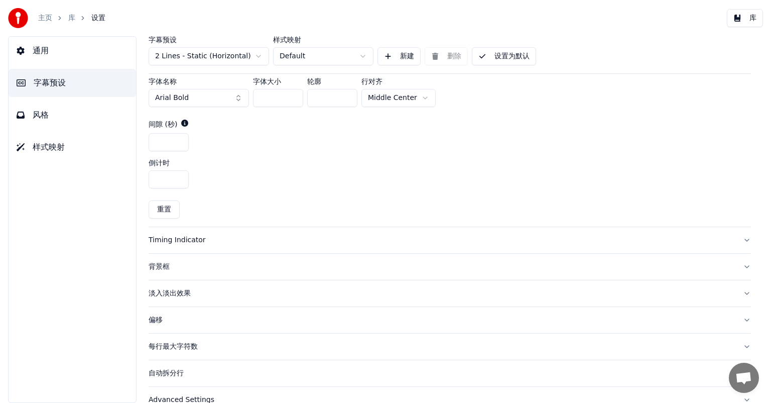
click at [189, 238] on div "Timing Indicator" at bounding box center [442, 240] width 586 height 10
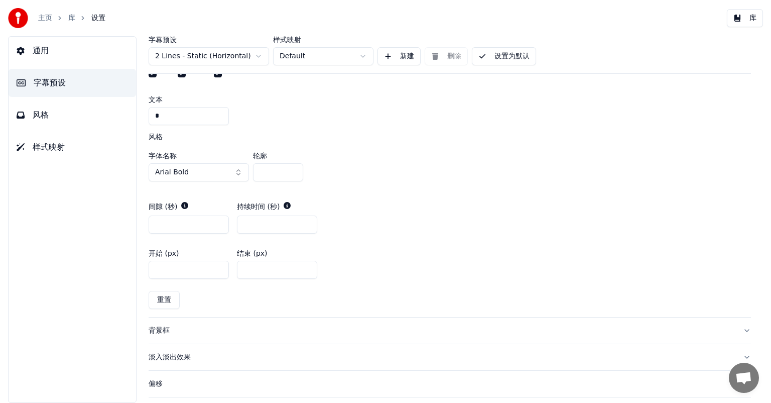
scroll to position [501, 0]
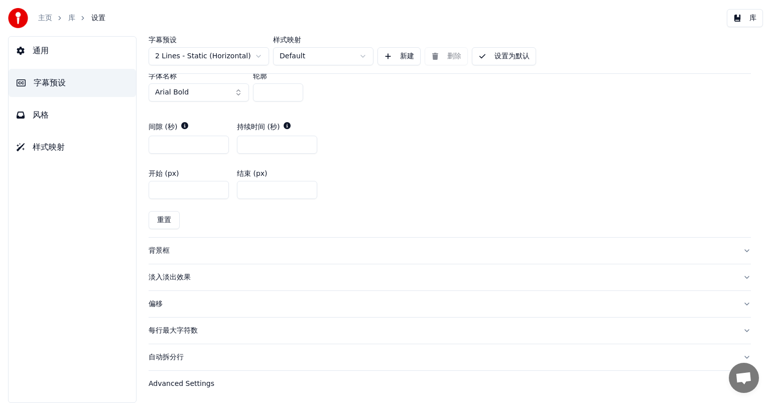
click at [181, 274] on div "淡入淡出效果" at bounding box center [442, 277] width 586 height 10
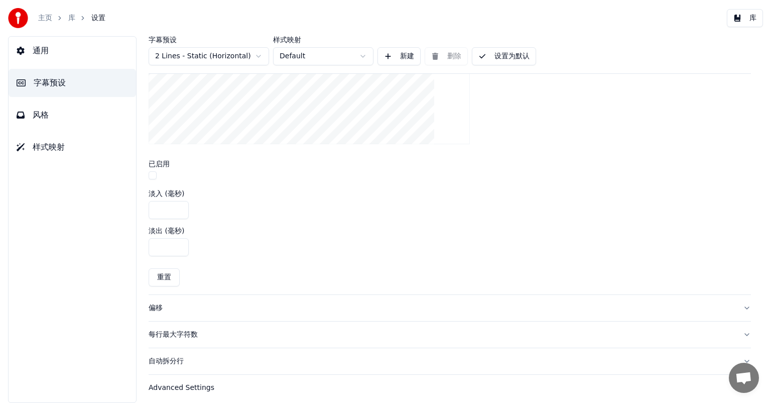
scroll to position [376, 0]
click at [169, 332] on div "每行最大字符数" at bounding box center [442, 330] width 586 height 10
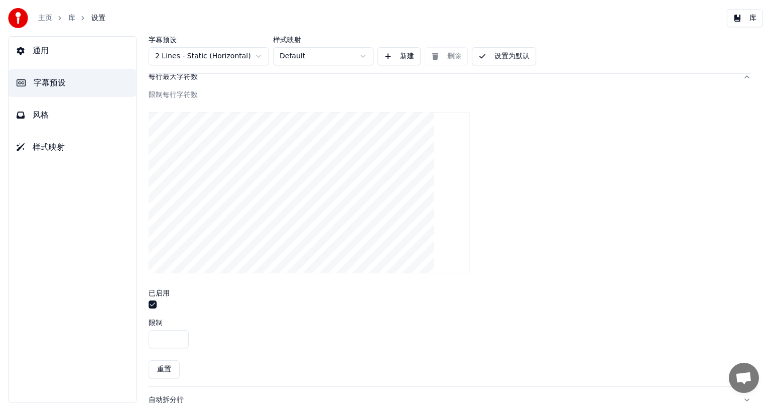
scroll to position [339, 0]
click at [201, 380] on div "Advanced Settings" at bounding box center [442, 384] width 586 height 10
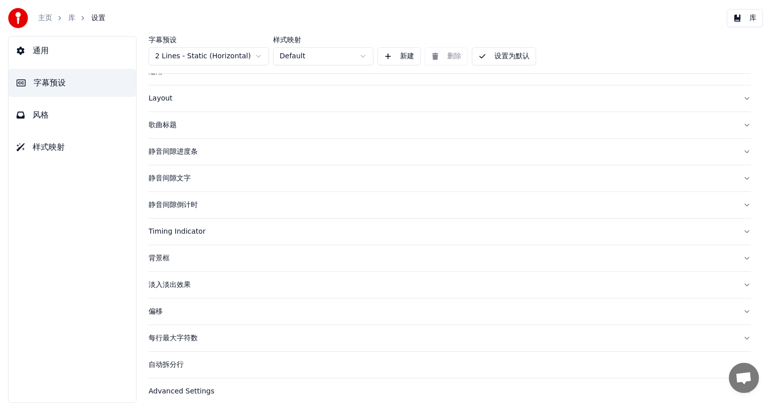
scroll to position [0, 0]
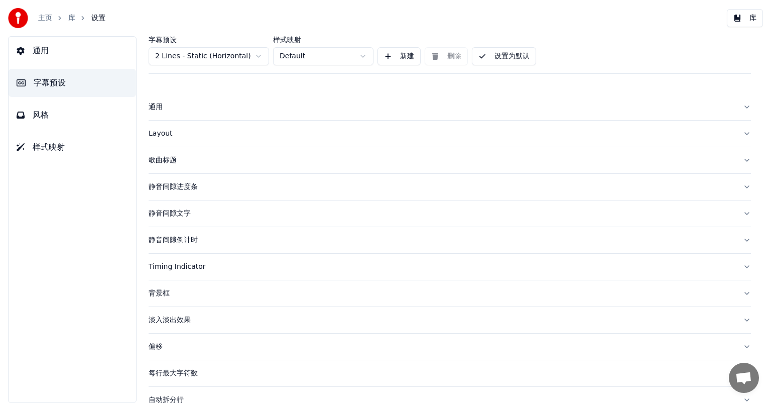
click at [164, 135] on div "Layout" at bounding box center [442, 134] width 586 height 10
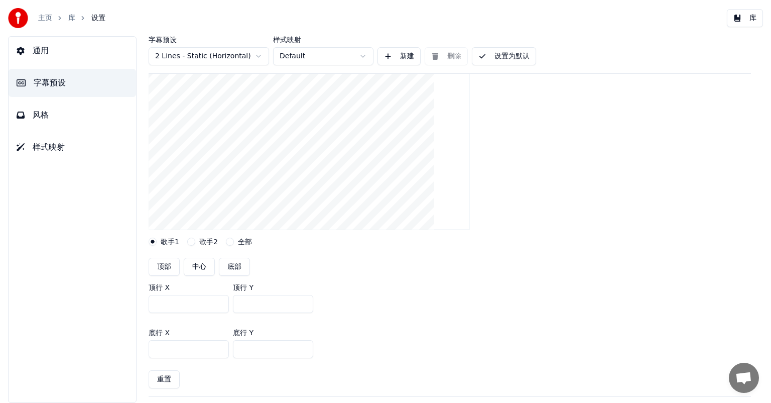
scroll to position [151, 0]
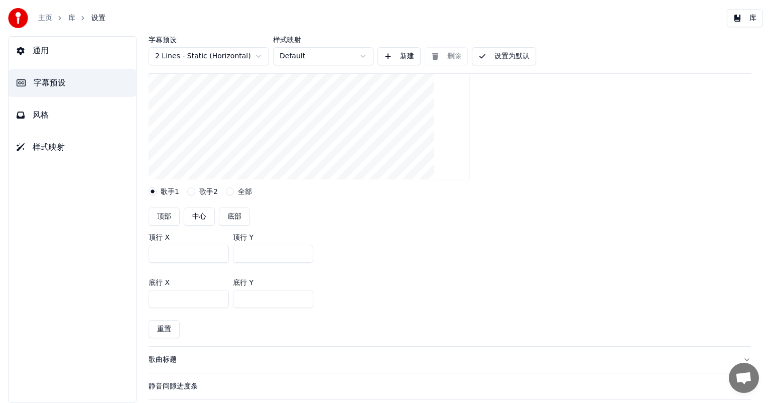
click at [188, 253] on input "***" at bounding box center [189, 254] width 80 height 18
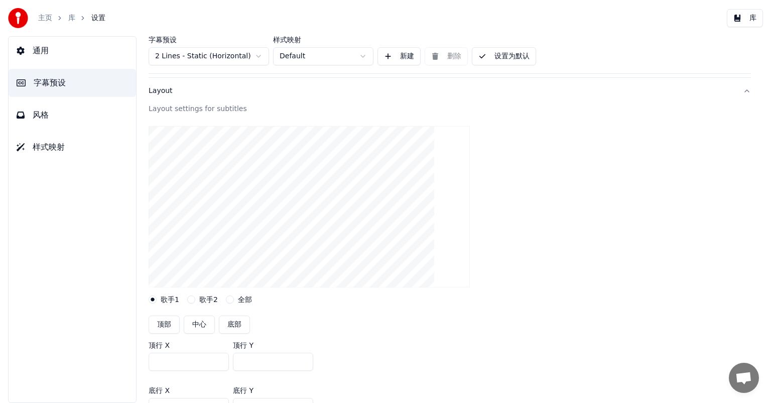
scroll to position [100, 0]
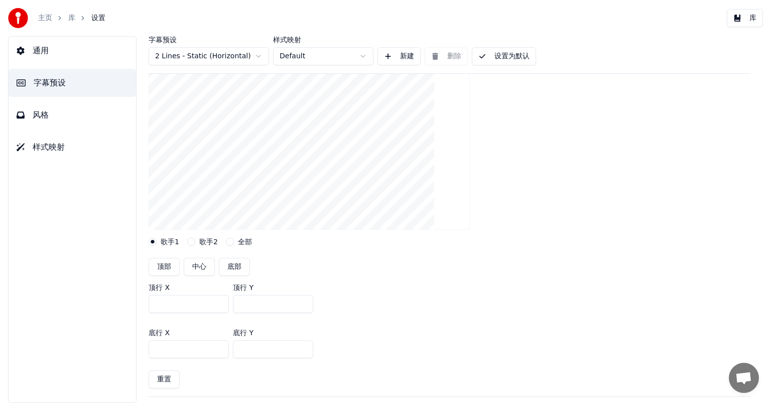
click at [199, 259] on button "中心" at bounding box center [199, 267] width 31 height 18
type input "***"
click at [234, 271] on button "底部" at bounding box center [234, 267] width 31 height 18
type input "***"
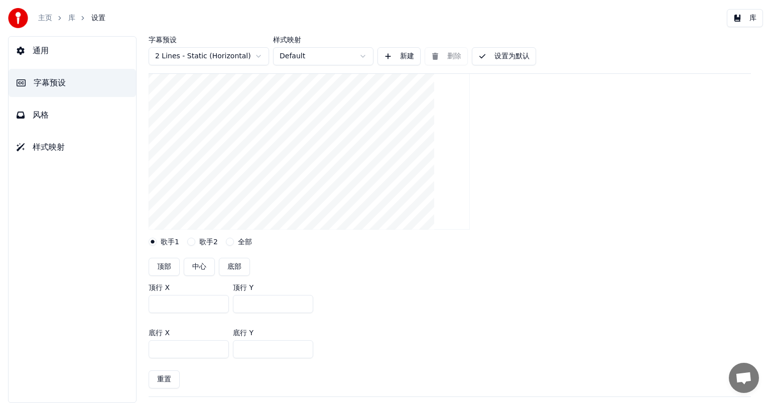
type input "***"
click at [161, 267] on button "顶部" at bounding box center [164, 267] width 31 height 18
type input "***"
drag, startPoint x: 194, startPoint y: 265, endPoint x: 211, endPoint y: 267, distance: 16.6
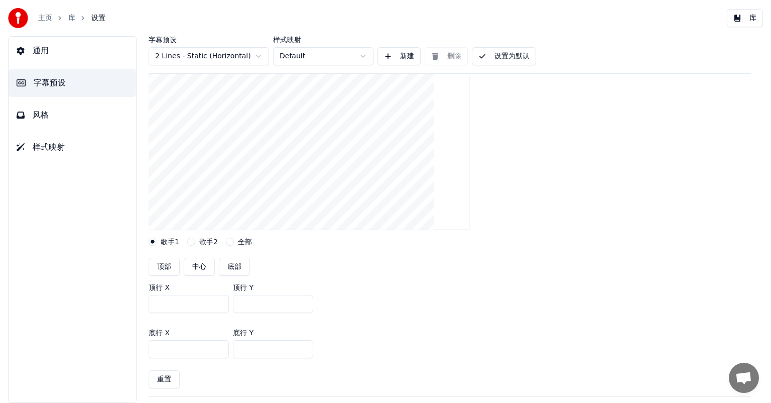
click at [196, 267] on button "中心" at bounding box center [199, 267] width 31 height 18
type input "***"
click at [239, 266] on button "底部" at bounding box center [234, 267] width 31 height 18
type input "***"
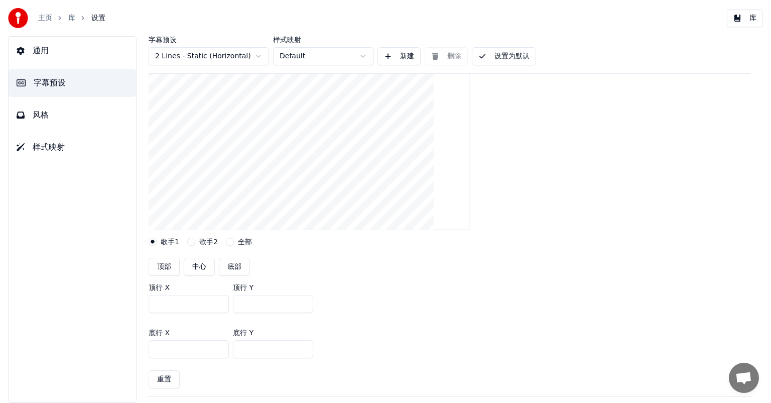
type input "***"
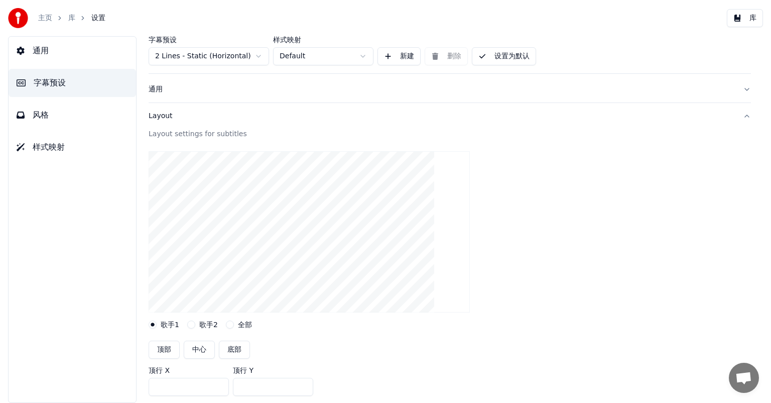
scroll to position [0, 0]
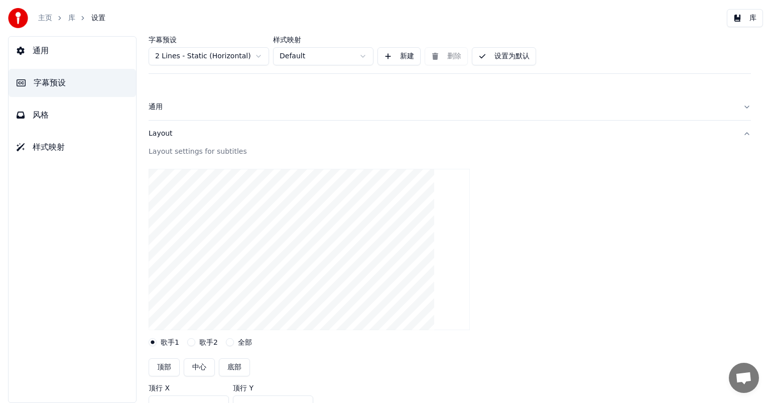
click at [500, 54] on button "设置为默认" at bounding box center [504, 56] width 64 height 18
click at [498, 58] on button "完成" at bounding box center [493, 56] width 43 height 18
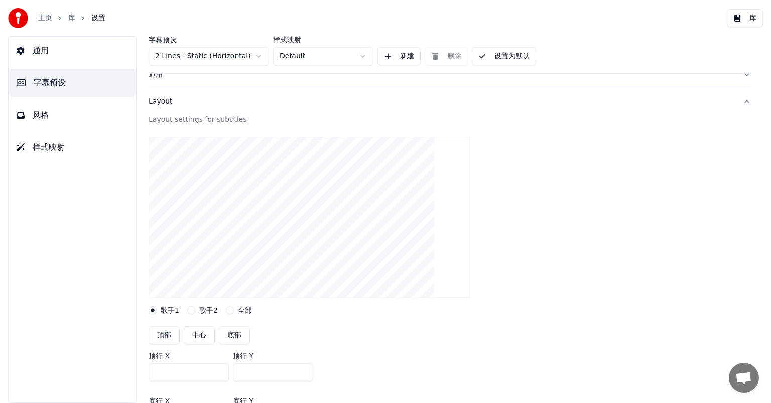
scroll to position [50, 0]
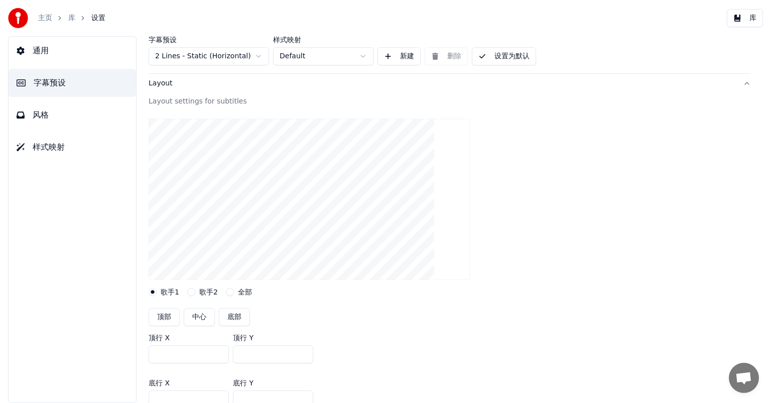
drag, startPoint x: 207, startPoint y: 312, endPoint x: 213, endPoint y: 315, distance: 6.3
click at [208, 314] on button "中心" at bounding box center [199, 317] width 31 height 18
type input "***"
click at [256, 321] on div "顶部 中心 底部" at bounding box center [450, 317] width 602 height 18
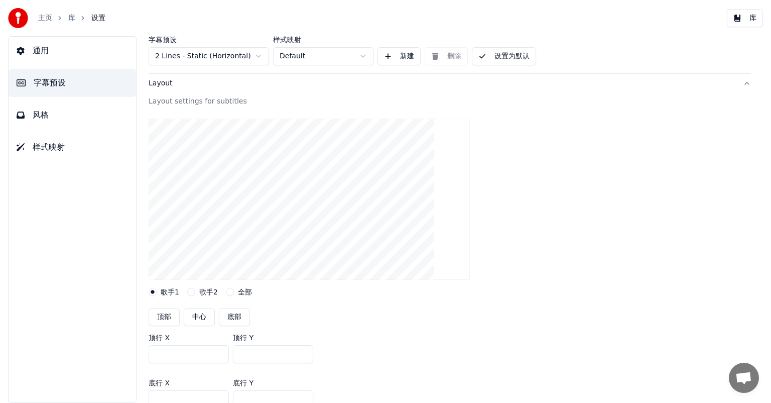
click at [245, 319] on button "底部" at bounding box center [234, 317] width 31 height 18
type input "***"
click at [161, 319] on button "顶部" at bounding box center [164, 317] width 31 height 18
type input "***"
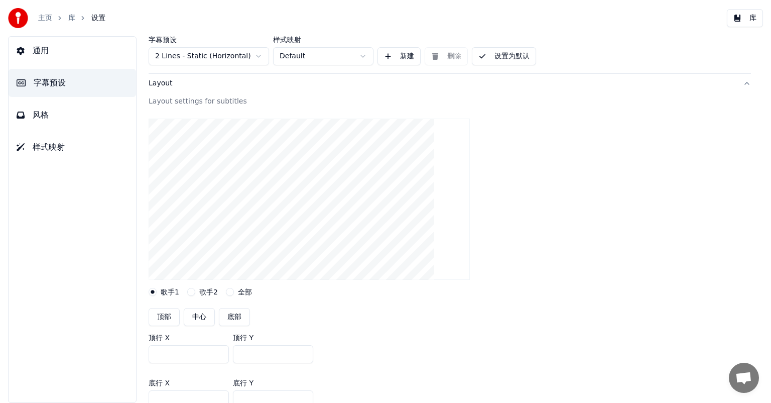
type input "***"
click at [195, 317] on button "中心" at bounding box center [199, 317] width 31 height 18
type input "***"
drag, startPoint x: 231, startPoint y: 315, endPoint x: 238, endPoint y: 317, distance: 7.9
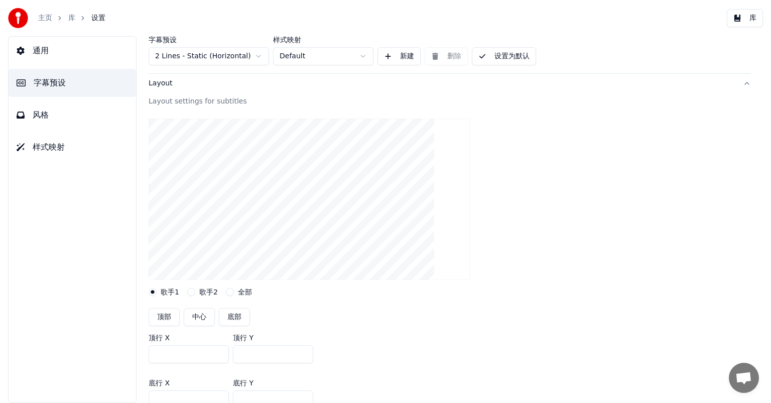
click at [238, 318] on button "底部" at bounding box center [234, 317] width 31 height 18
type input "***"
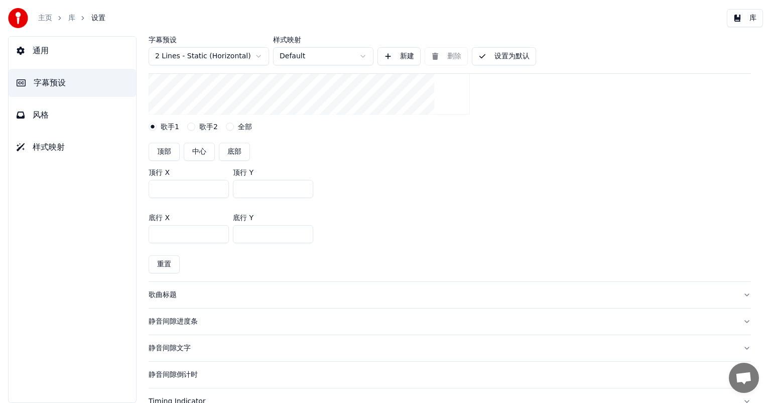
scroll to position [201, 0]
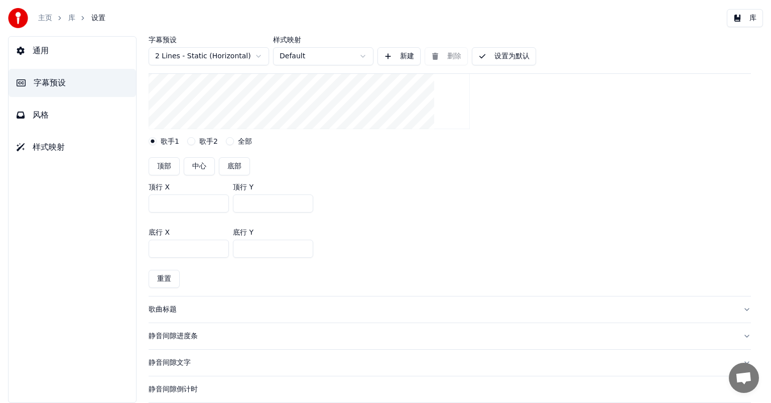
click at [203, 162] on button "中心" at bounding box center [199, 166] width 31 height 18
type input "***"
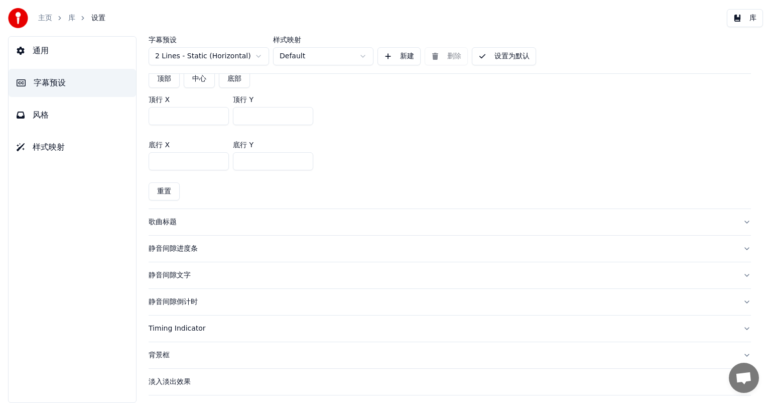
scroll to position [301, 0]
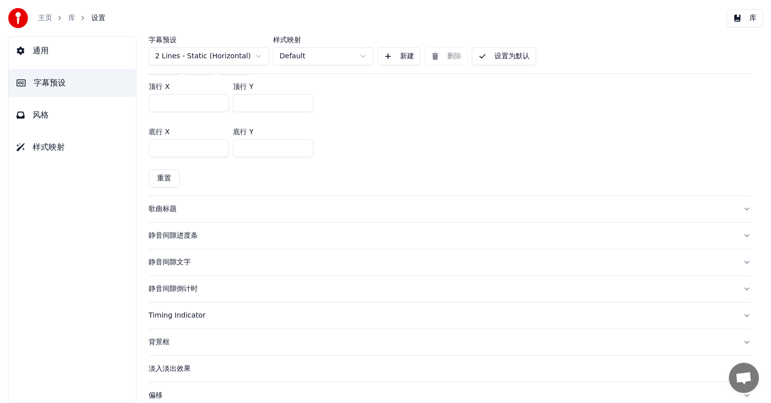
click at [176, 262] on div "静音间隙文字" at bounding box center [442, 262] width 586 height 10
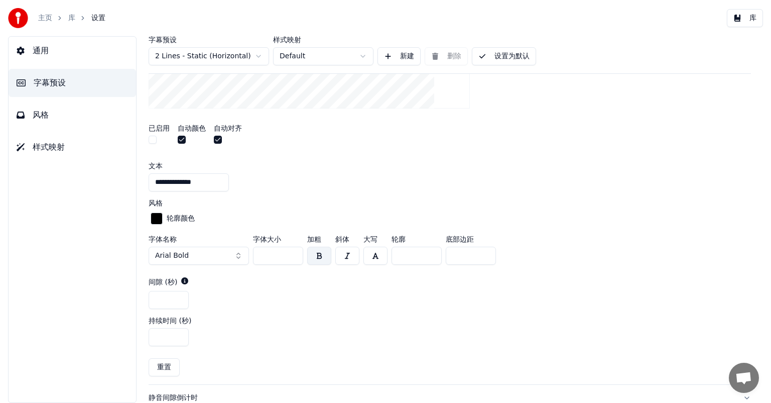
drag, startPoint x: 274, startPoint y: 254, endPoint x: 231, endPoint y: 258, distance: 42.8
click at [231, 258] on div "字体名称 Arial Bold 字体大小 ** 加粗 斜体 大写 轮廓 * 底部边距 *" at bounding box center [450, 251] width 602 height 33
click at [291, 251] on input "**" at bounding box center [278, 256] width 50 height 18
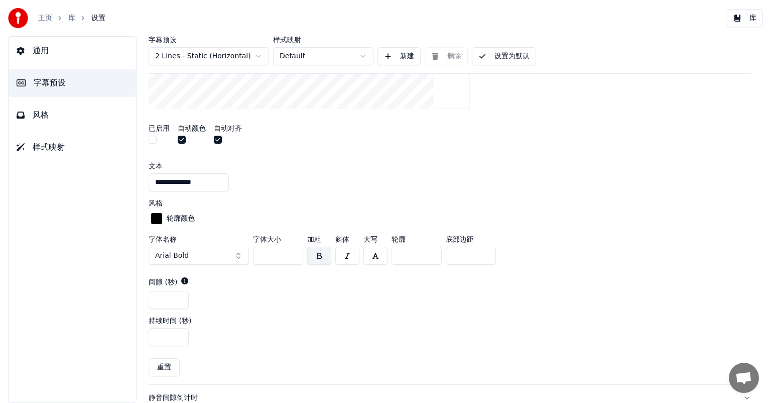
click at [291, 251] on input "***" at bounding box center [278, 256] width 50 height 18
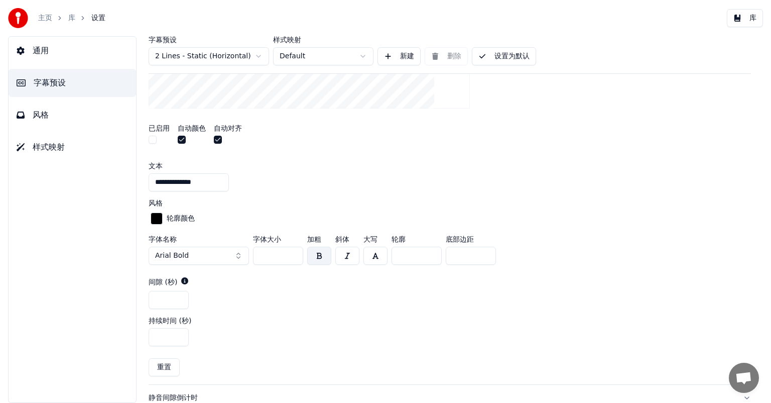
click at [291, 251] on input "***" at bounding box center [278, 256] width 50 height 18
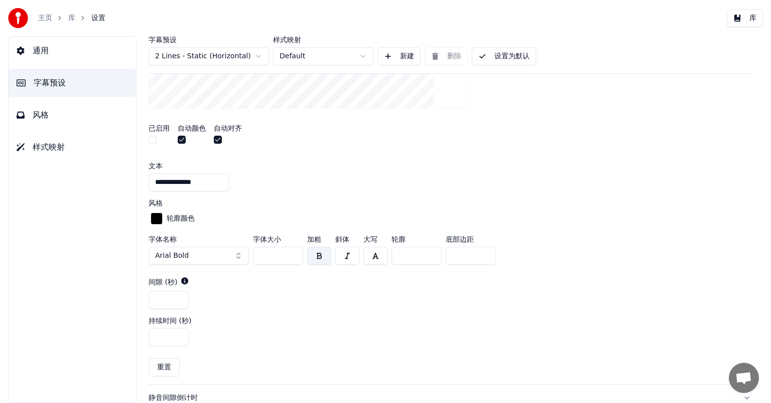
click at [291, 251] on input "***" at bounding box center [278, 256] width 50 height 18
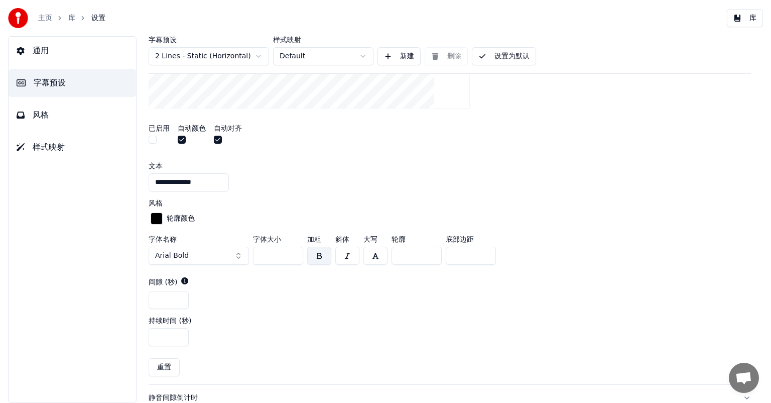
click at [291, 251] on input "***" at bounding box center [278, 256] width 50 height 18
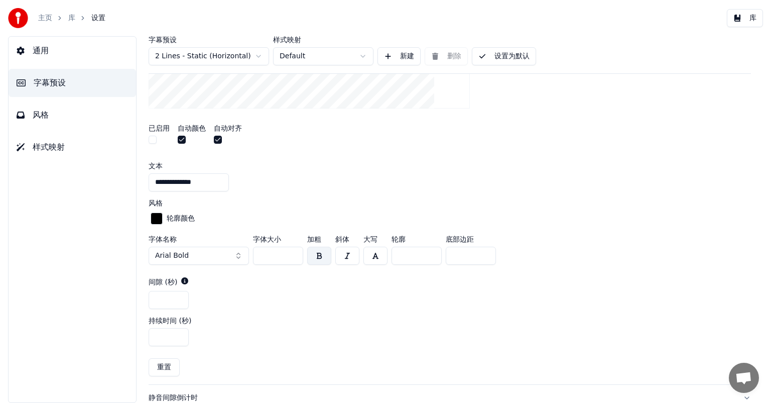
type input "***"
click at [291, 251] on input "***" at bounding box center [278, 256] width 50 height 18
click at [587, 173] on div "**********" at bounding box center [450, 182] width 602 height 18
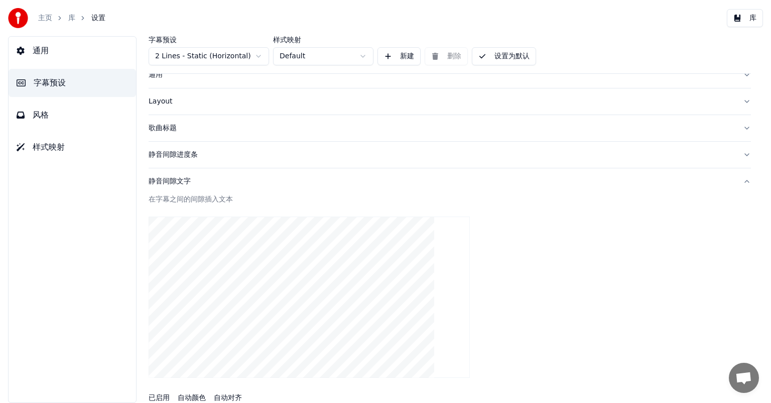
scroll to position [0, 0]
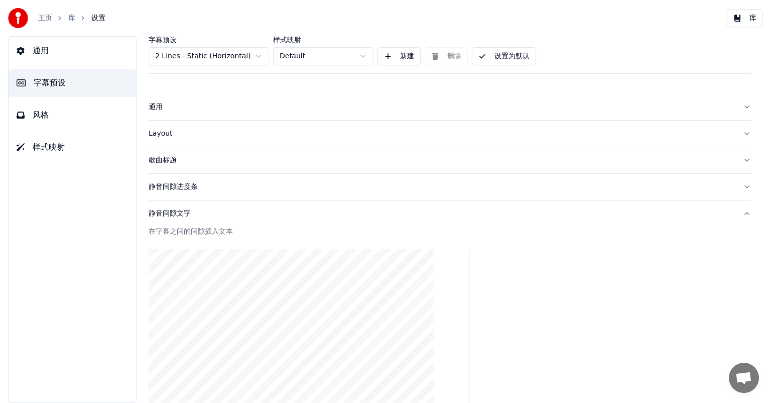
click at [519, 59] on button "设置为默认" at bounding box center [504, 56] width 64 height 18
click at [74, 17] on link "库" at bounding box center [71, 18] width 7 height 10
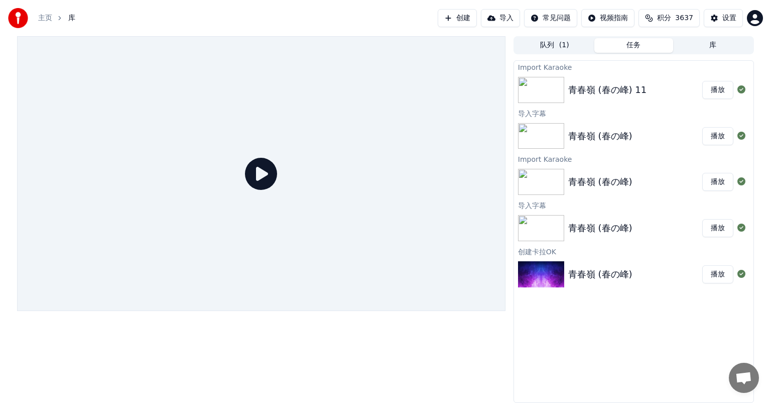
click at [507, 20] on button "导入" at bounding box center [500, 18] width 39 height 18
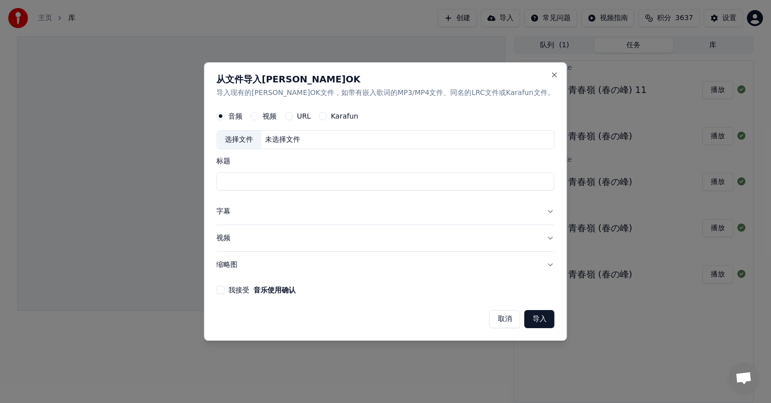
click at [304, 141] on div "未选择文件" at bounding box center [282, 140] width 43 height 10
click at [277, 116] on label "视频" at bounding box center [270, 115] width 14 height 7
click at [259, 116] on button "视频" at bounding box center [255, 116] width 8 height 8
click at [342, 139] on div "选择文件 未选择文件" at bounding box center [385, 139] width 338 height 19
type input "**********"
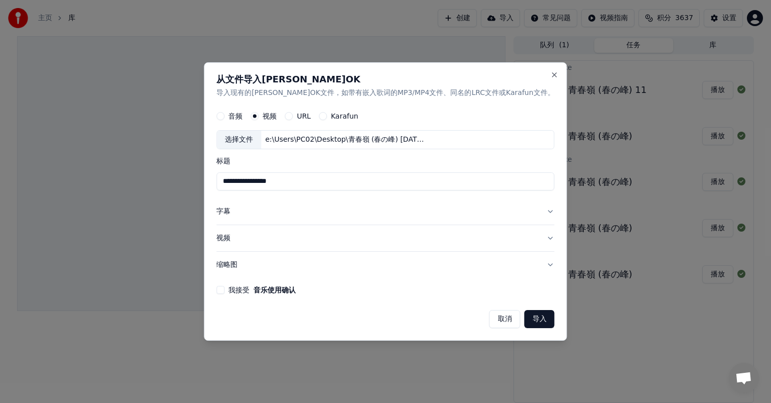
click at [257, 215] on button "字幕" at bounding box center [385, 211] width 338 height 26
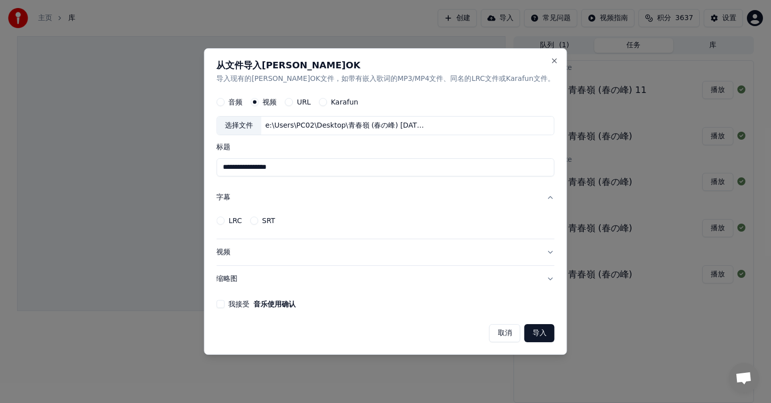
drag, startPoint x: 259, startPoint y: 220, endPoint x: 273, endPoint y: 220, distance: 14.1
click at [267, 220] on div "LRC SRT" at bounding box center [245, 220] width 59 height 8
click at [224, 220] on button "LRC" at bounding box center [220, 220] width 8 height 8
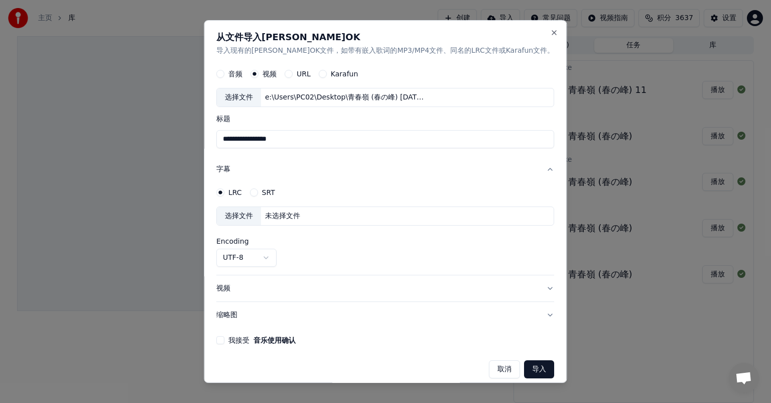
click at [304, 217] on div "未选择文件" at bounding box center [282, 216] width 43 height 10
select select "**********"
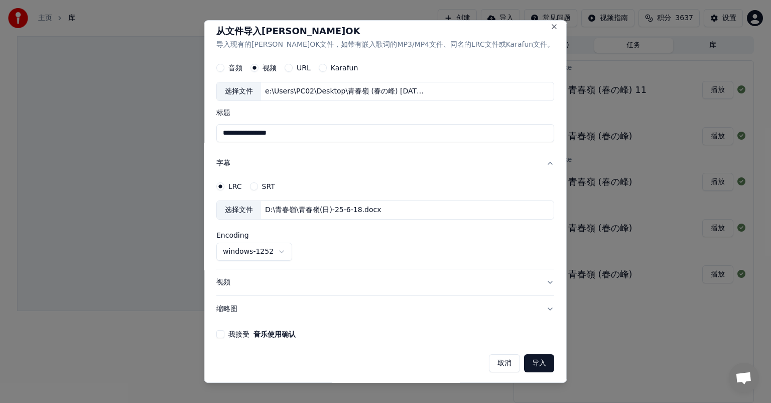
scroll to position [7, 0]
click at [224, 329] on button "我接受 音乐使用确认" at bounding box center [220, 333] width 8 height 8
click at [525, 359] on button "导入" at bounding box center [540, 362] width 30 height 18
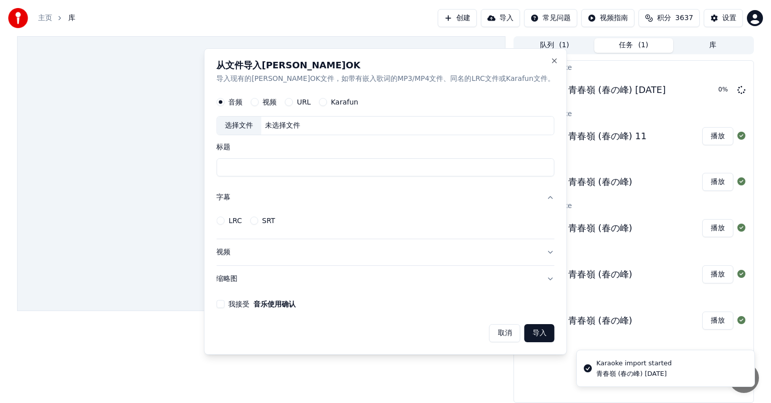
scroll to position [0, 0]
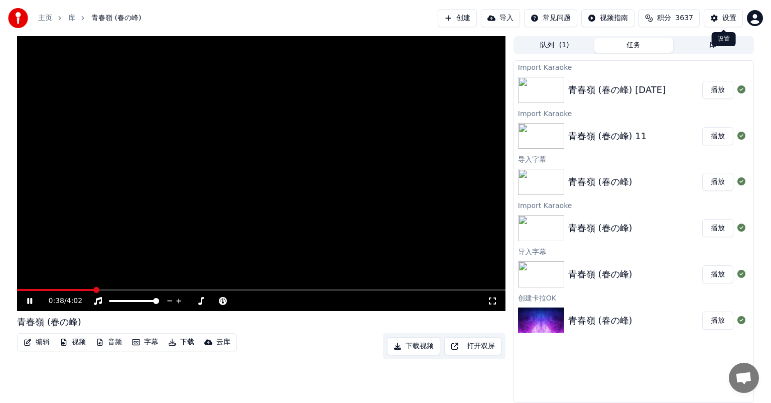
click at [717, 24] on button "设置" at bounding box center [723, 18] width 39 height 18
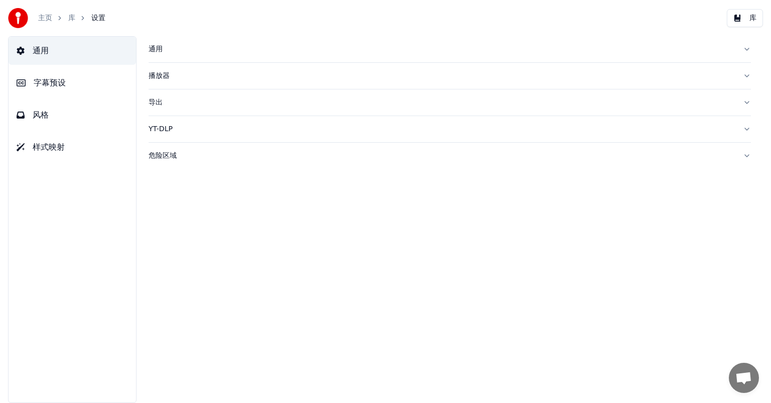
click at [66, 90] on button "字幕预设" at bounding box center [73, 83] width 128 height 28
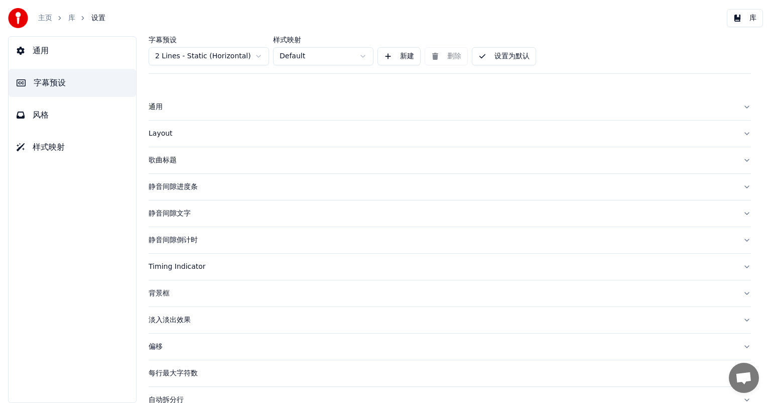
click at [166, 132] on div "Layout" at bounding box center [442, 134] width 586 height 10
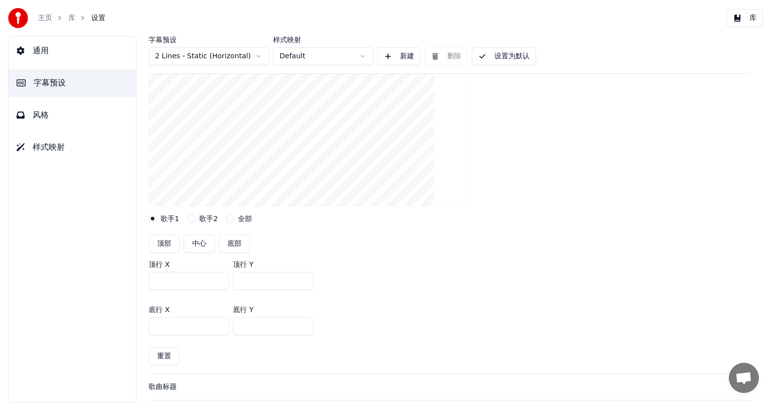
scroll to position [151, 0]
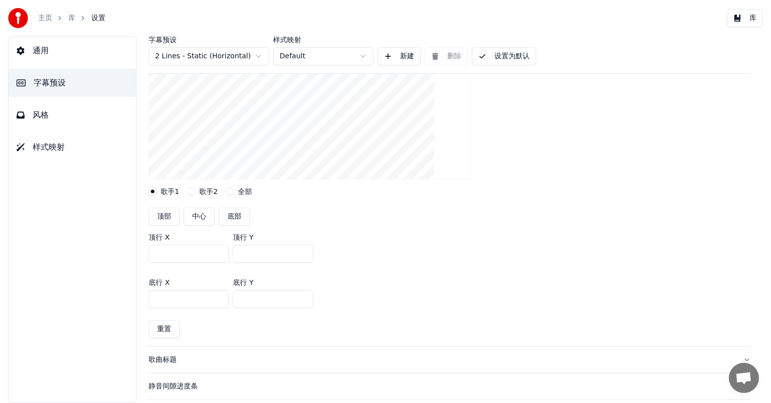
click at [234, 214] on button "底部" at bounding box center [234, 216] width 31 height 18
type input "***"
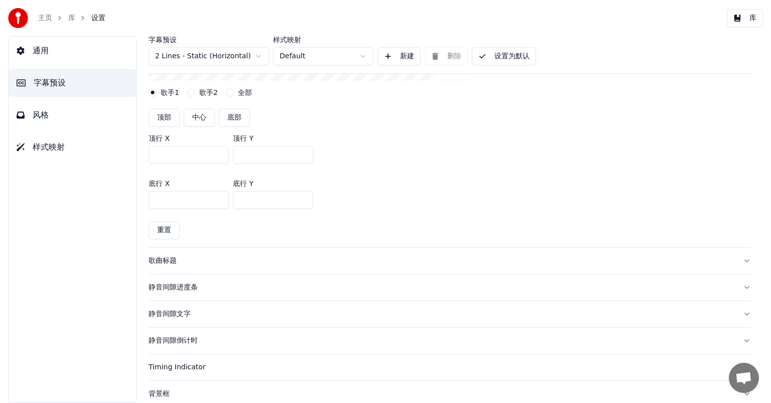
scroll to position [251, 0]
click at [170, 223] on button "重置" at bounding box center [164, 228] width 31 height 18
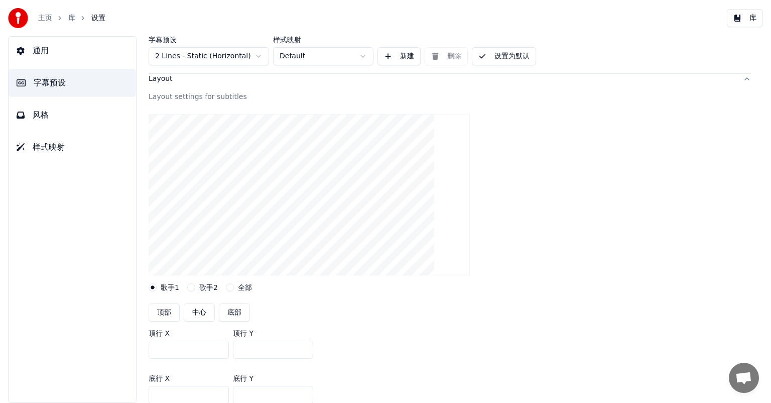
scroll to position [50, 0]
click at [515, 58] on button "设置为默认" at bounding box center [504, 56] width 64 height 18
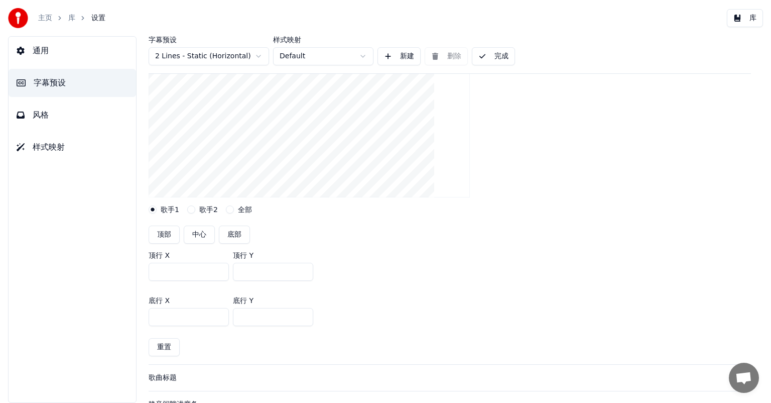
scroll to position [301, 0]
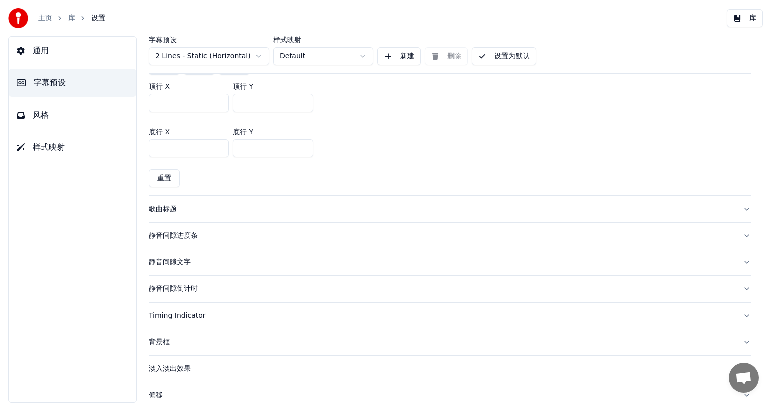
click at [186, 237] on div "静音间隙进度条" at bounding box center [442, 235] width 586 height 10
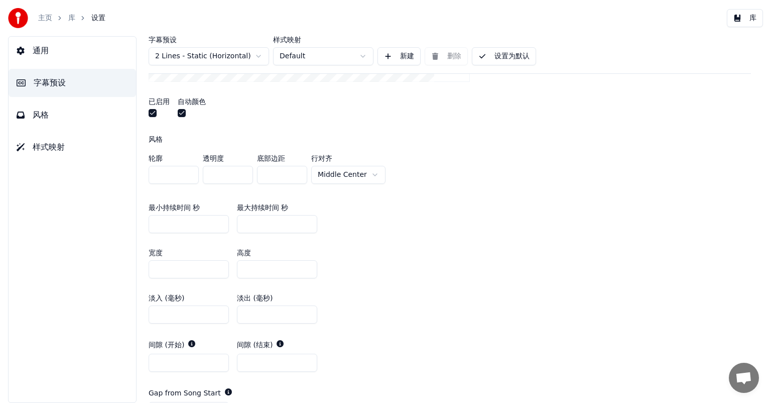
click at [29, 49] on button "通用" at bounding box center [73, 51] width 128 height 28
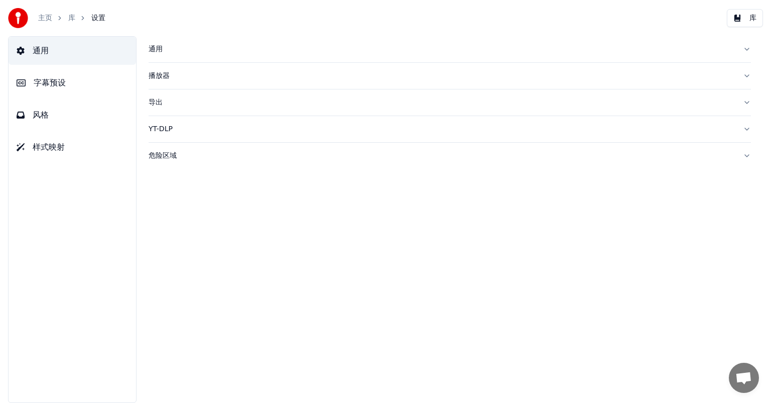
scroll to position [0, 0]
click at [66, 103] on button "风格" at bounding box center [73, 115] width 128 height 28
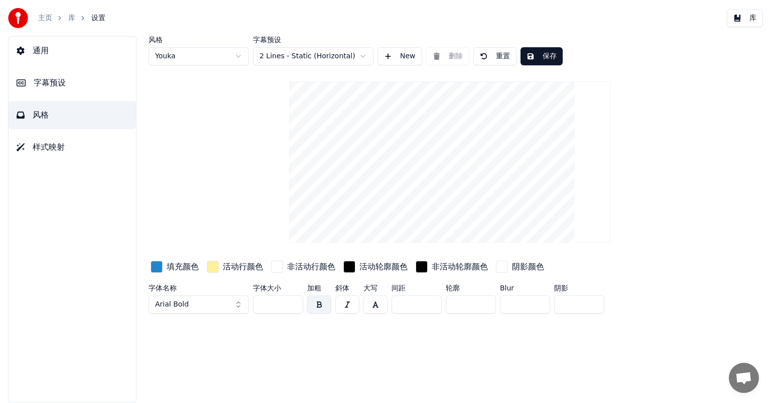
drag, startPoint x: 280, startPoint y: 303, endPoint x: 245, endPoint y: 310, distance: 35.7
click at [245, 310] on div "字体名称 Arial Bold 字体大小 ** 加粗 斜体 大写 间距 * 轮廓 * Blur * 阴影 *" at bounding box center [419, 300] width 540 height 33
type input "***"
click at [322, 309] on button "button" at bounding box center [319, 304] width 24 height 18
click at [552, 60] on button "保存" at bounding box center [542, 56] width 42 height 18
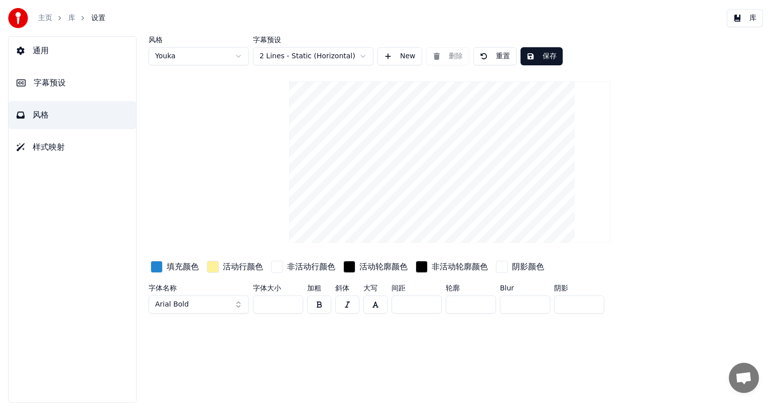
click at [72, 19] on link "库" at bounding box center [71, 18] width 7 height 10
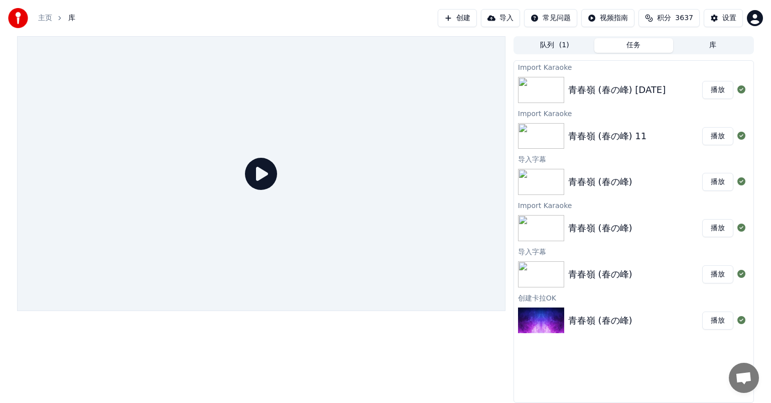
click at [648, 87] on div "青春嶺 (春の峰) 25-7-22" at bounding box center [616, 90] width 97 height 14
click at [719, 90] on button "播放" at bounding box center [717, 90] width 31 height 18
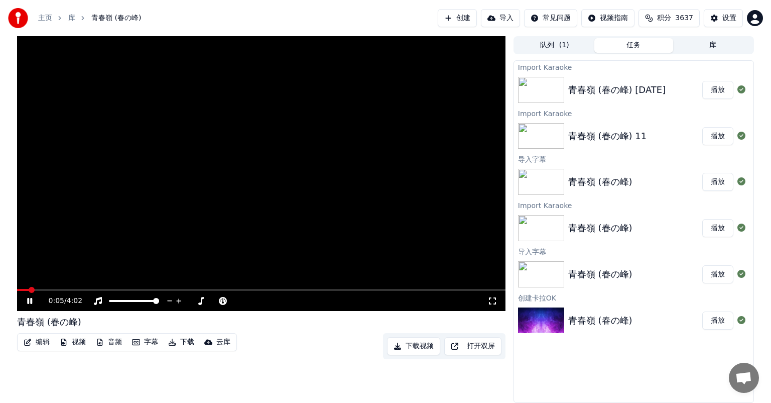
click at [72, 288] on video at bounding box center [261, 173] width 489 height 275
click at [145, 288] on video at bounding box center [261, 173] width 489 height 275
click at [140, 293] on div "0:06 / 4:02" at bounding box center [261, 301] width 489 height 20
click at [141, 293] on div "0:06 / 4:02" at bounding box center [261, 301] width 489 height 20
click at [143, 290] on span at bounding box center [261, 290] width 489 height 2
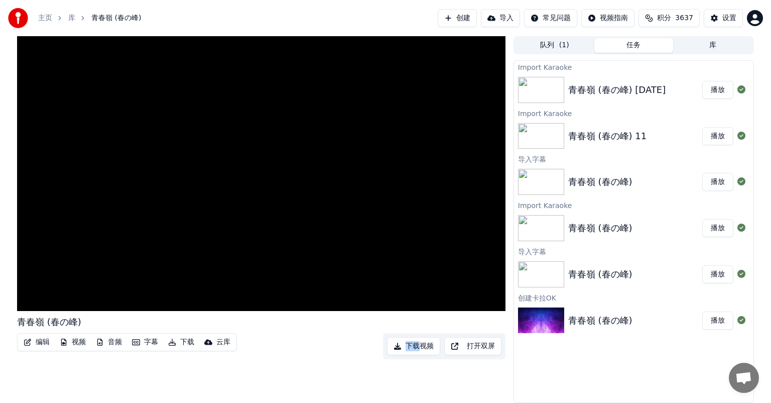
click at [493, 22] on button "导入" at bounding box center [500, 18] width 39 height 18
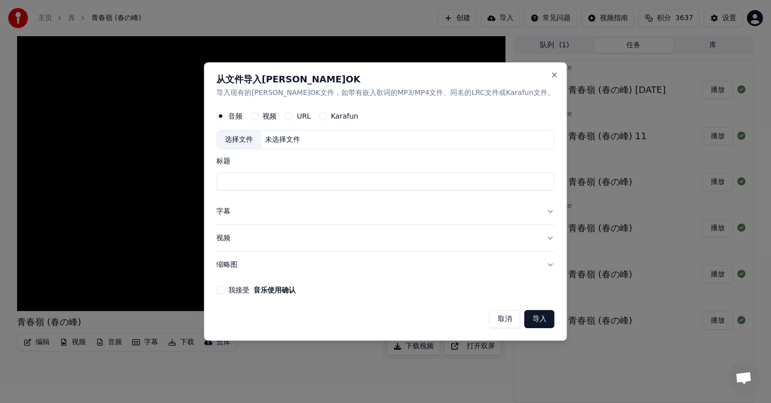
click at [277, 114] on label "视频" at bounding box center [270, 115] width 14 height 7
click at [259, 114] on button "视频" at bounding box center [255, 116] width 8 height 8
click at [300, 138] on div "未选择文件" at bounding box center [282, 140] width 43 height 10
type input "**********"
click at [303, 217] on button "字幕" at bounding box center [385, 211] width 338 height 26
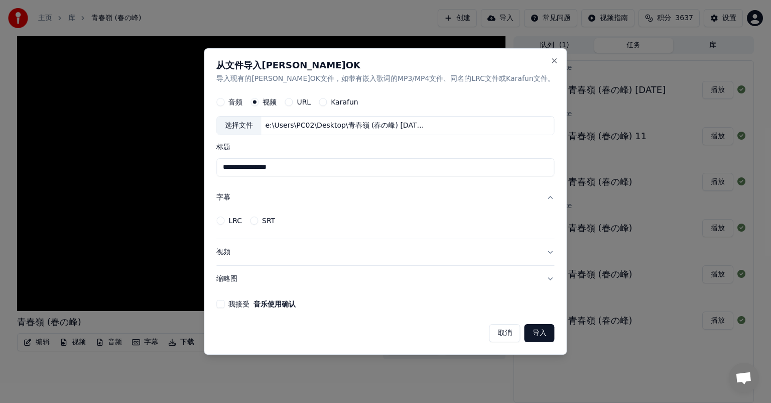
click at [224, 220] on button "LRC" at bounding box center [220, 220] width 8 height 8
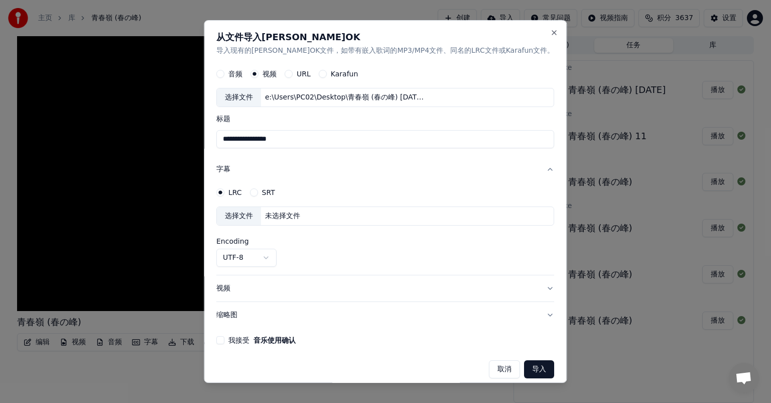
click at [340, 215] on div "选择文件 未选择文件" at bounding box center [385, 215] width 338 height 19
select select "**********"
click at [224, 340] on button "我接受 音乐使用确认" at bounding box center [220, 340] width 8 height 8
drag, startPoint x: 506, startPoint y: 369, endPoint x: 522, endPoint y: 360, distance: 18.6
click at [525, 369] on button "导入" at bounding box center [540, 369] width 30 height 18
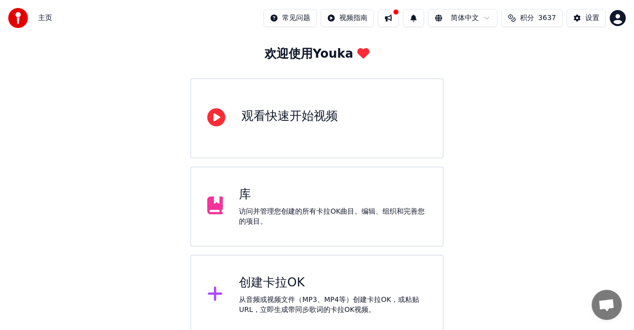
scroll to position [55, 0]
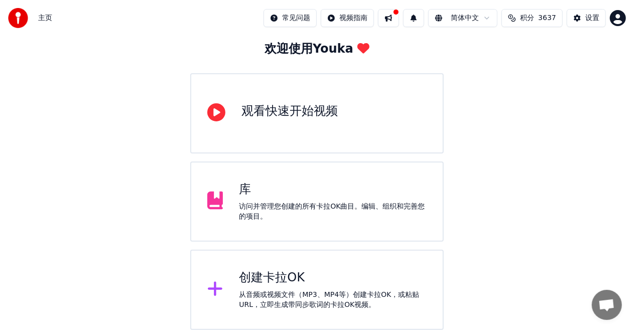
click at [276, 274] on div "创建卡拉OK" at bounding box center [333, 278] width 188 height 16
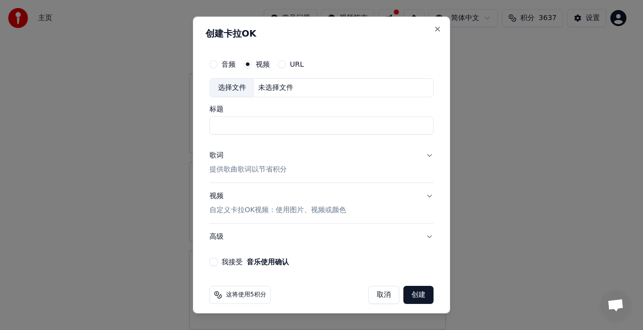
click at [384, 298] on button "取消" at bounding box center [383, 295] width 31 height 18
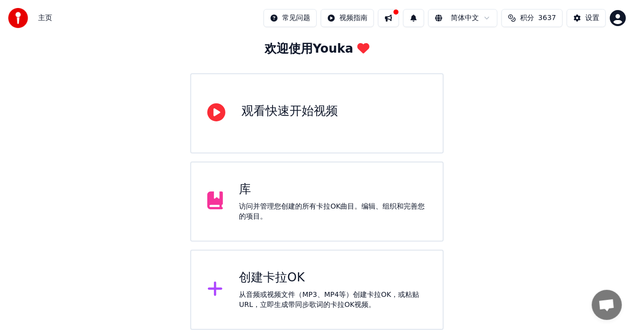
click at [322, 211] on div "访问并管理您创建的所有卡拉OK曲目。编辑、组织和完善您的项目。" at bounding box center [333, 212] width 188 height 20
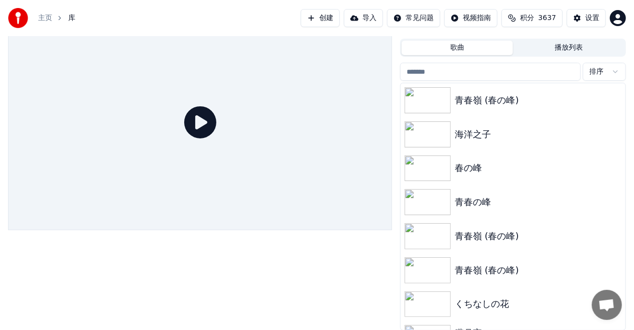
click at [588, 19] on div "设置" at bounding box center [592, 18] width 14 height 10
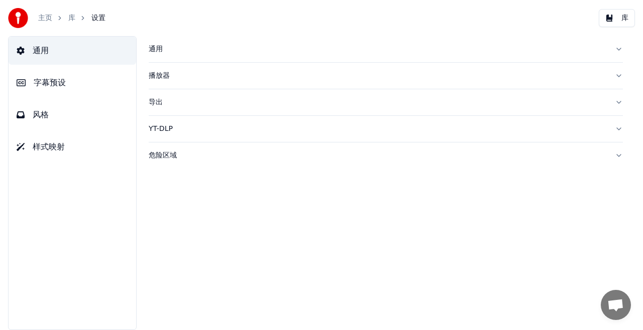
click at [51, 21] on link "主页" at bounding box center [45, 18] width 14 height 10
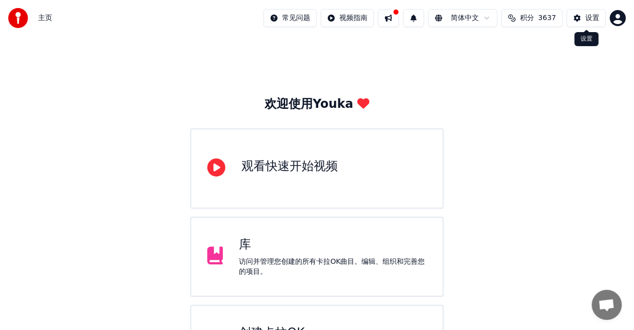
click at [596, 15] on div "设置" at bounding box center [592, 18] width 14 height 10
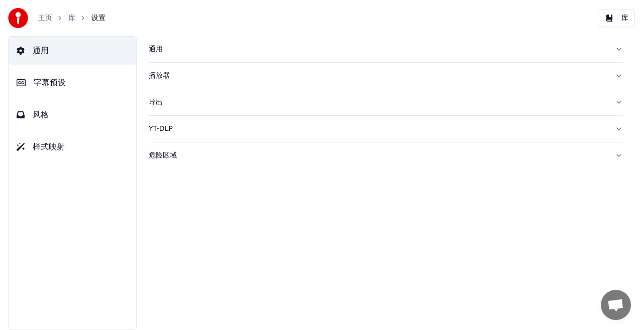
click at [39, 83] on span "字幕预设" at bounding box center [50, 83] width 32 height 12
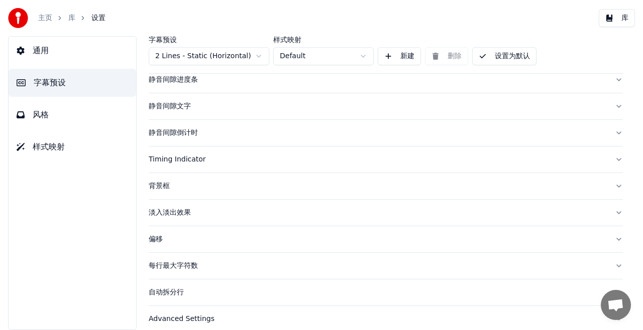
scroll to position [114, 0]
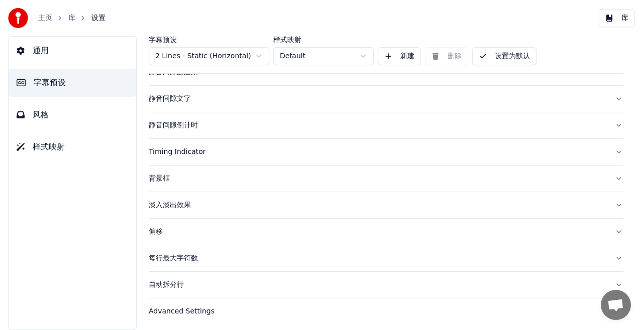
drag, startPoint x: 190, startPoint y: 274, endPoint x: 24, endPoint y: 144, distance: 210.7
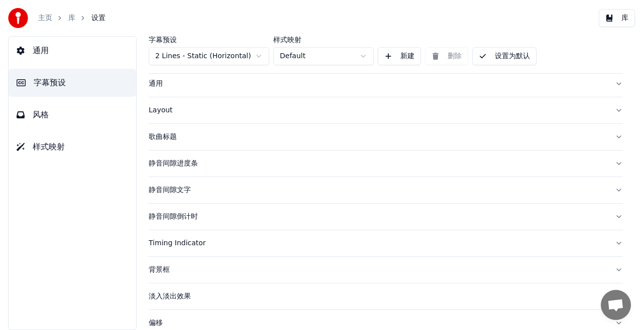
scroll to position [0, 0]
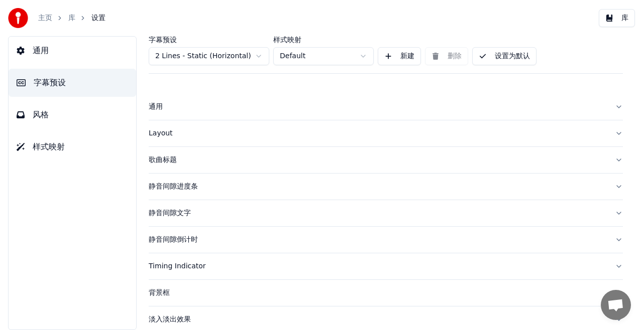
click at [163, 104] on div "通用" at bounding box center [378, 107] width 458 height 10
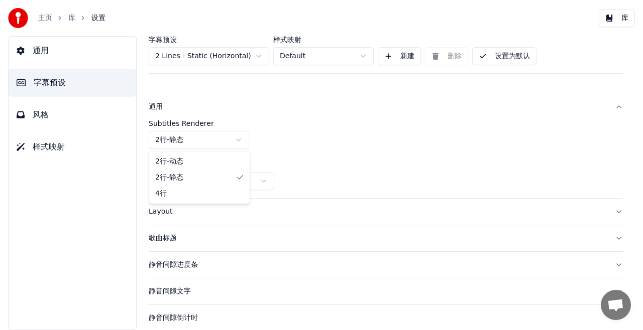
click at [239, 138] on html "主页 库 设置 库 通用 字幕预设 风格 样式映射 字幕预设 2 Lines - Static (Horizontal) 样式映射 Default 新建 删除…" at bounding box center [321, 165] width 643 height 330
click at [164, 211] on div "Layout" at bounding box center [378, 212] width 458 height 10
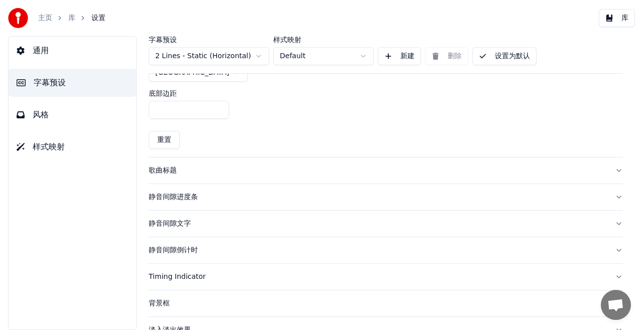
scroll to position [301, 0]
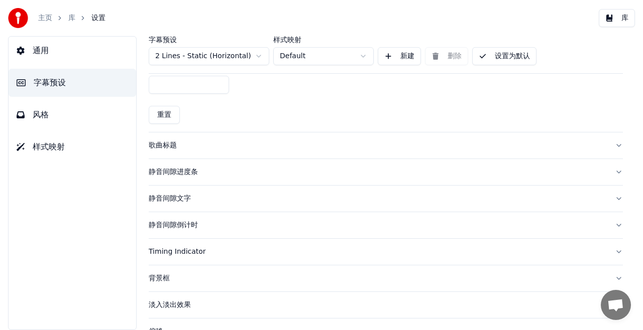
click at [181, 192] on button "静音间隙文字" at bounding box center [386, 199] width 474 height 26
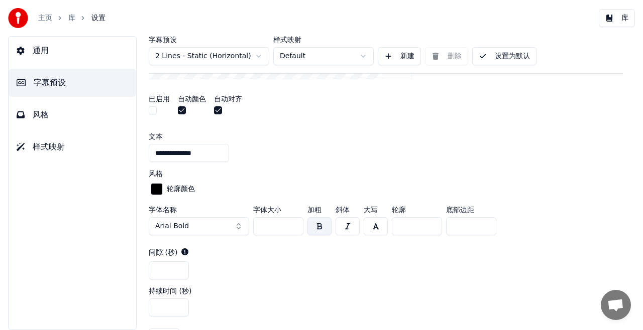
click at [51, 18] on link "主页" at bounding box center [45, 18] width 14 height 10
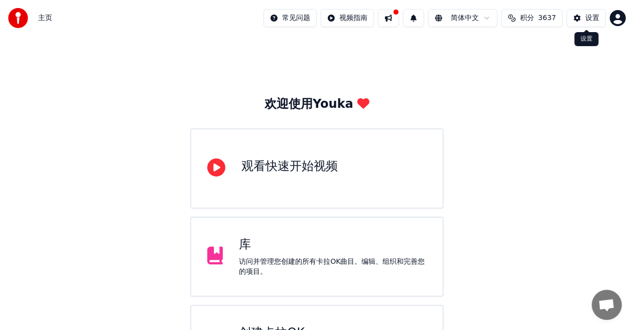
click at [585, 20] on button "设置" at bounding box center [586, 18] width 39 height 18
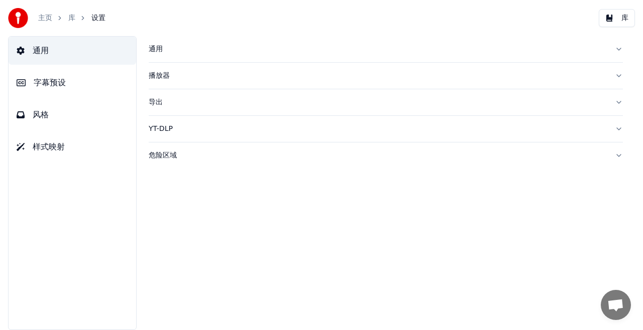
click at [168, 53] on div "通用" at bounding box center [378, 49] width 458 height 10
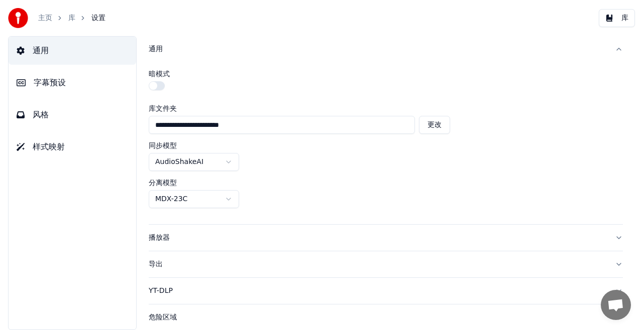
click at [148, 265] on div "**********" at bounding box center [386, 183] width 514 height 294
click at [157, 262] on div "导出" at bounding box center [378, 265] width 458 height 10
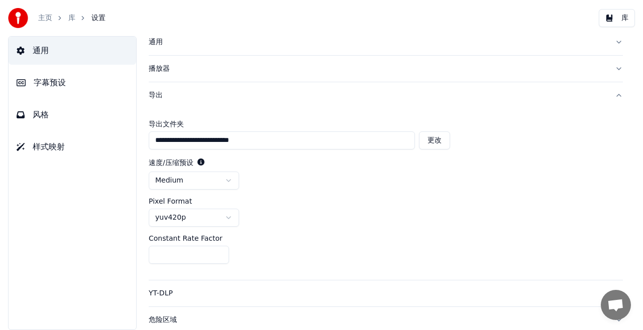
scroll to position [9, 0]
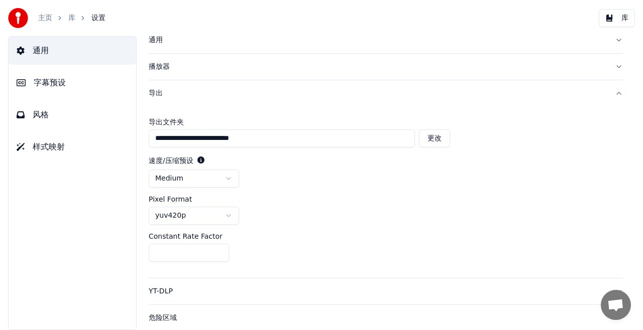
click at [170, 291] on div "YT-DLP" at bounding box center [378, 292] width 458 height 10
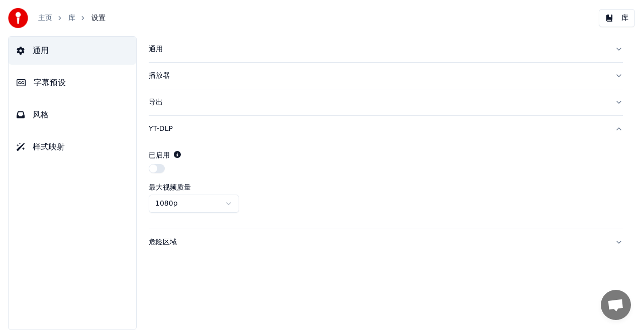
click at [176, 245] on div "危险区域" at bounding box center [378, 242] width 458 height 10
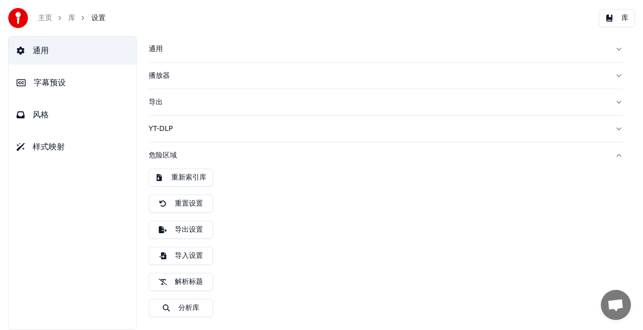
click at [51, 18] on link "主页" at bounding box center [45, 18] width 14 height 10
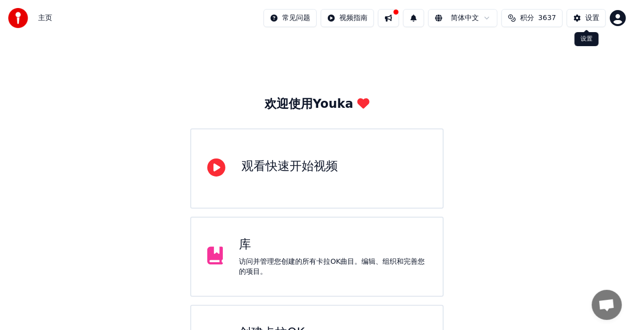
click at [588, 19] on div "设置" at bounding box center [592, 18] width 14 height 10
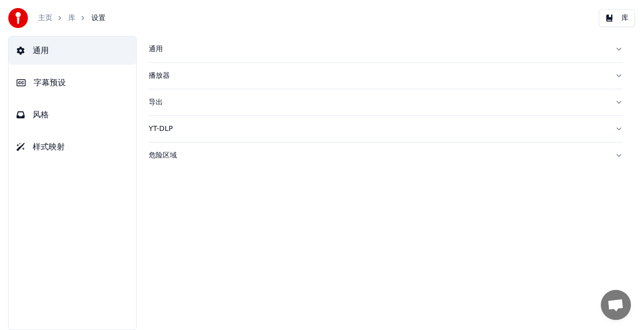
click at [179, 156] on div "危险区域" at bounding box center [378, 156] width 458 height 10
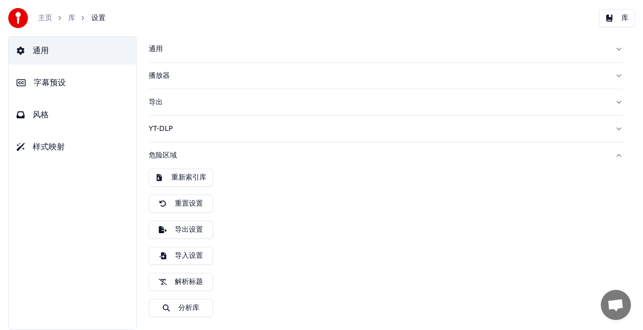
click at [188, 204] on button "重置设置" at bounding box center [181, 204] width 64 height 18
